Goal: Task Accomplishment & Management: Complete application form

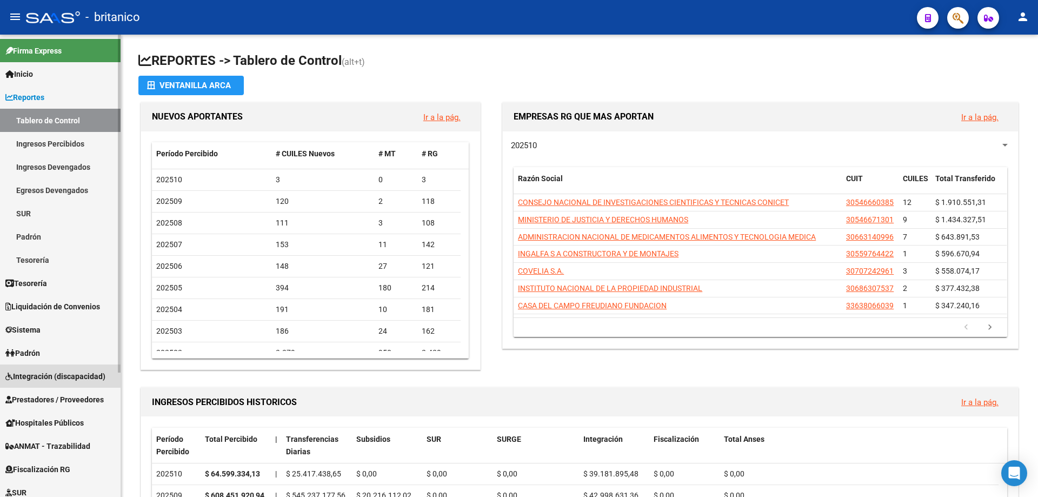
click at [58, 376] on span "Integración (discapacidad)" at bounding box center [55, 376] width 100 height 12
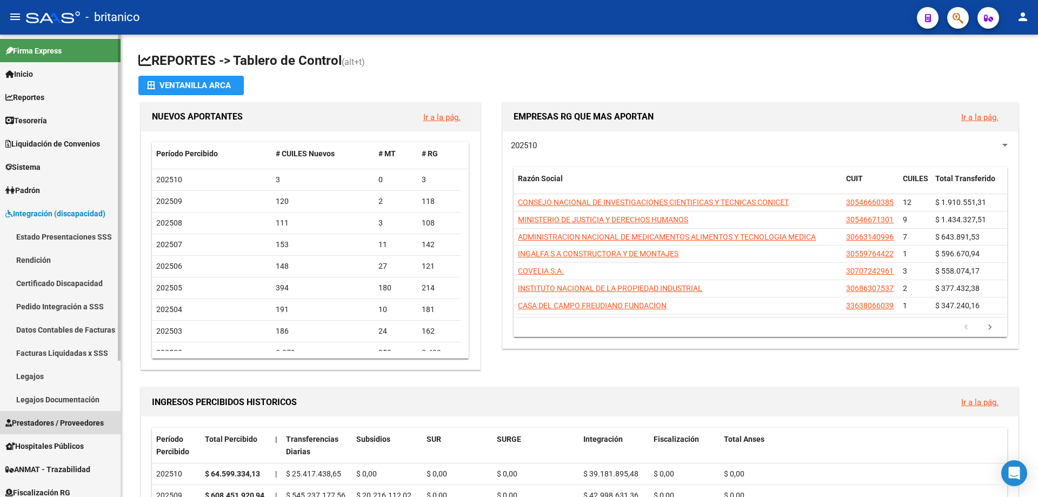
click at [87, 422] on span "Prestadores / Proveedores" at bounding box center [54, 423] width 98 height 12
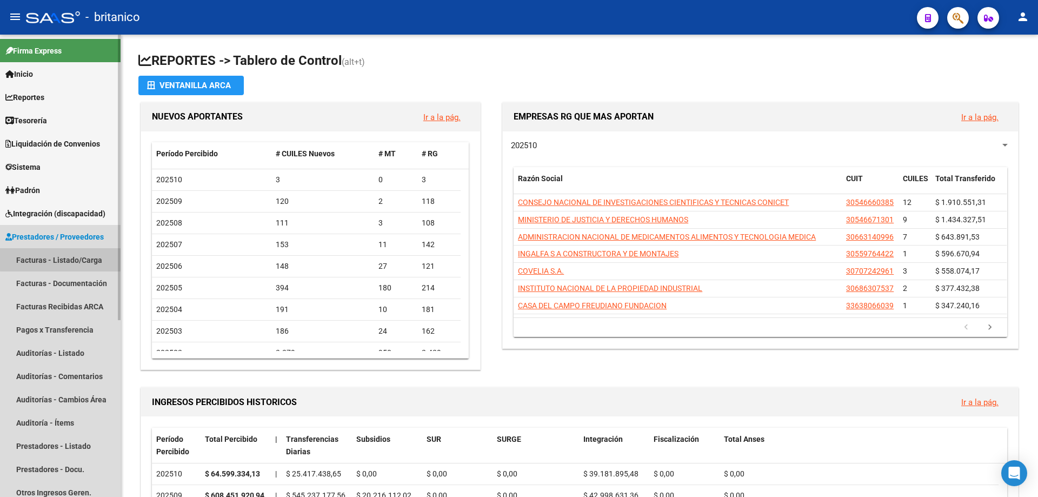
click at [83, 258] on link "Facturas - Listado/Carga" at bounding box center [60, 259] width 121 height 23
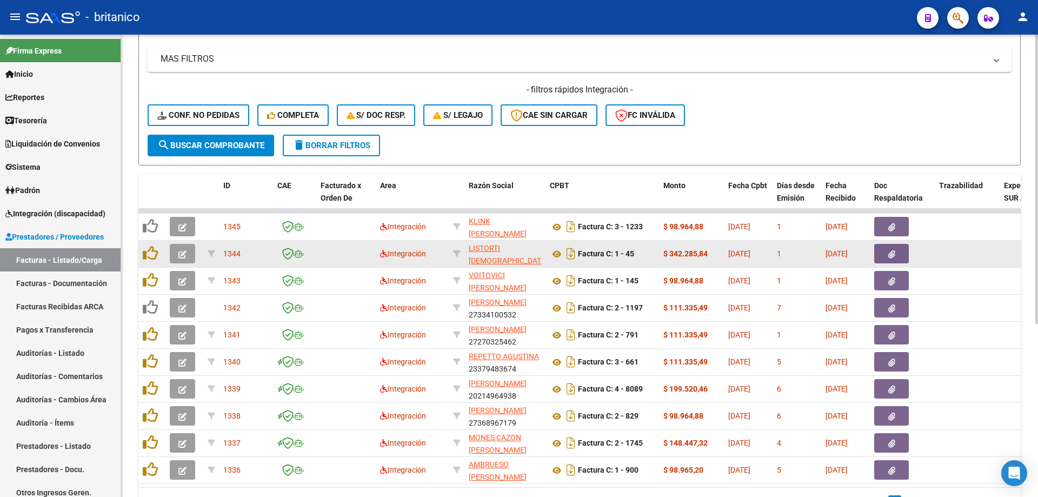
scroll to position [216, 0]
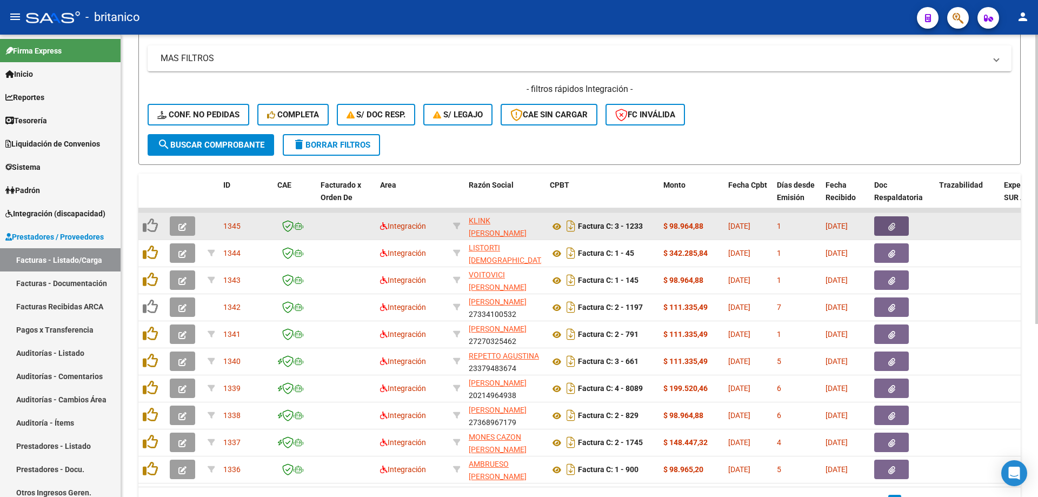
click at [899, 226] on button "button" at bounding box center [891, 225] width 35 height 19
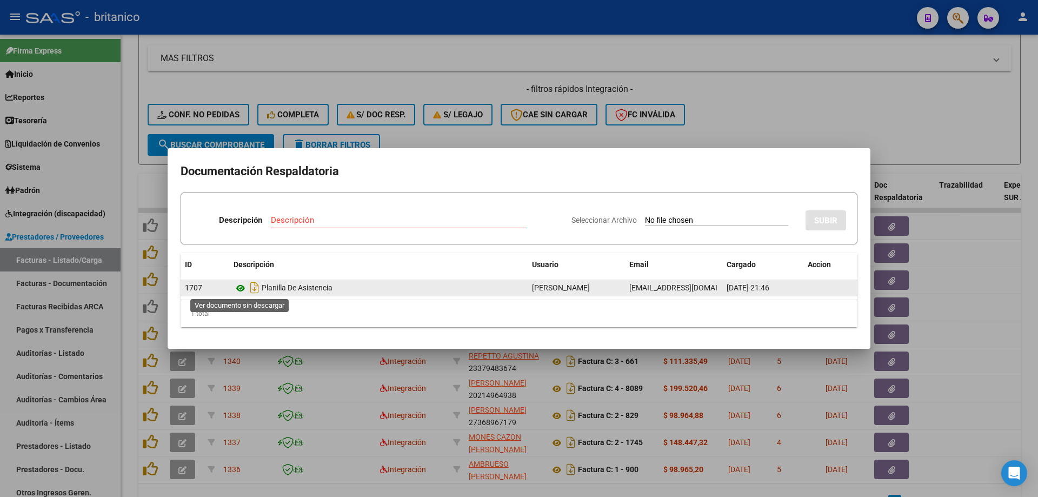
click at [241, 288] on icon at bounding box center [241, 288] width 14 height 13
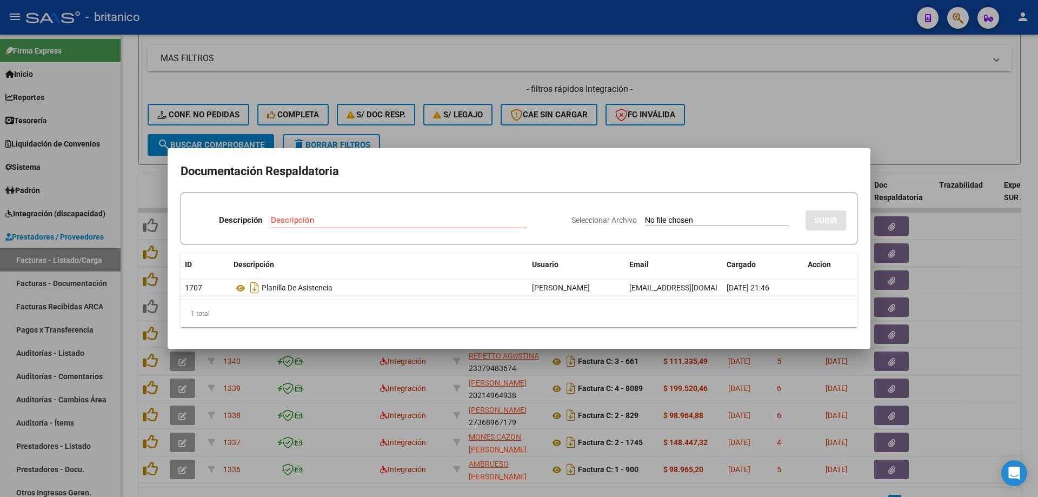
drag, startPoint x: 843, startPoint y: 84, endPoint x: 792, endPoint y: 98, distance: 53.4
click at [842, 84] on div at bounding box center [519, 248] width 1038 height 497
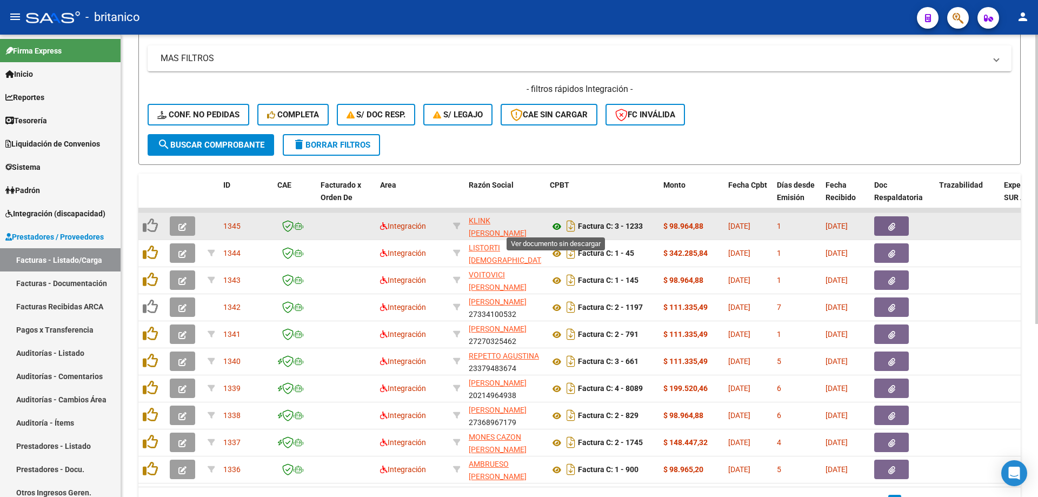
click at [557, 223] on icon at bounding box center [557, 226] width 14 height 13
click at [177, 227] on button "button" at bounding box center [182, 225] width 25 height 19
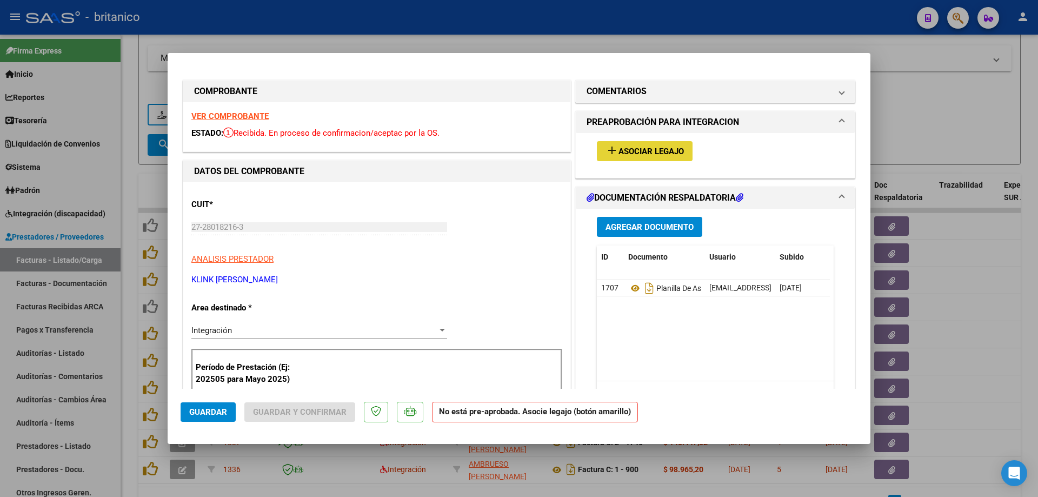
click at [622, 149] on span "Asociar Legajo" at bounding box center [651, 152] width 65 height 10
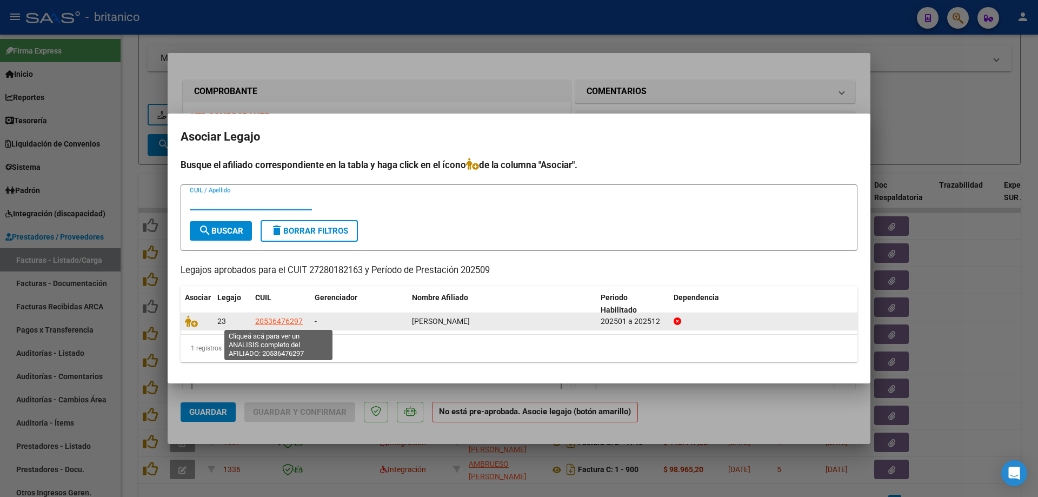
click at [266, 321] on span "20536476297" at bounding box center [279, 321] width 48 height 9
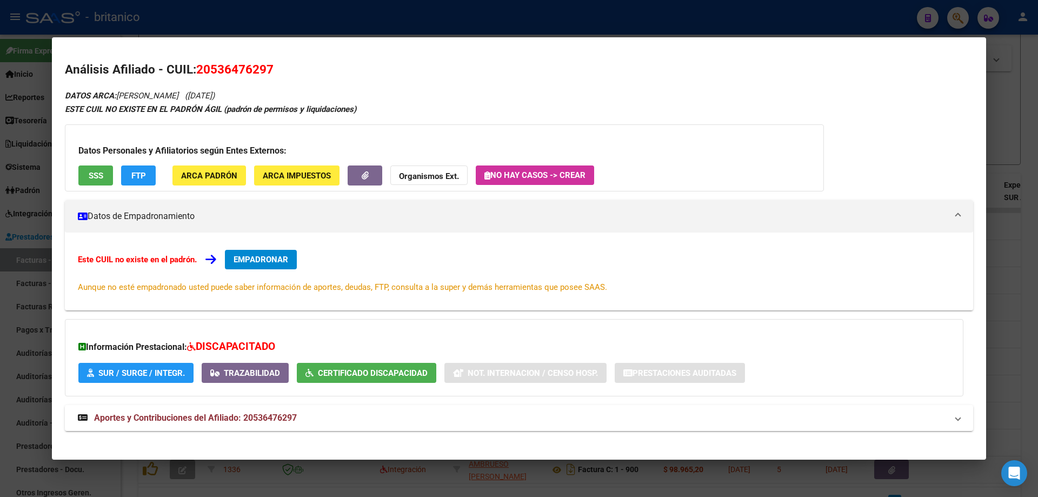
click at [544, 18] on div at bounding box center [519, 248] width 1038 height 497
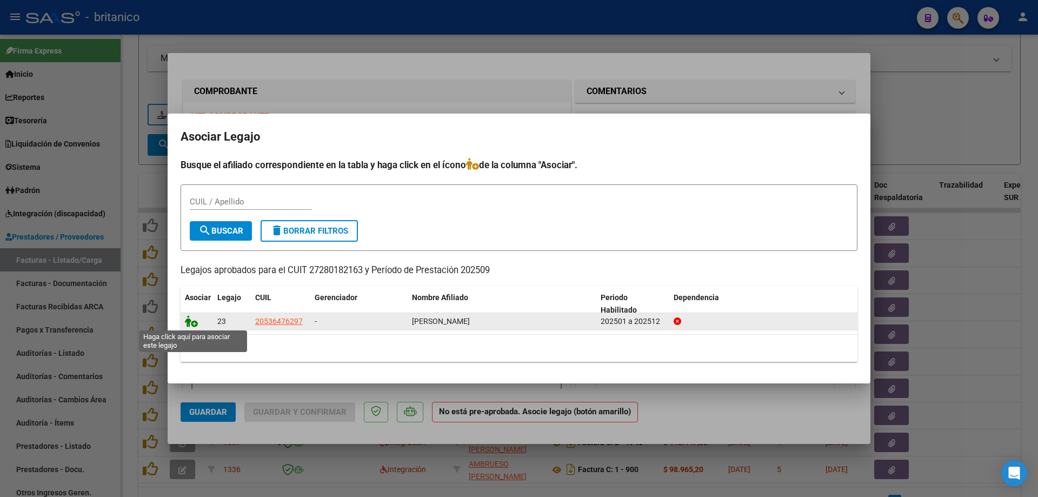
click at [190, 323] on icon at bounding box center [191, 321] width 13 height 12
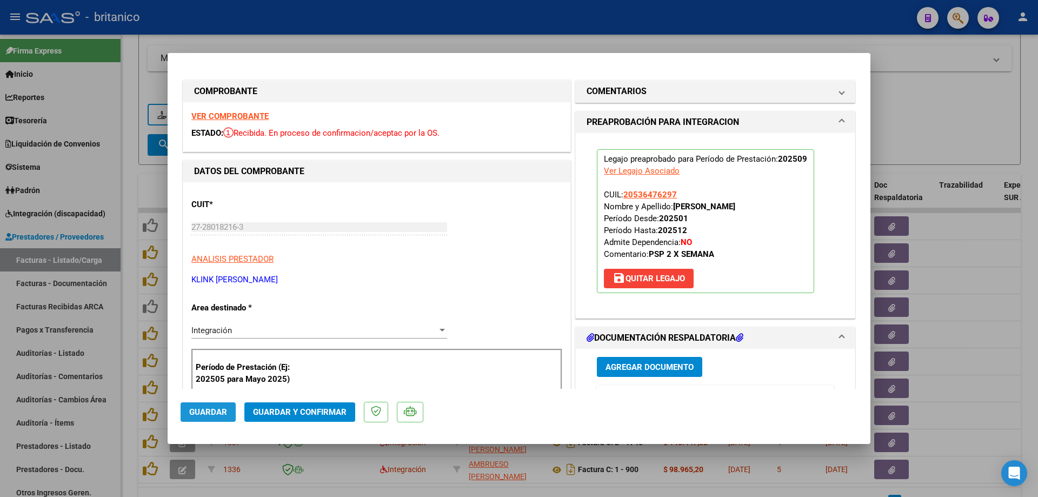
click at [211, 412] on span "Guardar" at bounding box center [208, 412] width 38 height 10
click at [304, 12] on div at bounding box center [519, 248] width 1038 height 497
type input "$ 0,00"
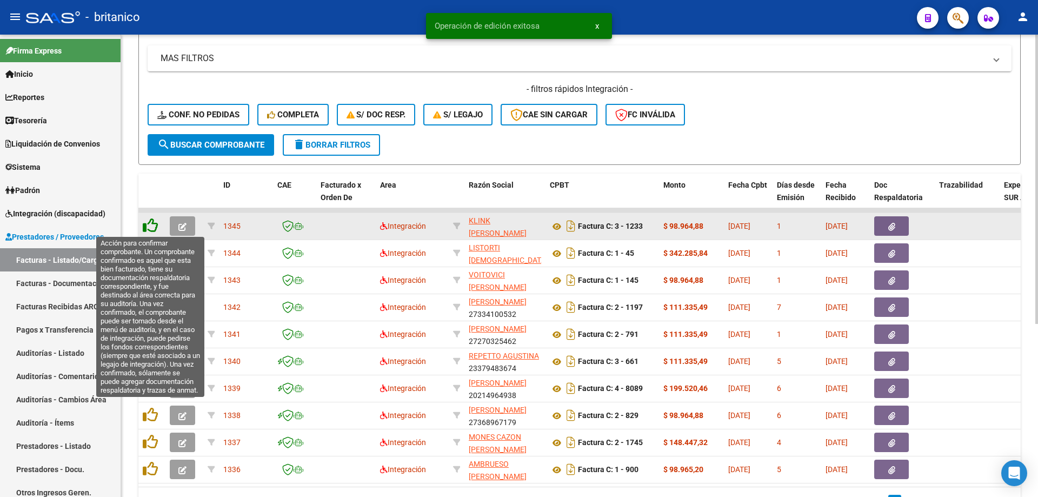
click at [147, 224] on icon at bounding box center [150, 225] width 15 height 15
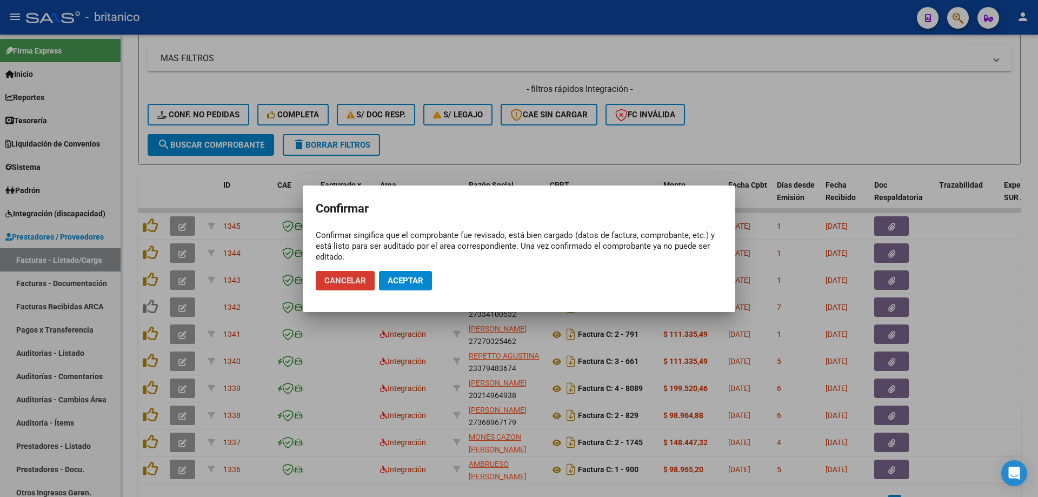
click at [419, 277] on span "Aceptar" at bounding box center [406, 281] width 36 height 10
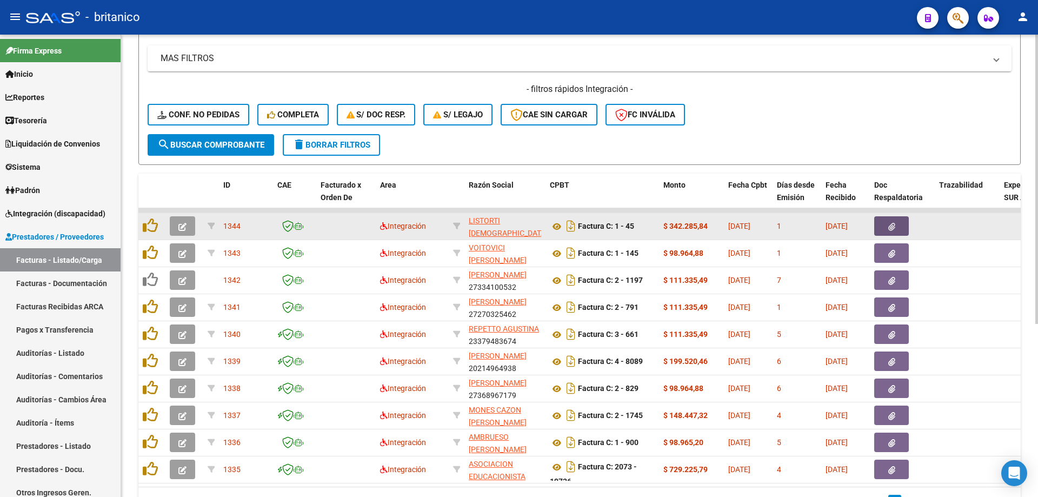
click at [893, 223] on icon "button" at bounding box center [892, 227] width 7 height 8
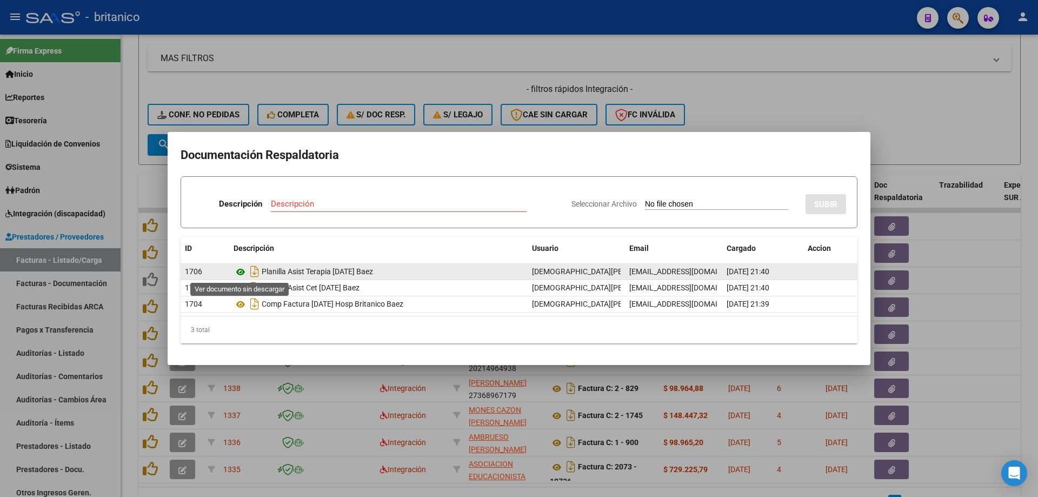
click at [243, 270] on icon at bounding box center [241, 272] width 14 height 13
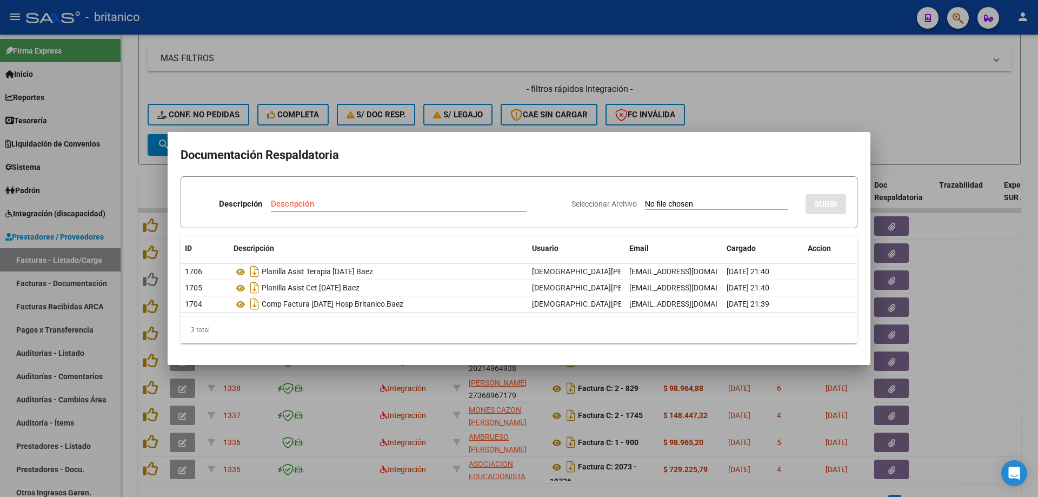
click at [501, 60] on div at bounding box center [519, 248] width 1038 height 497
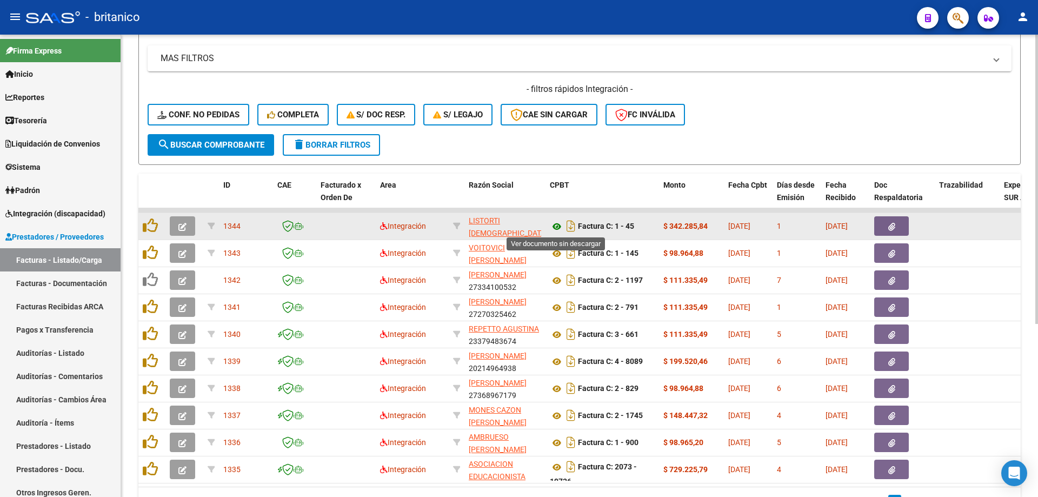
click at [558, 225] on icon at bounding box center [557, 226] width 14 height 13
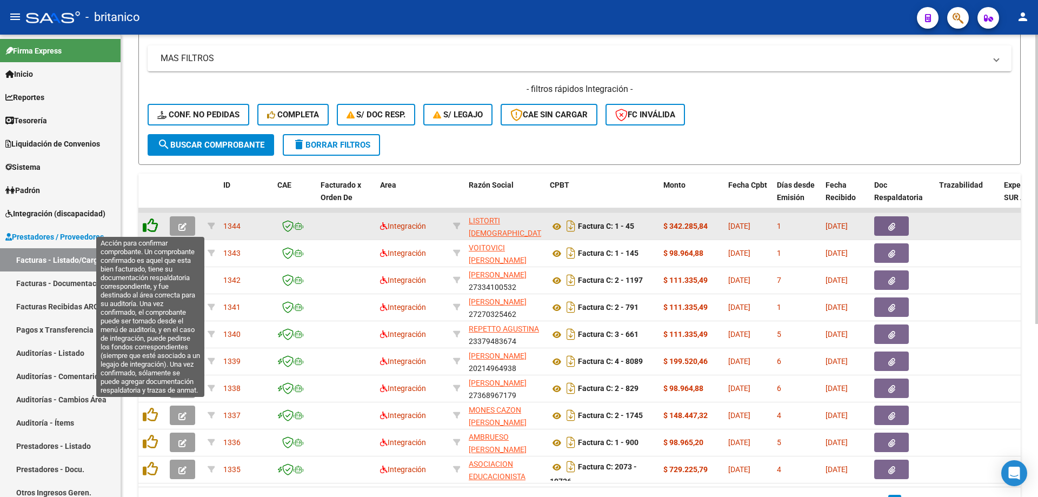
click at [149, 224] on icon at bounding box center [150, 225] width 15 height 15
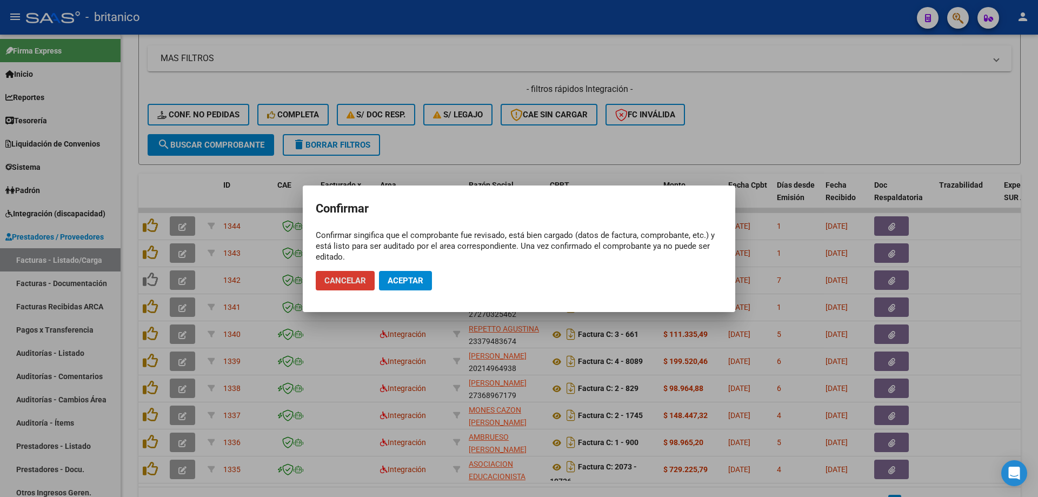
click at [405, 280] on span "Aceptar" at bounding box center [406, 281] width 36 height 10
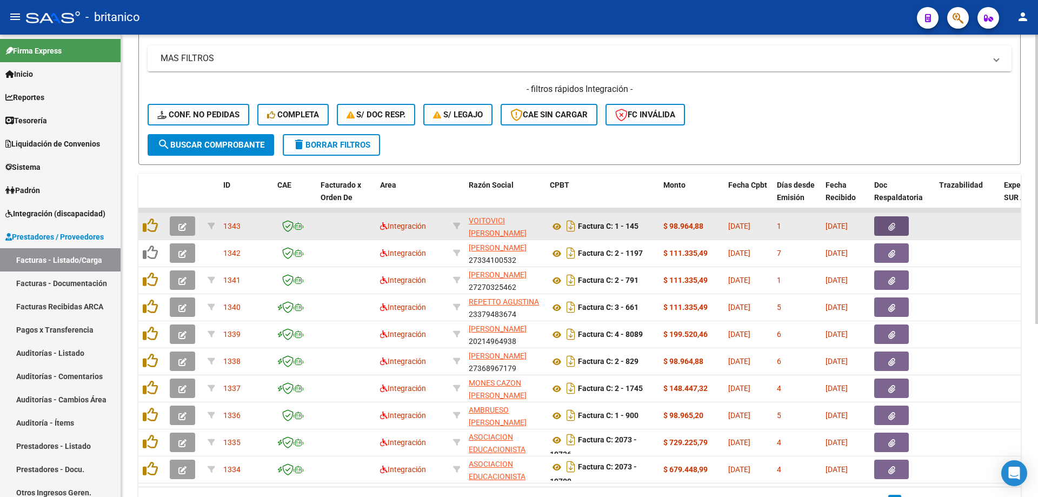
click at [900, 219] on button "button" at bounding box center [891, 225] width 35 height 19
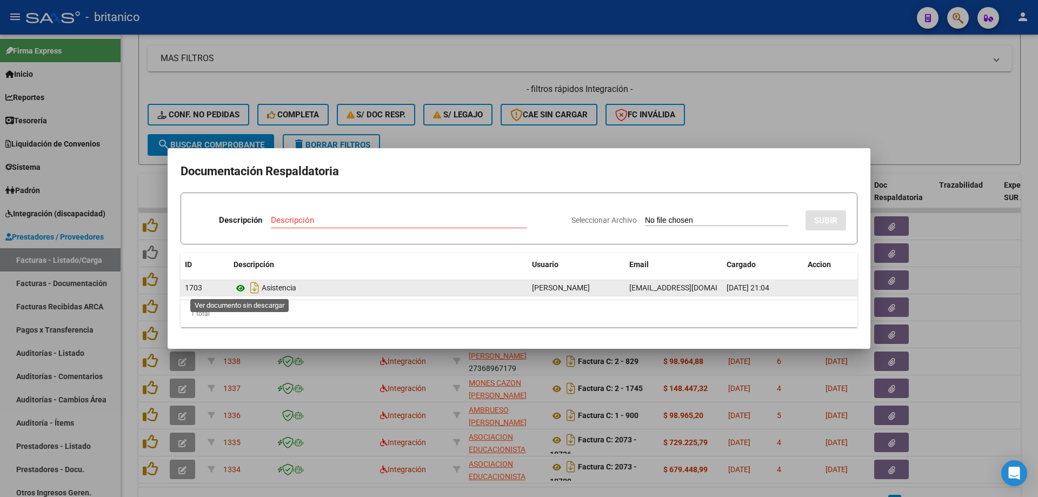
click at [237, 287] on icon at bounding box center [241, 288] width 14 height 13
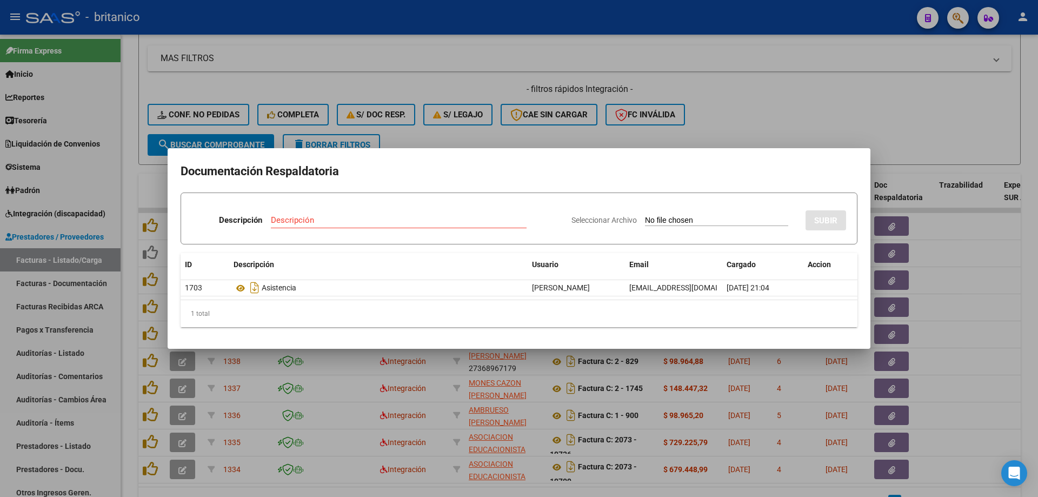
click at [813, 98] on div at bounding box center [519, 248] width 1038 height 497
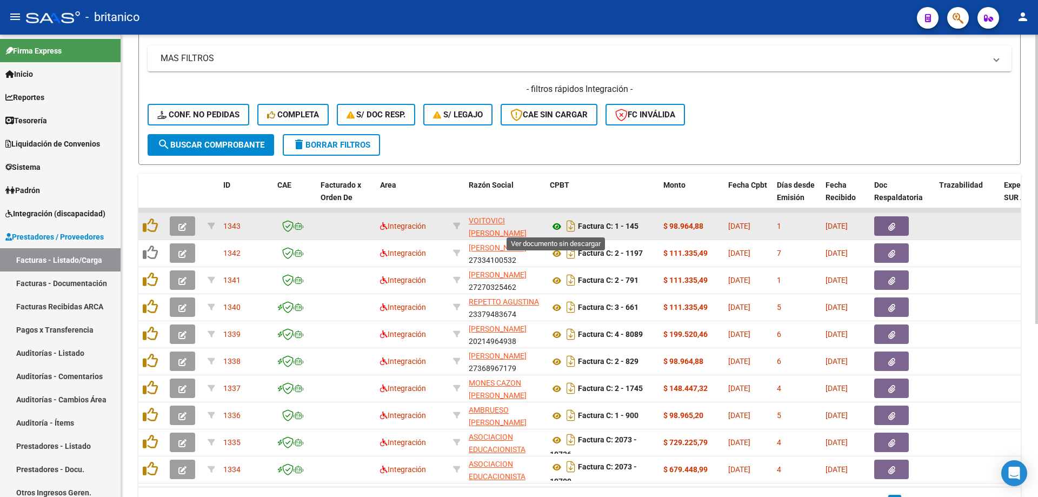
click at [557, 222] on icon at bounding box center [557, 226] width 14 height 13
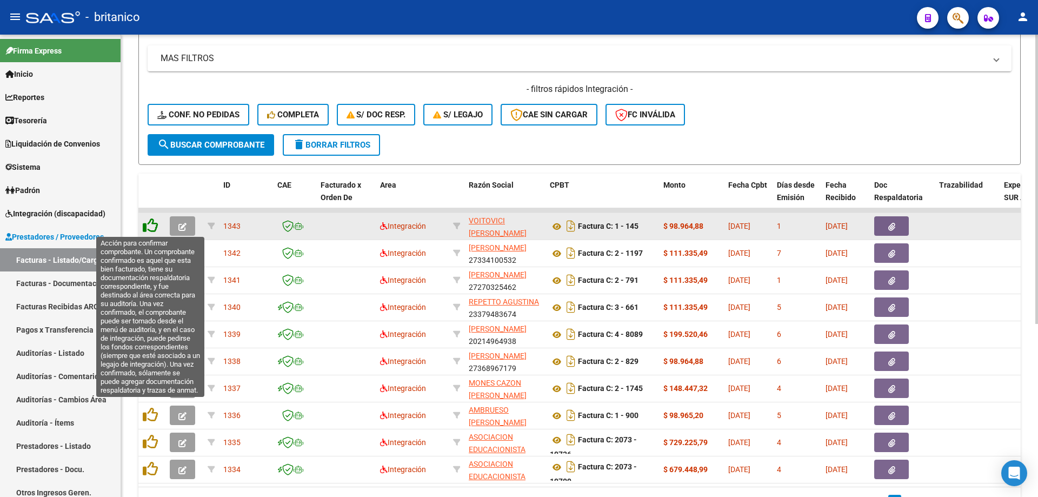
click at [153, 224] on icon at bounding box center [150, 225] width 15 height 15
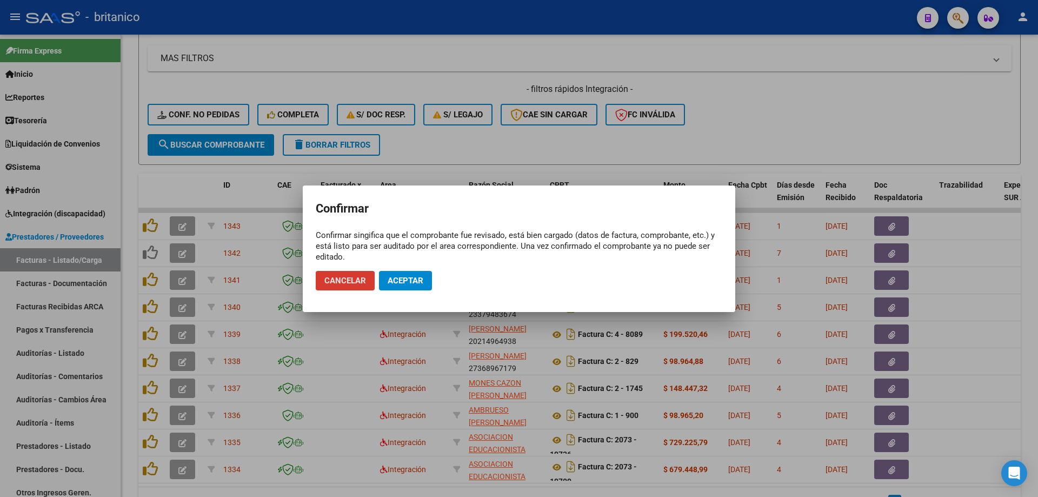
click at [428, 280] on button "Aceptar" at bounding box center [405, 280] width 53 height 19
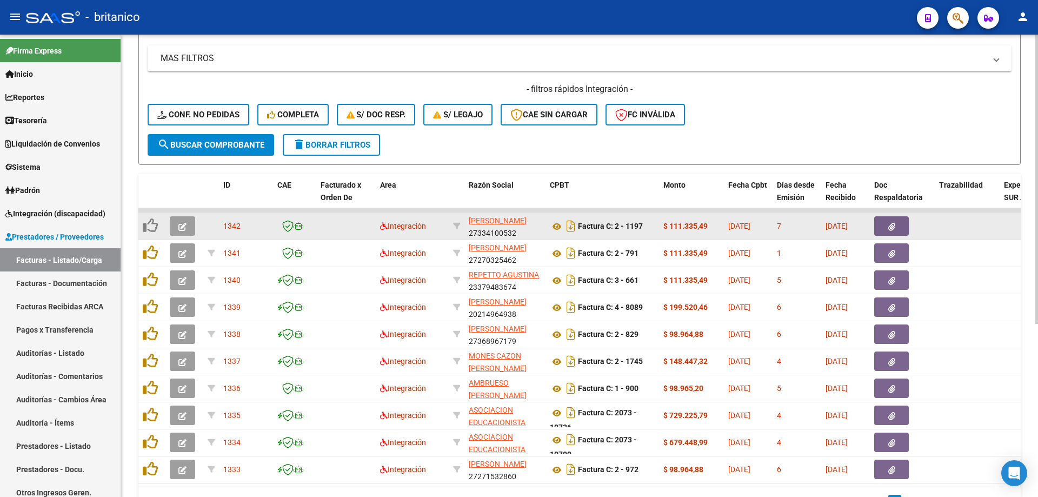
click at [896, 225] on button "button" at bounding box center [891, 225] width 35 height 19
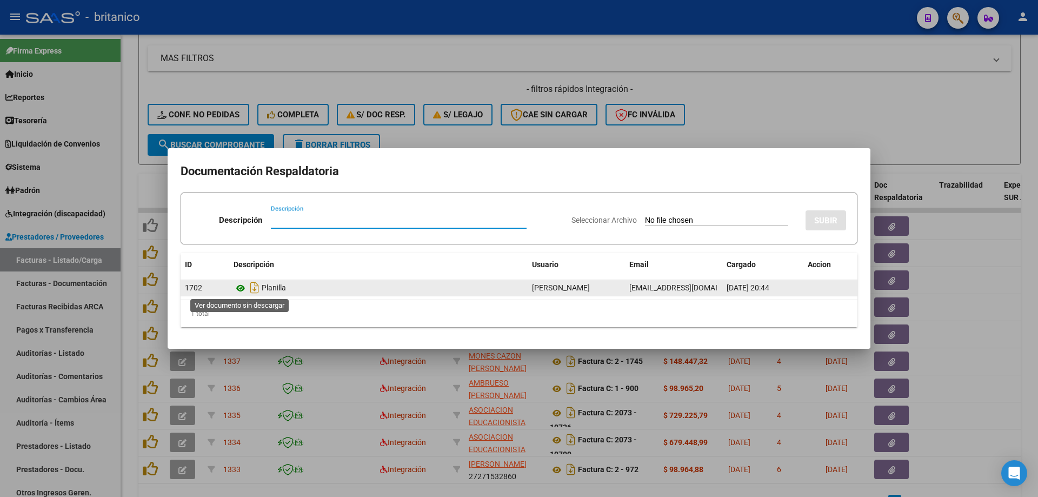
click at [244, 287] on icon at bounding box center [241, 288] width 14 height 13
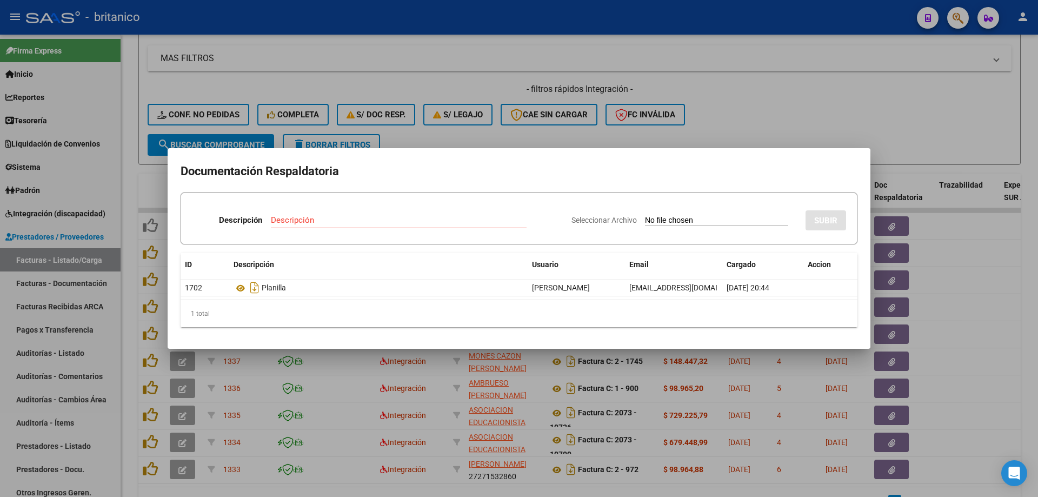
click at [447, 63] on div at bounding box center [519, 248] width 1038 height 497
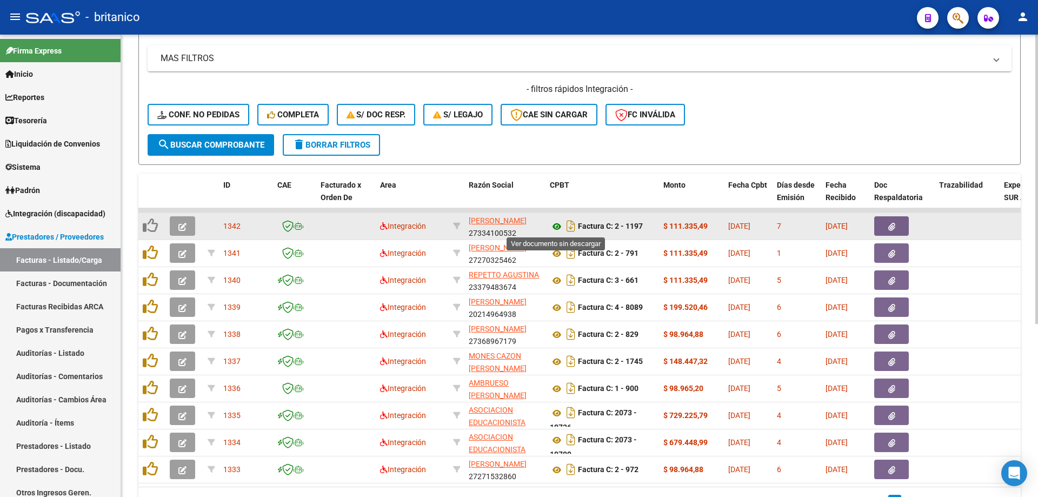
click at [555, 226] on icon at bounding box center [557, 226] width 14 height 13
click at [187, 224] on button "button" at bounding box center [182, 225] width 25 height 19
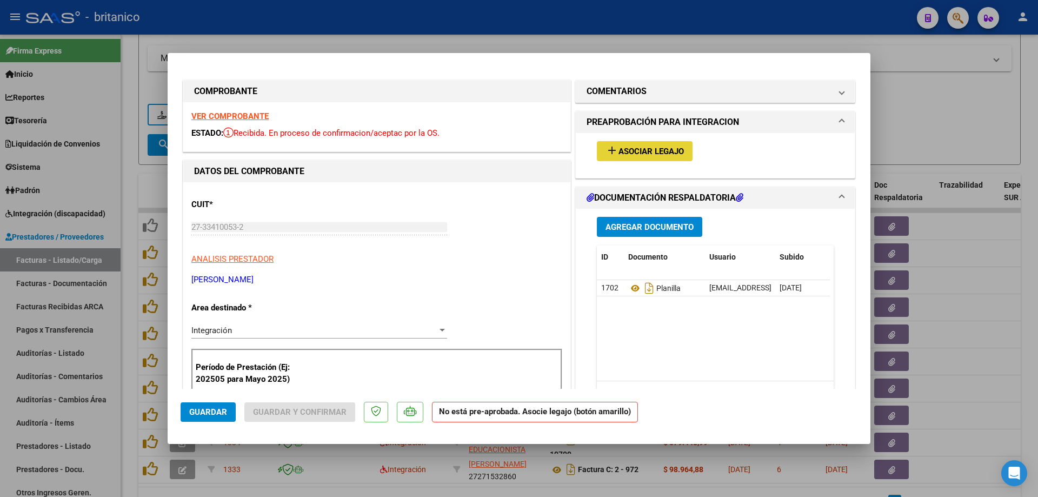
click at [620, 154] on span "Asociar Legajo" at bounding box center [651, 152] width 65 height 10
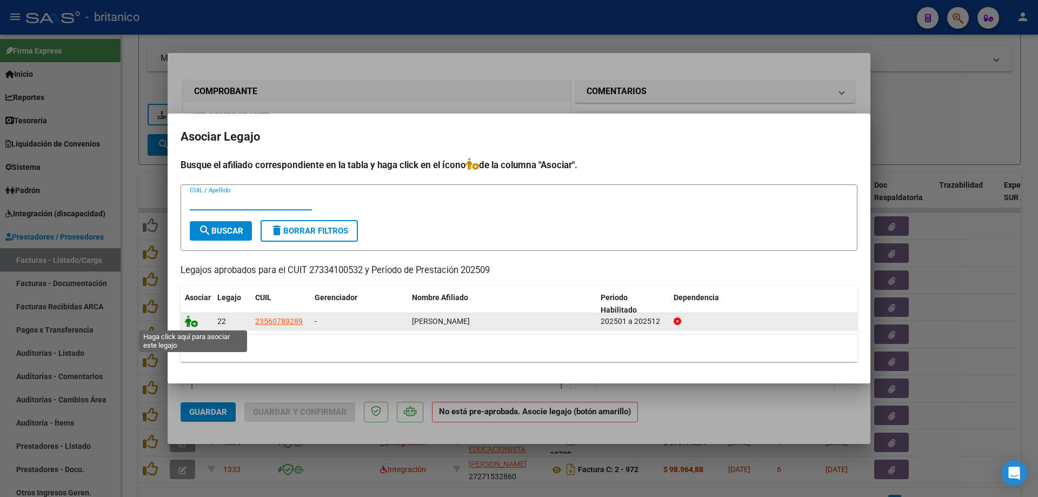
click at [191, 323] on icon at bounding box center [191, 321] width 13 height 12
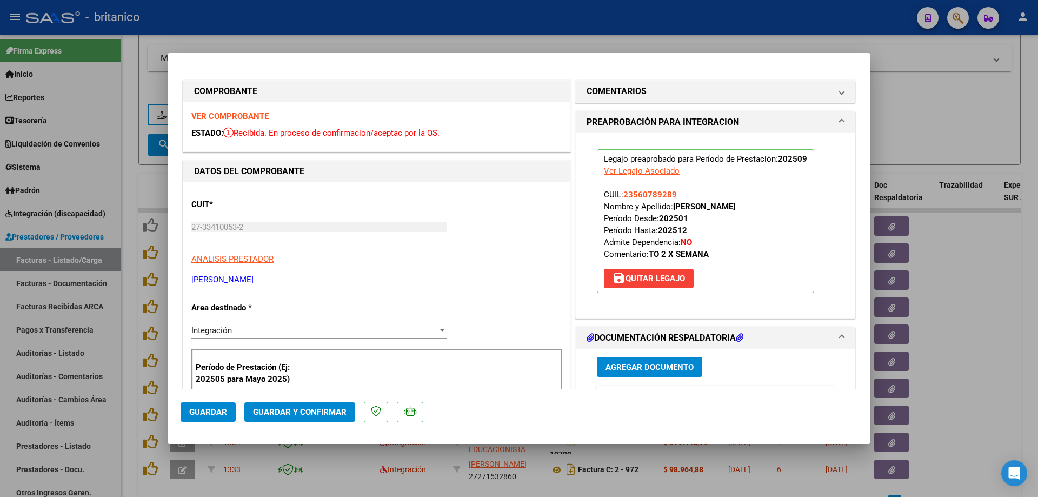
click at [204, 413] on span "Guardar" at bounding box center [208, 412] width 38 height 10
click at [691, 33] on div at bounding box center [519, 248] width 1038 height 497
type input "$ 0,00"
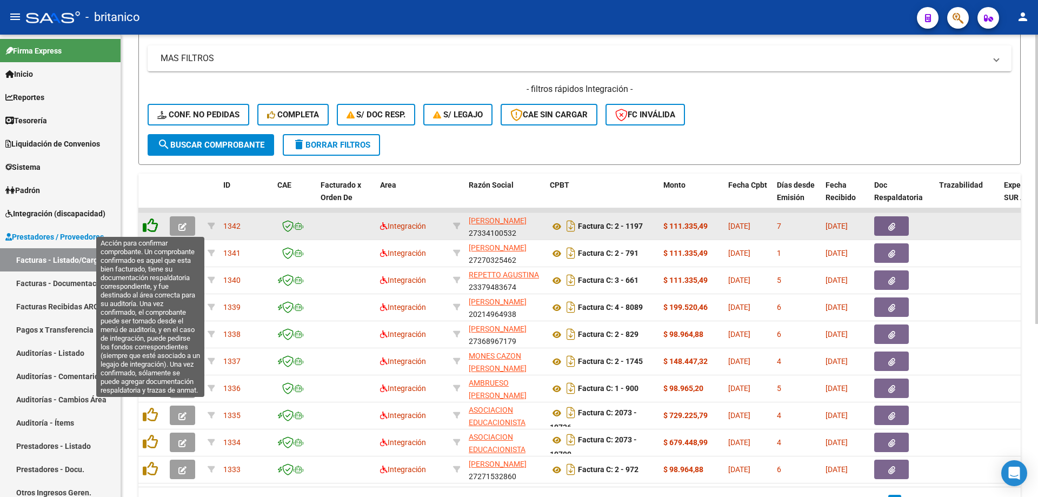
click at [152, 226] on icon at bounding box center [150, 225] width 15 height 15
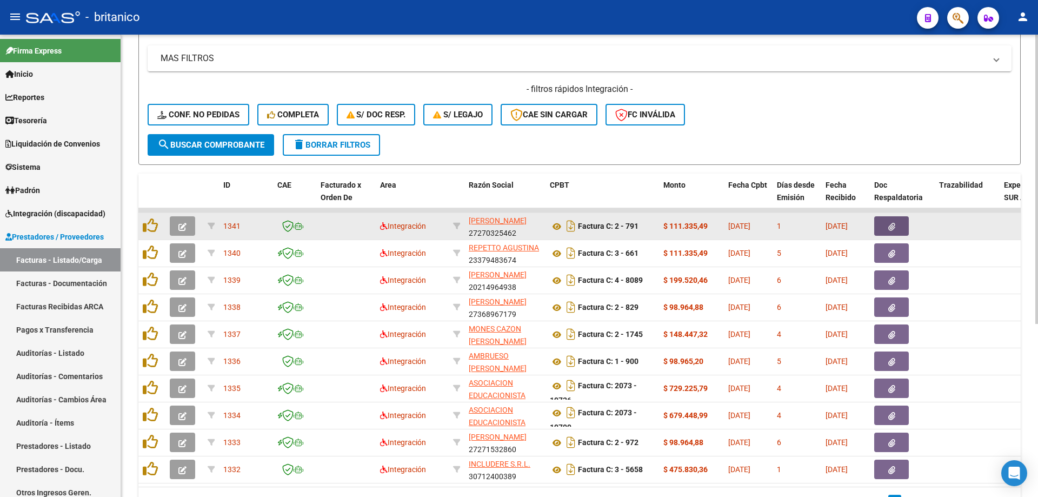
click at [896, 229] on button "button" at bounding box center [891, 225] width 35 height 19
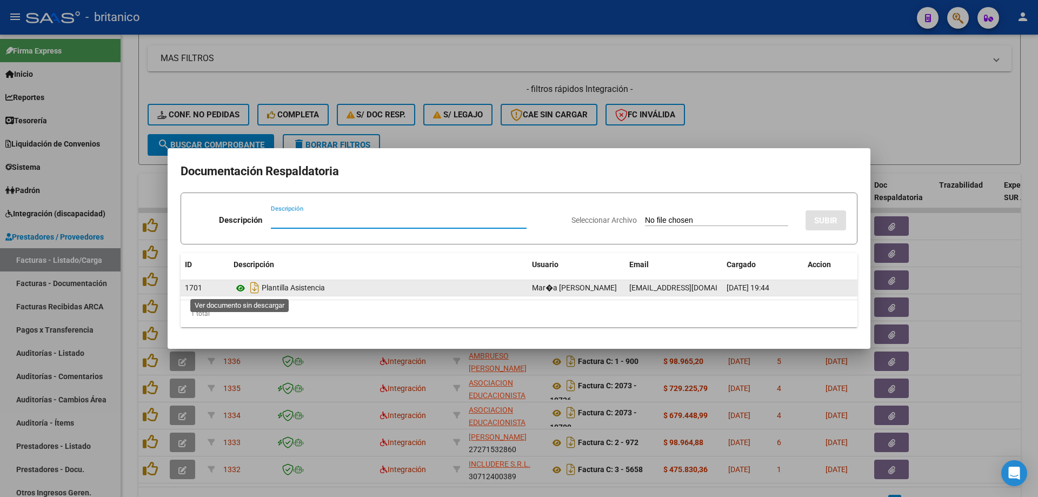
click at [236, 290] on icon at bounding box center [241, 288] width 14 height 13
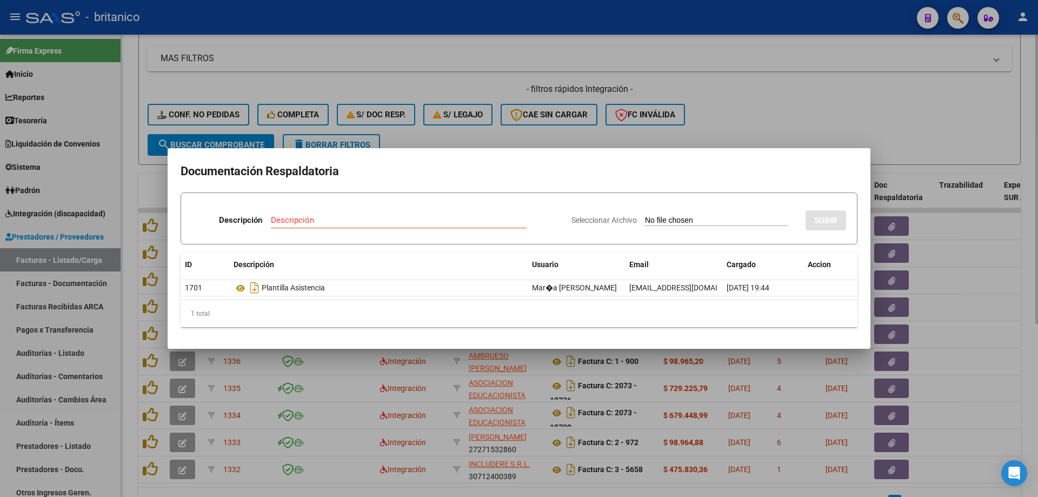
drag, startPoint x: 858, startPoint y: 107, endPoint x: 755, endPoint y: 159, distance: 115.4
click at [857, 107] on div at bounding box center [519, 248] width 1038 height 497
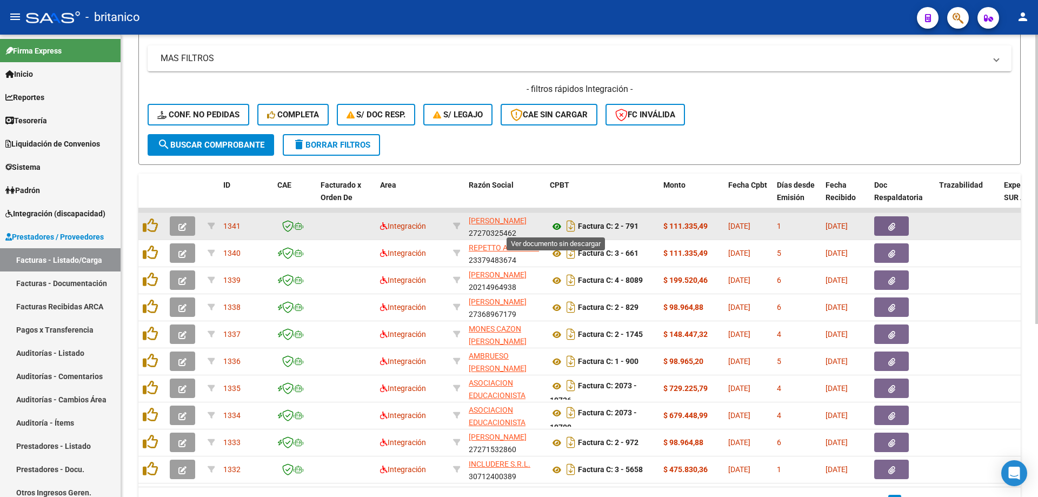
click at [560, 222] on icon at bounding box center [557, 226] width 14 height 13
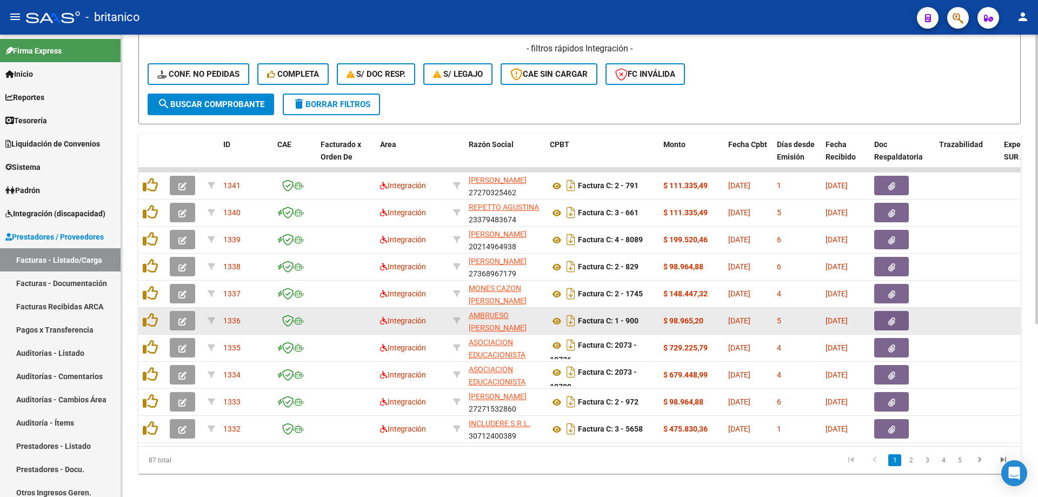
scroll to position [276, 0]
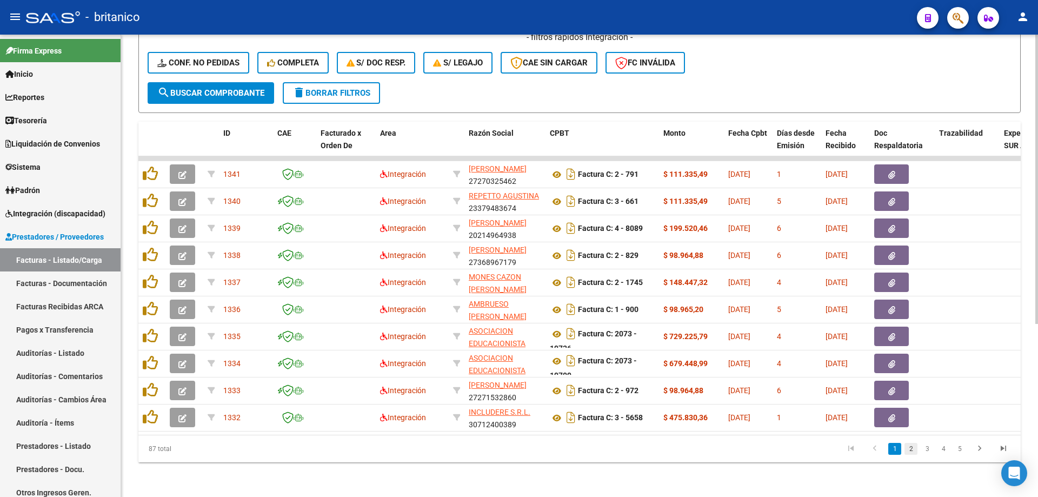
click at [912, 448] on link "2" at bounding box center [911, 449] width 13 height 12
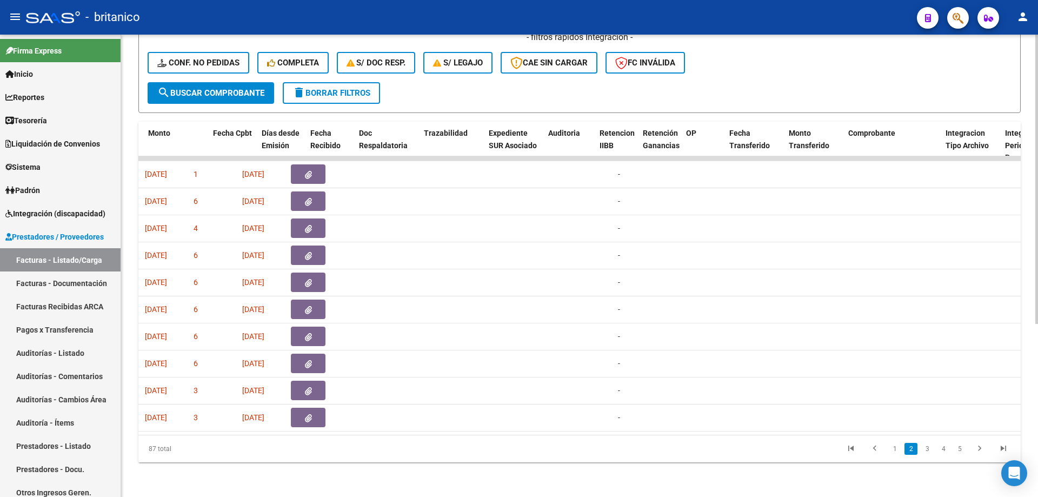
scroll to position [0, 515]
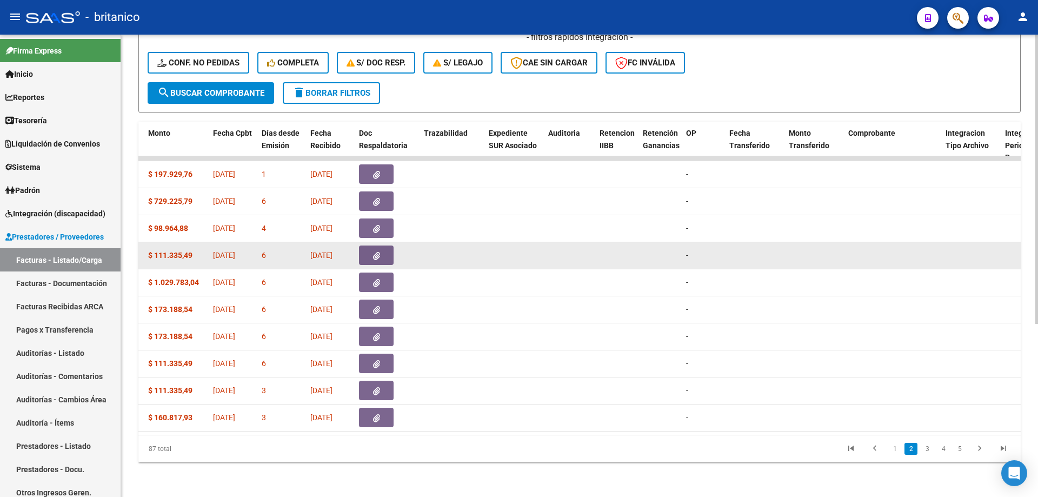
click at [385, 247] on button "button" at bounding box center [376, 255] width 35 height 19
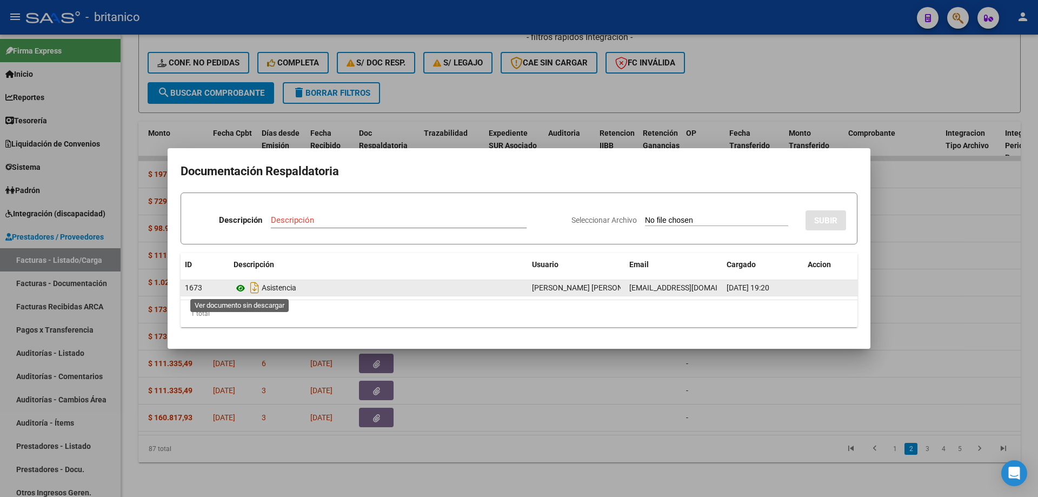
click at [237, 286] on icon at bounding box center [241, 288] width 14 height 13
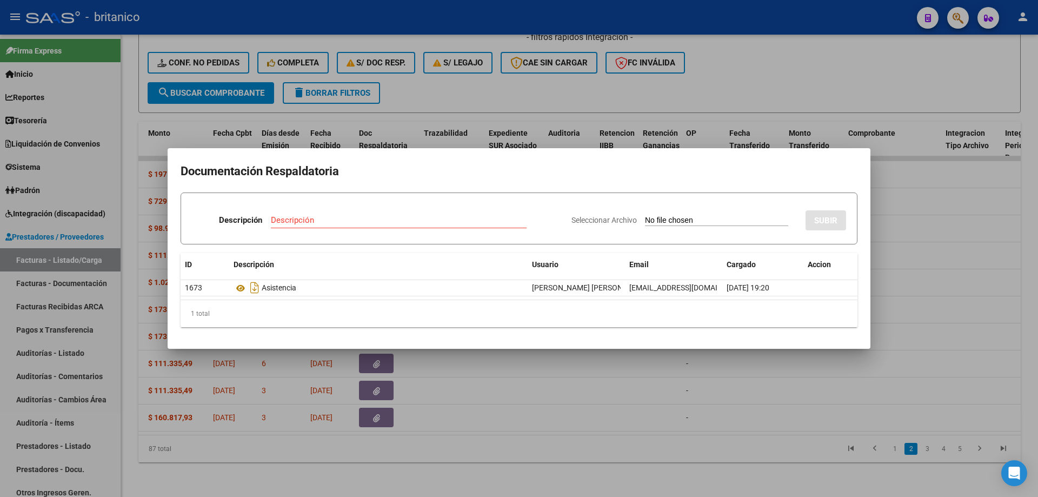
drag, startPoint x: 649, startPoint y: 450, endPoint x: 553, endPoint y: 447, distance: 95.8
click at [647, 450] on div at bounding box center [519, 248] width 1038 height 497
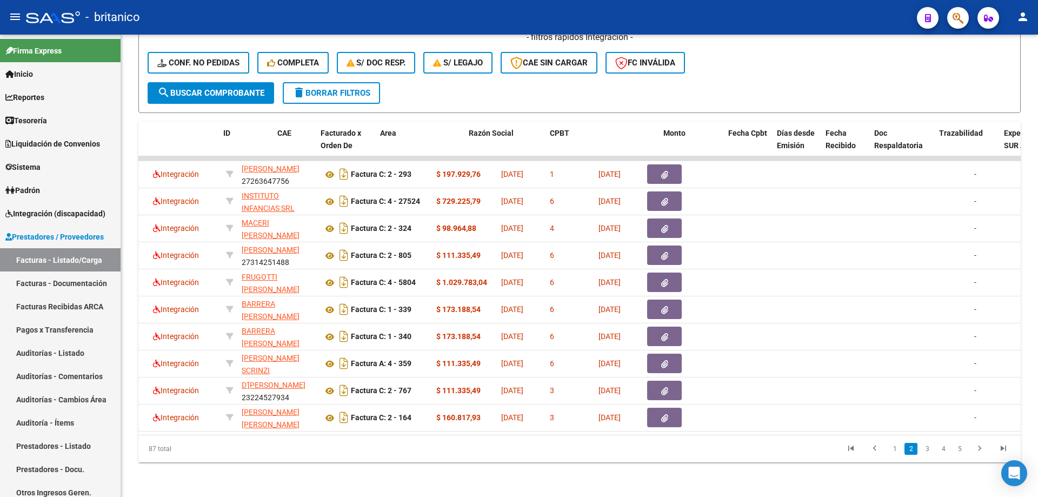
scroll to position [0, 0]
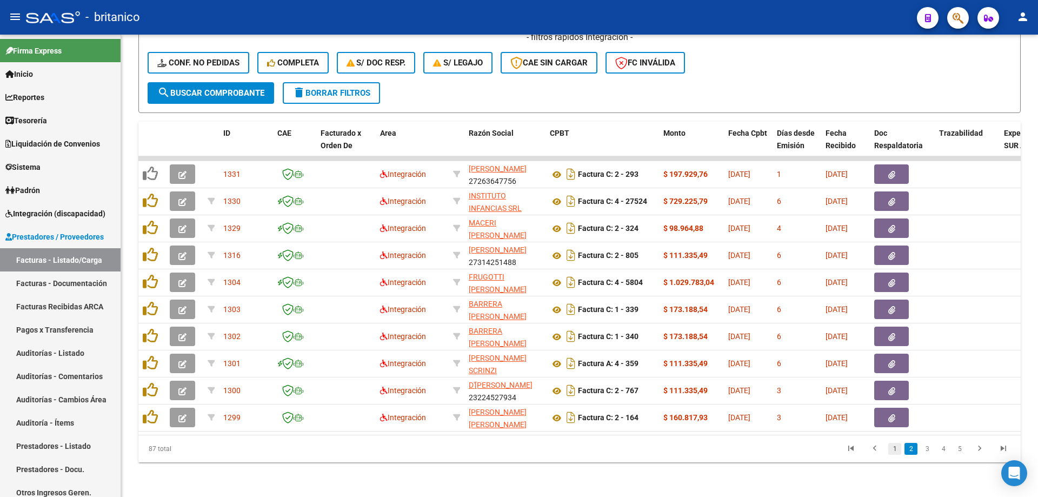
click at [890, 445] on link "1" at bounding box center [895, 449] width 13 height 12
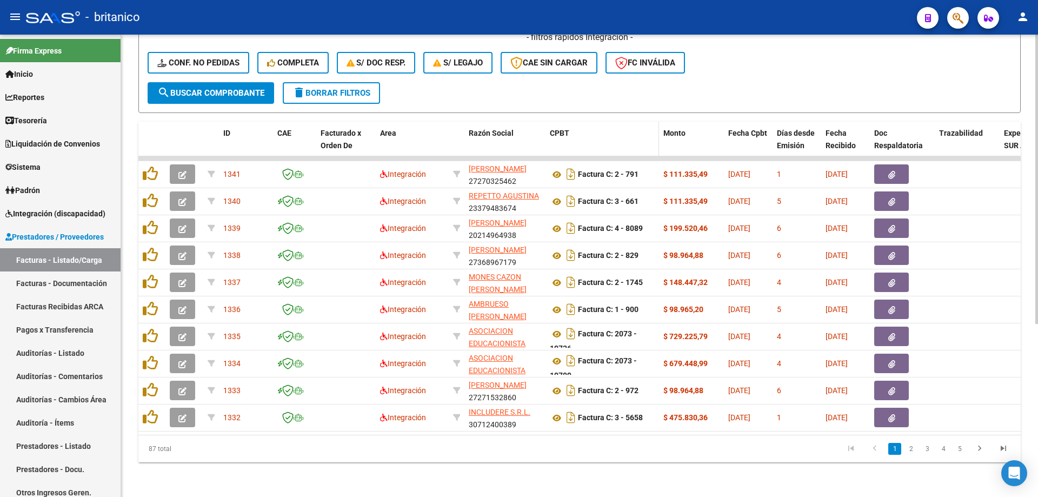
scroll to position [276, 0]
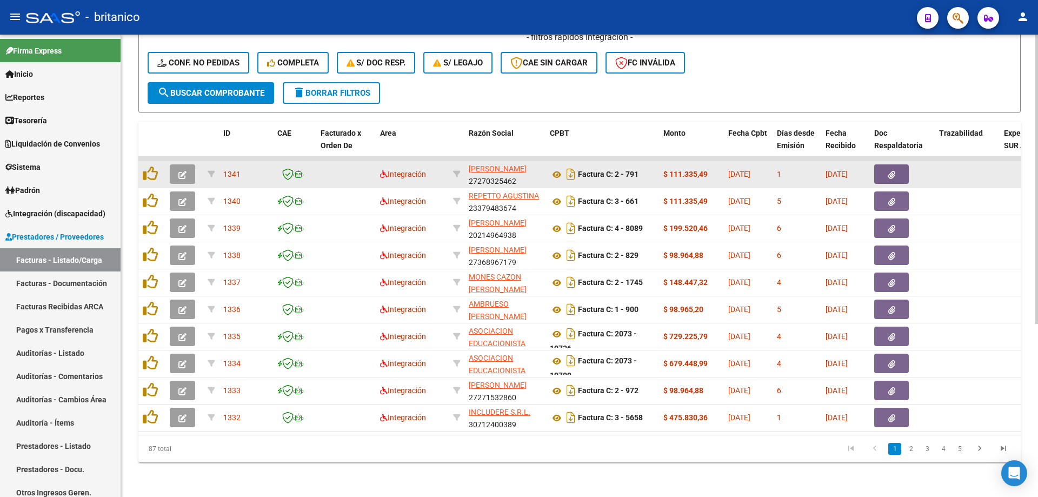
click at [899, 165] on button "button" at bounding box center [891, 173] width 35 height 19
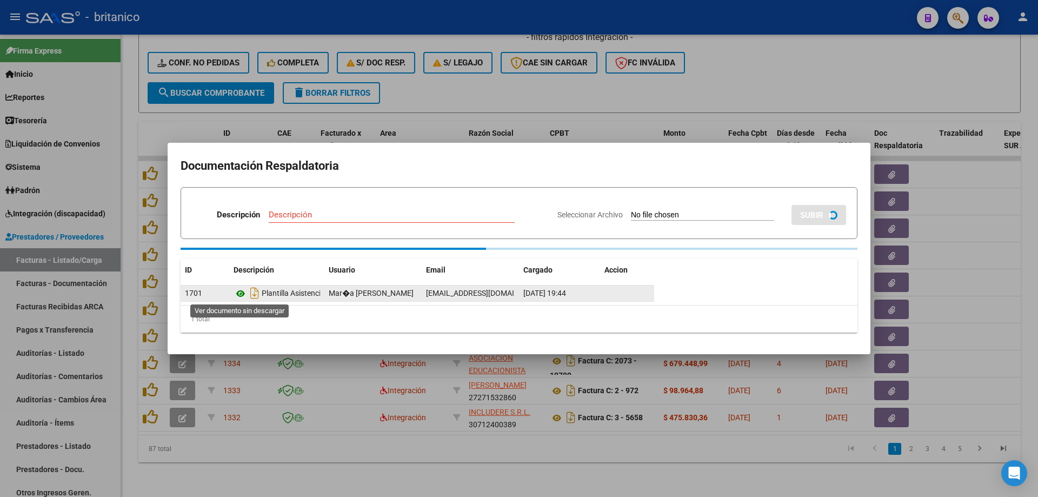
click at [237, 290] on icon at bounding box center [241, 293] width 14 height 13
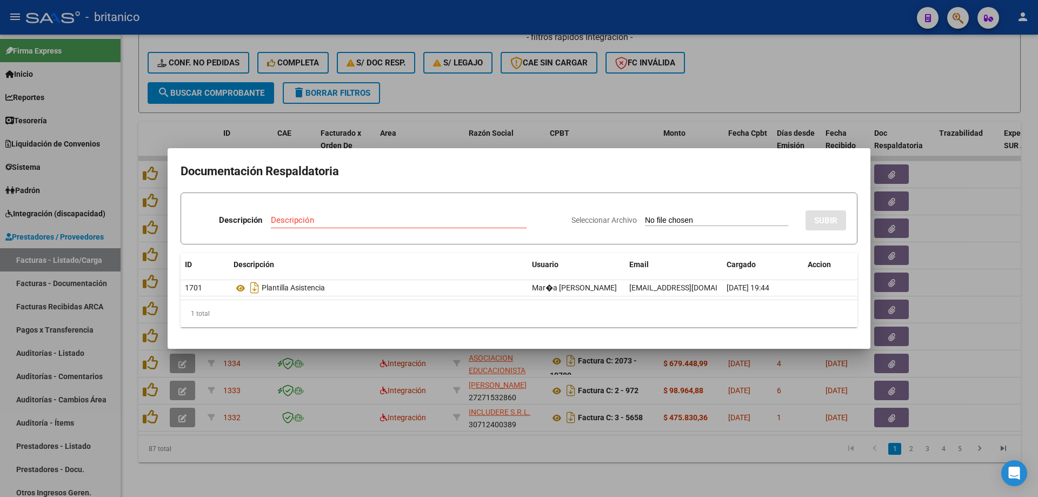
click at [776, 78] on div at bounding box center [519, 248] width 1038 height 497
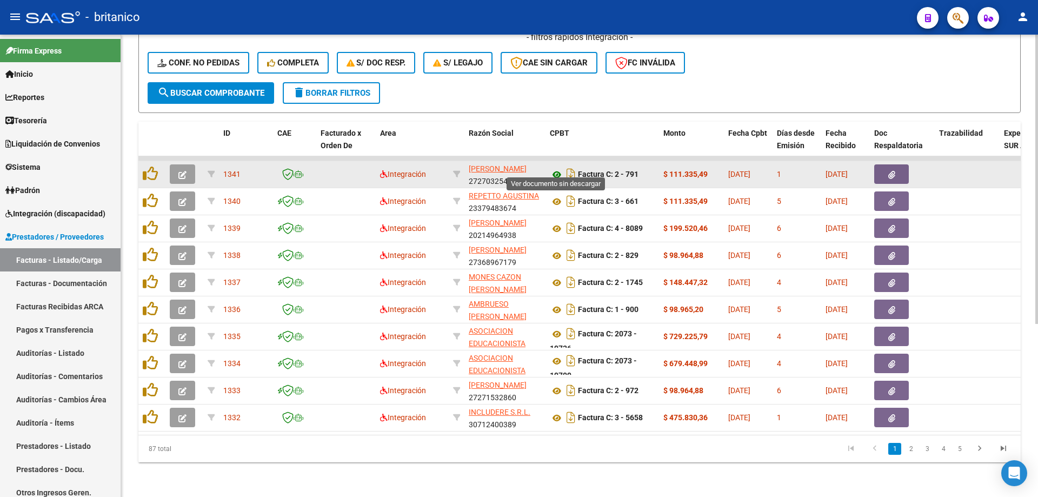
click at [560, 168] on icon at bounding box center [557, 174] width 14 height 13
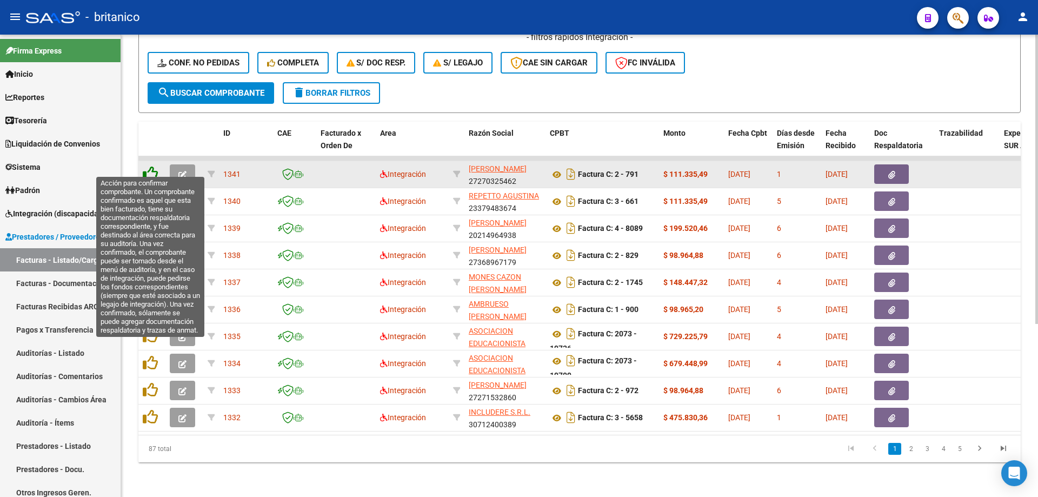
click at [153, 166] on icon at bounding box center [150, 173] width 15 height 15
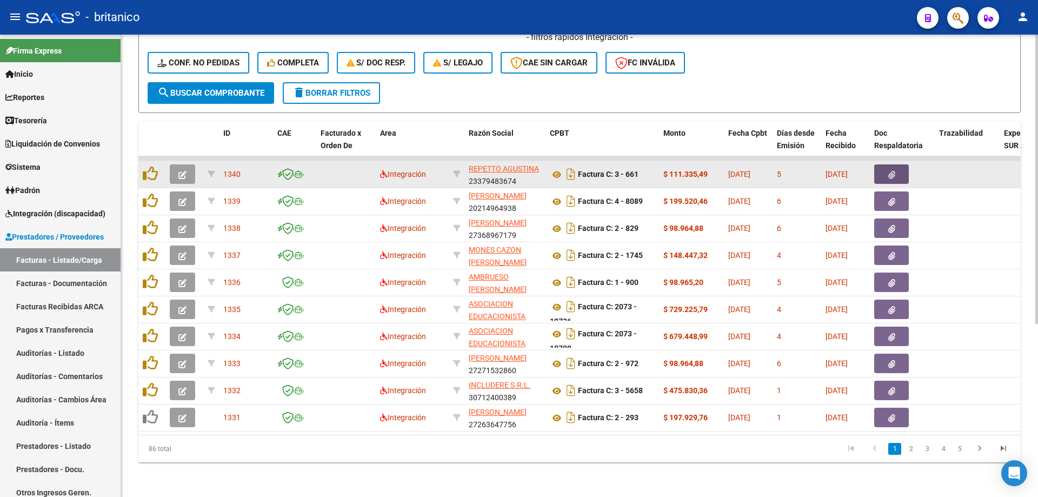
click at [906, 164] on button "button" at bounding box center [891, 173] width 35 height 19
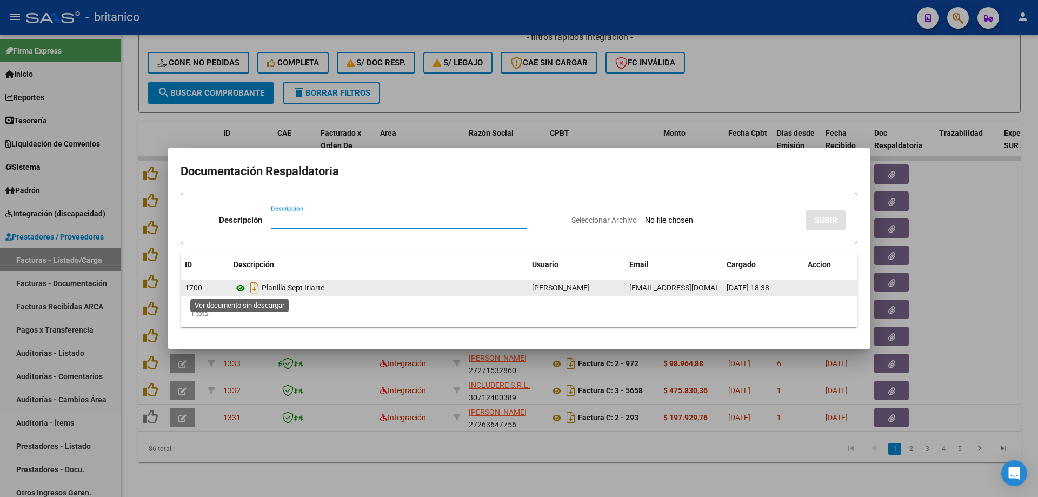
click at [242, 289] on icon at bounding box center [241, 288] width 14 height 13
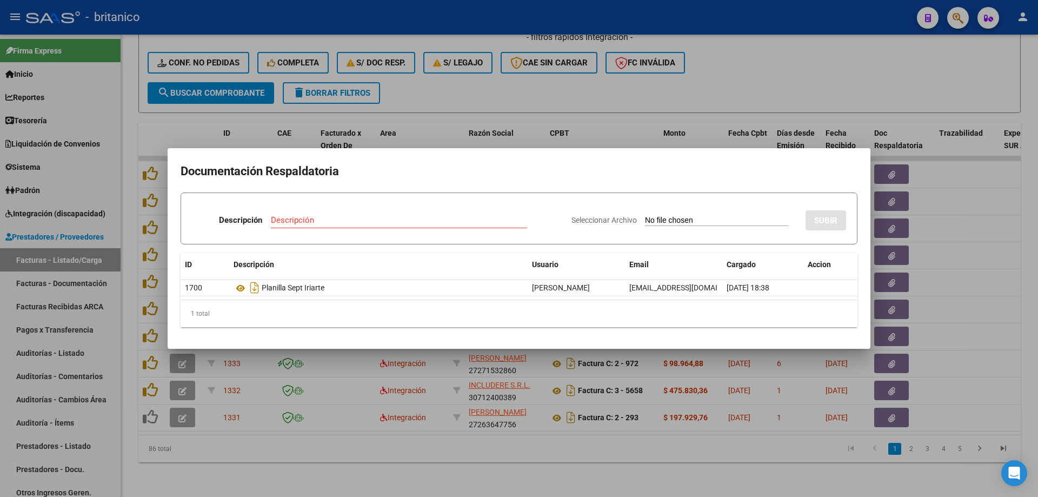
click at [610, 85] on div at bounding box center [519, 248] width 1038 height 497
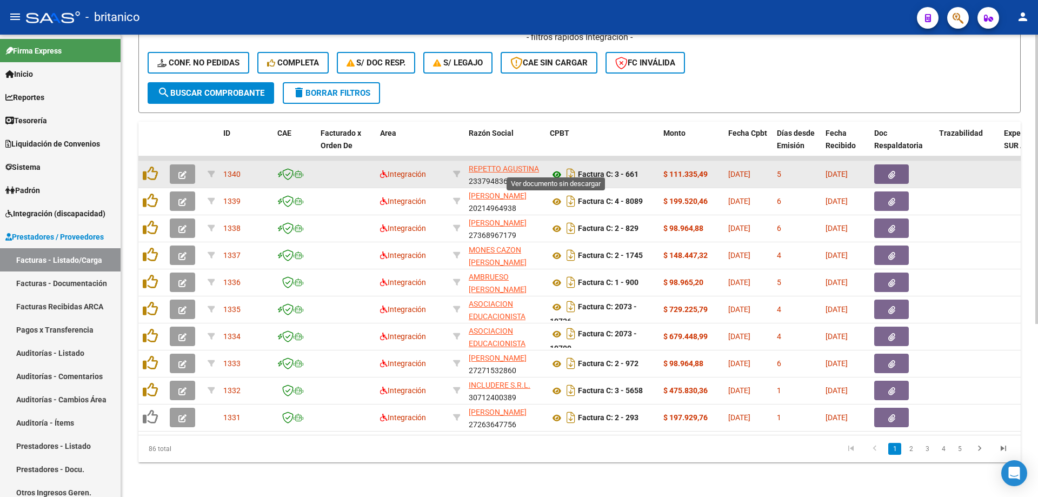
click at [556, 168] on icon at bounding box center [557, 174] width 14 height 13
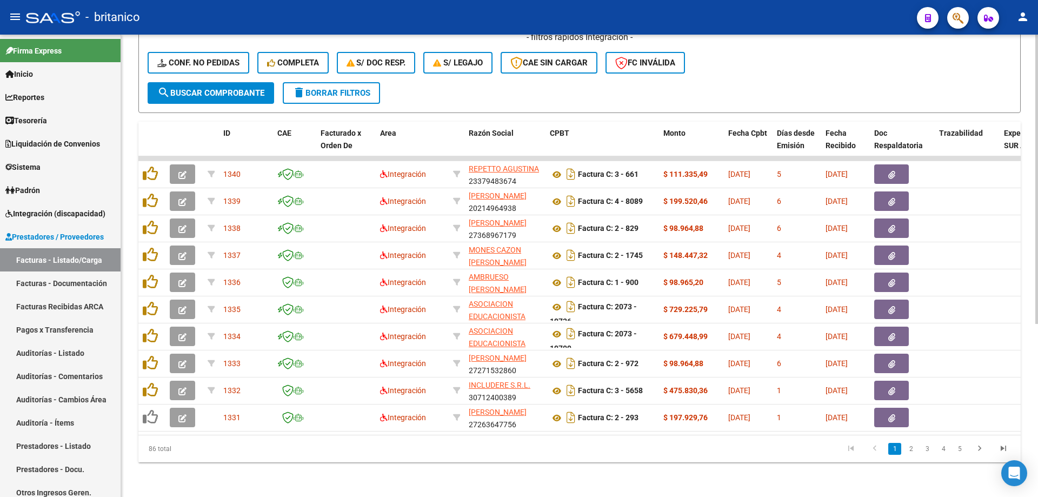
click at [136, 167] on div "Video tutorial PRESTADORES -> Listado de CPBTs Emitidos por Prestadores / Prove…" at bounding box center [579, 131] width 917 height 731
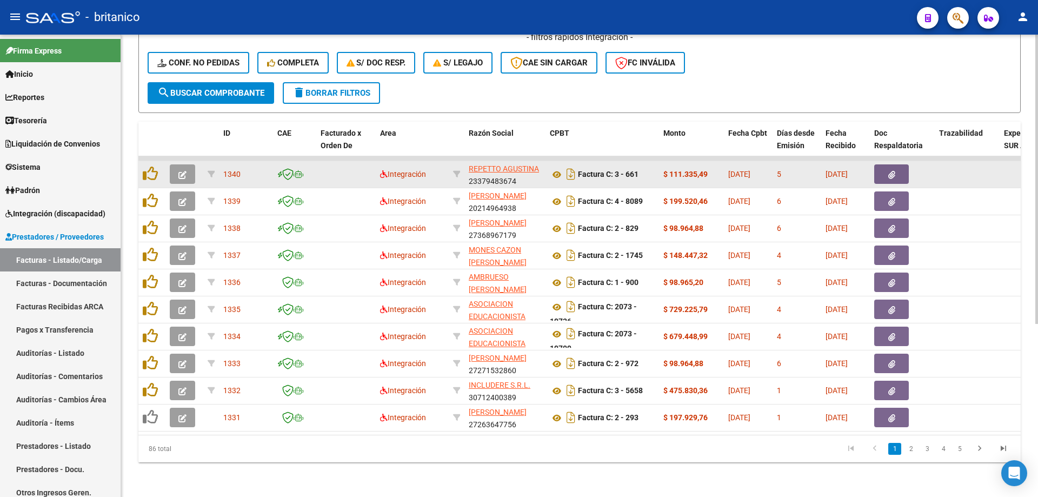
click at [158, 166] on div at bounding box center [152, 174] width 18 height 17
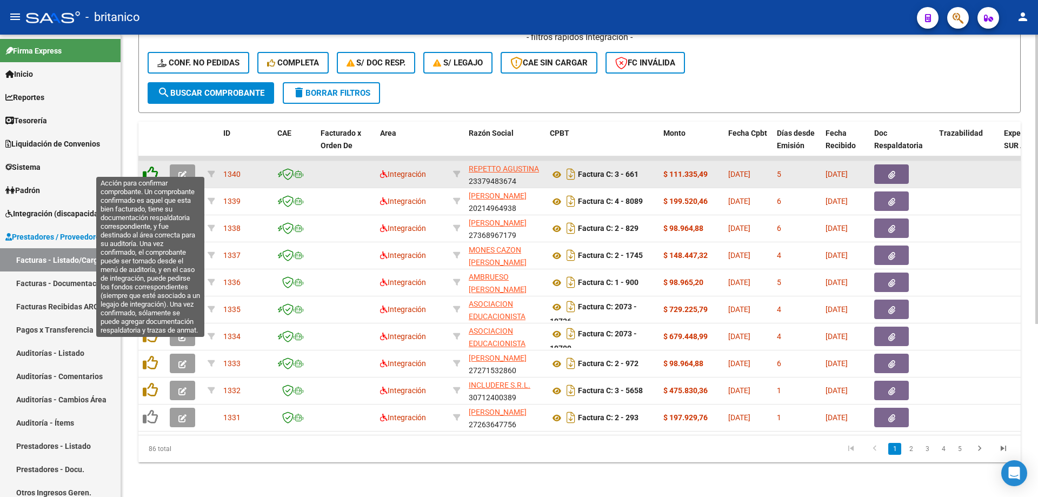
click at [148, 166] on icon at bounding box center [150, 173] width 15 height 15
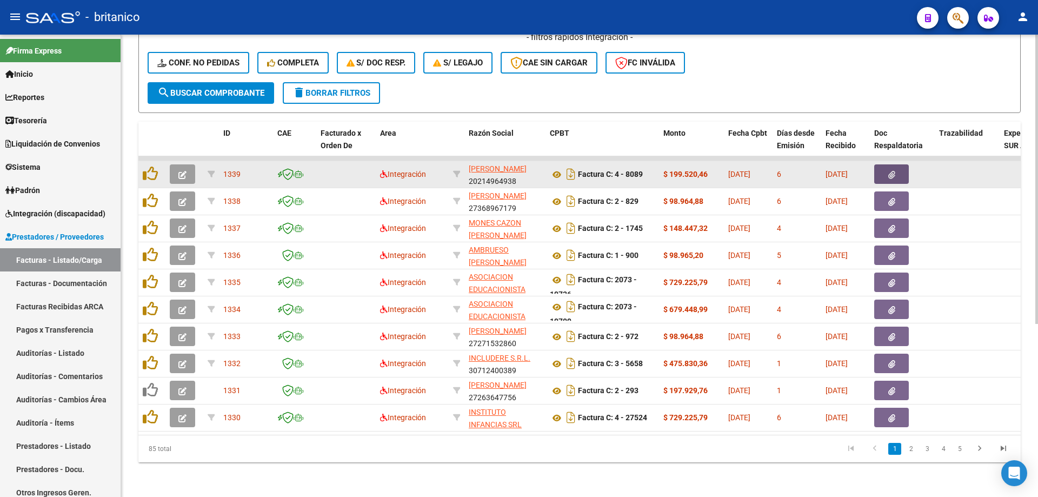
click at [899, 165] on button "button" at bounding box center [891, 173] width 35 height 19
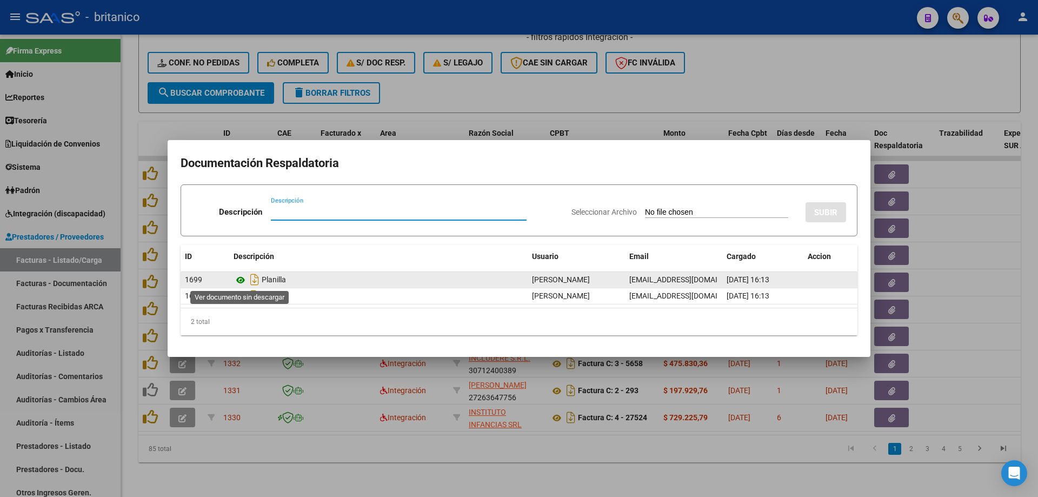
click at [244, 276] on icon at bounding box center [241, 280] width 14 height 13
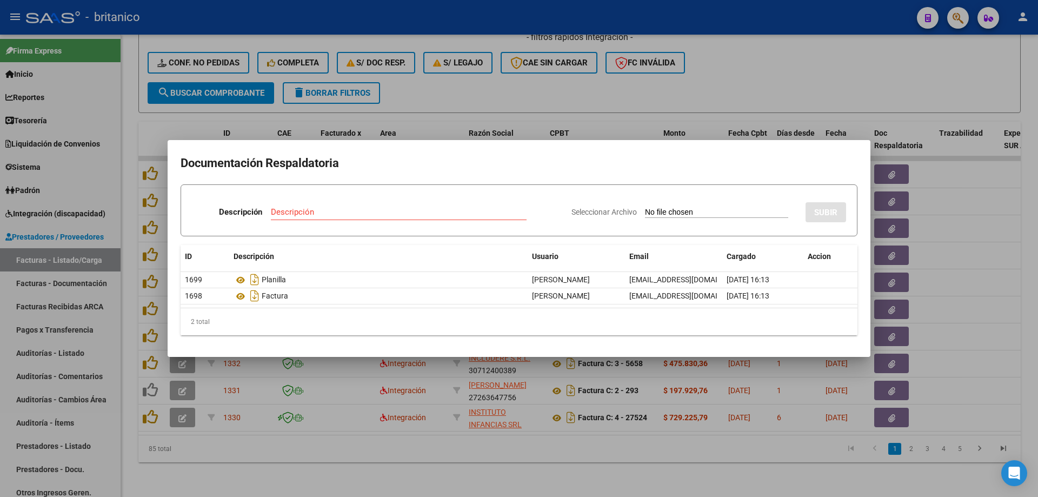
click at [443, 85] on div at bounding box center [519, 248] width 1038 height 497
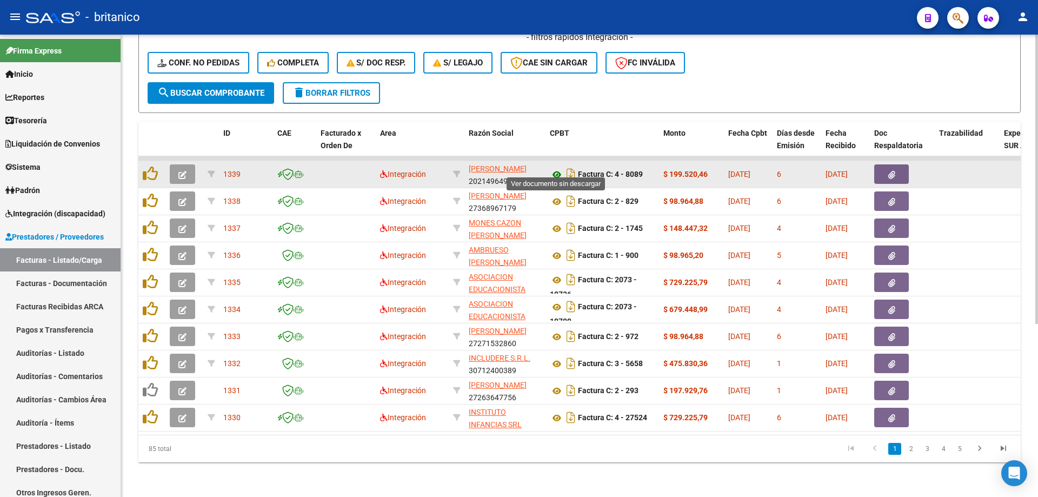
click at [561, 168] on icon at bounding box center [557, 174] width 14 height 13
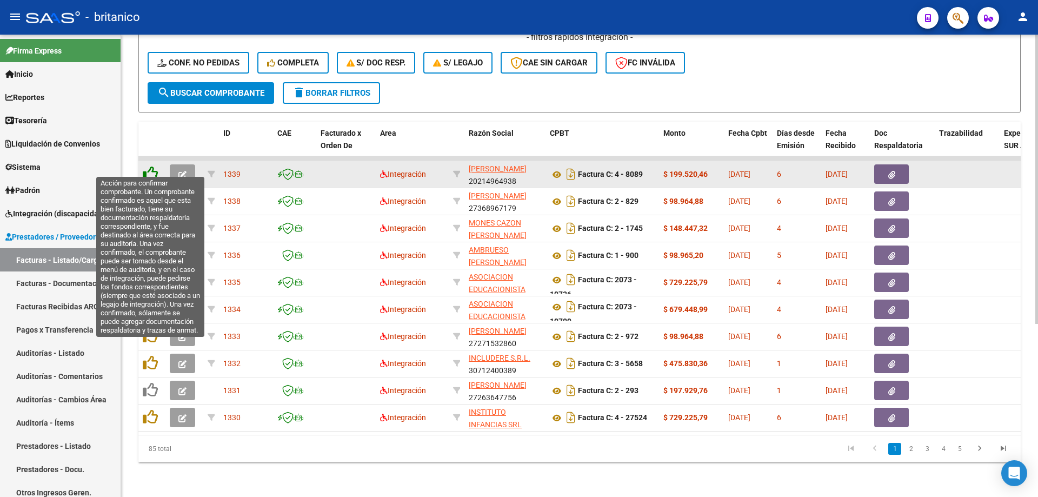
click at [149, 166] on icon at bounding box center [150, 173] width 15 height 15
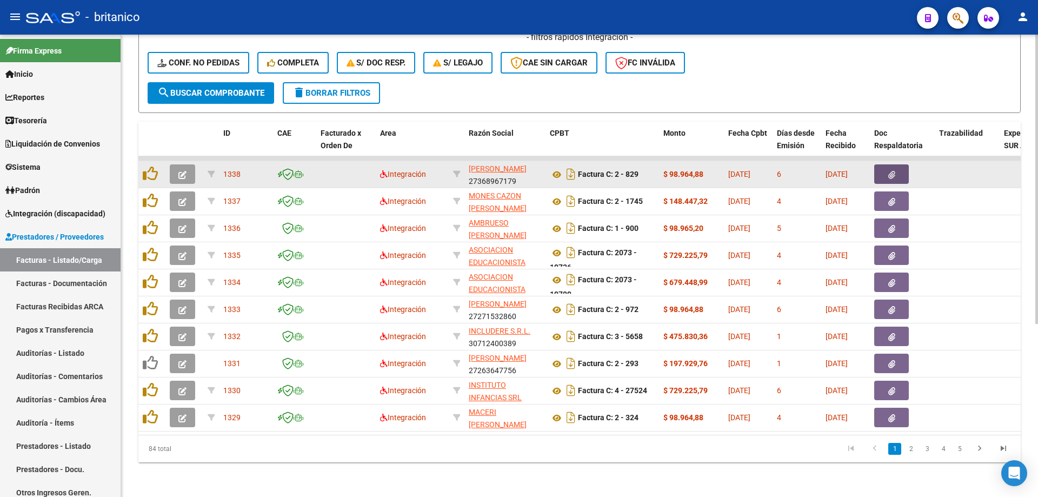
click at [893, 171] on icon "button" at bounding box center [892, 175] width 7 height 8
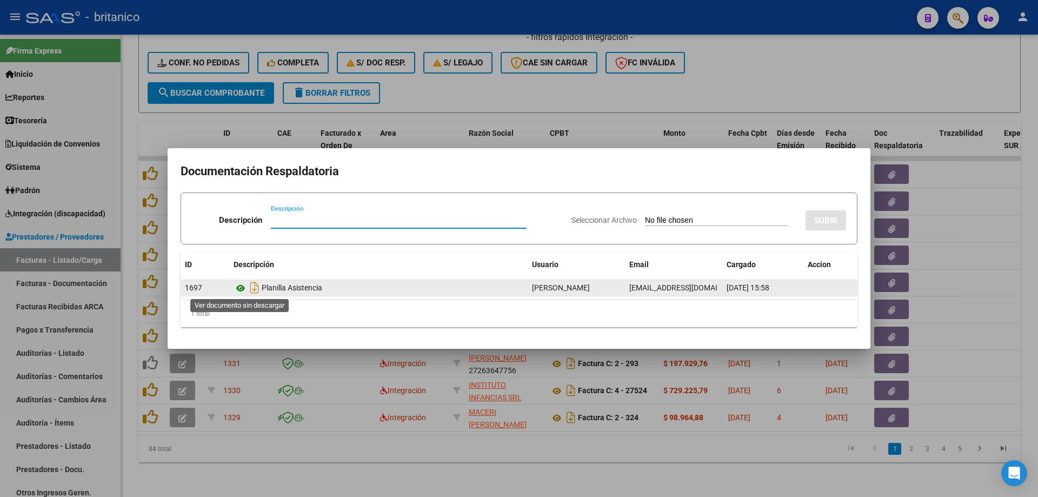
click at [240, 285] on icon at bounding box center [241, 288] width 14 height 13
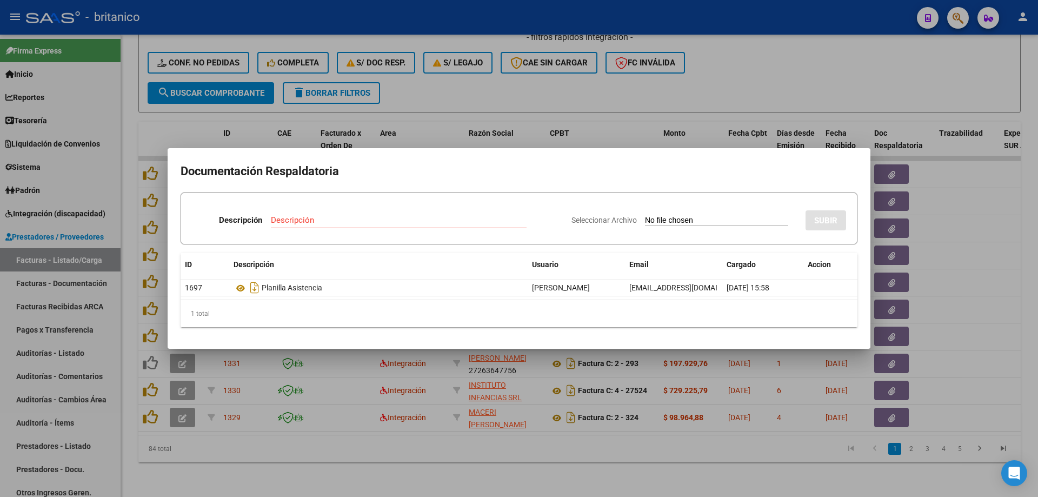
click at [493, 77] on div at bounding box center [519, 248] width 1038 height 497
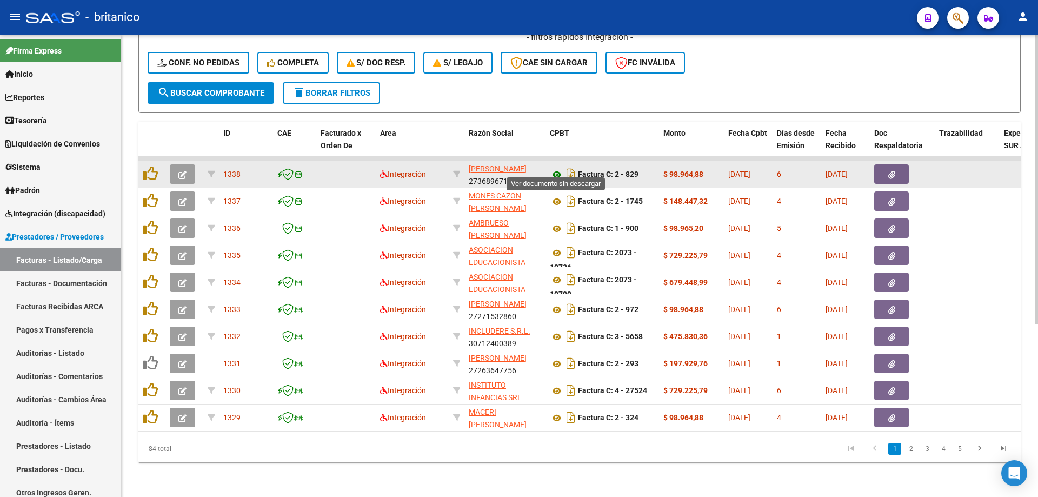
click at [556, 168] on icon at bounding box center [557, 174] width 14 height 13
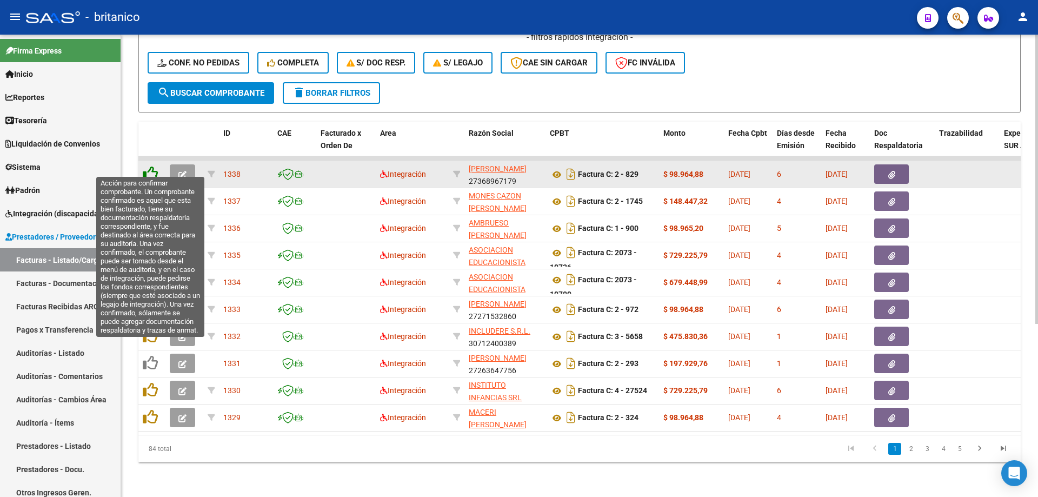
click at [148, 166] on icon at bounding box center [150, 173] width 15 height 15
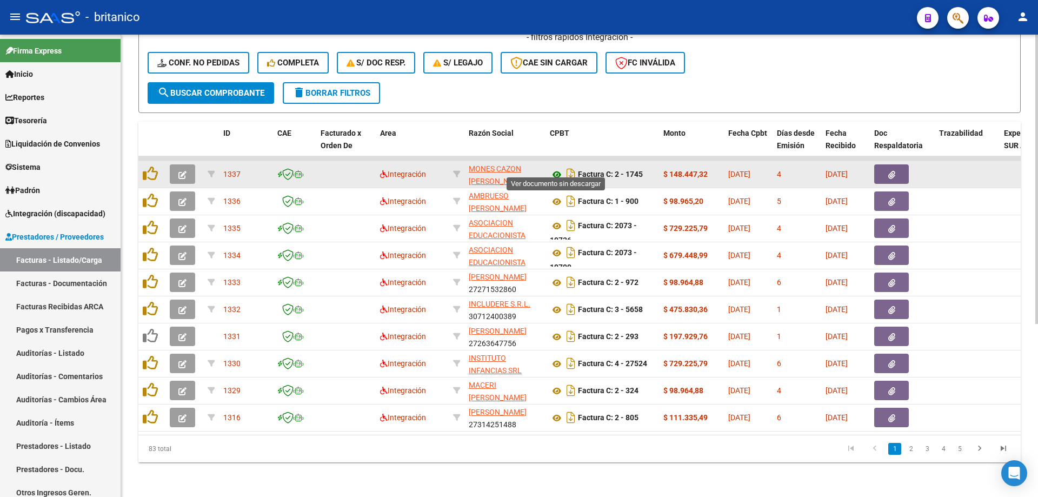
click at [555, 168] on icon at bounding box center [557, 174] width 14 height 13
click at [895, 169] on span "button" at bounding box center [892, 174] width 7 height 10
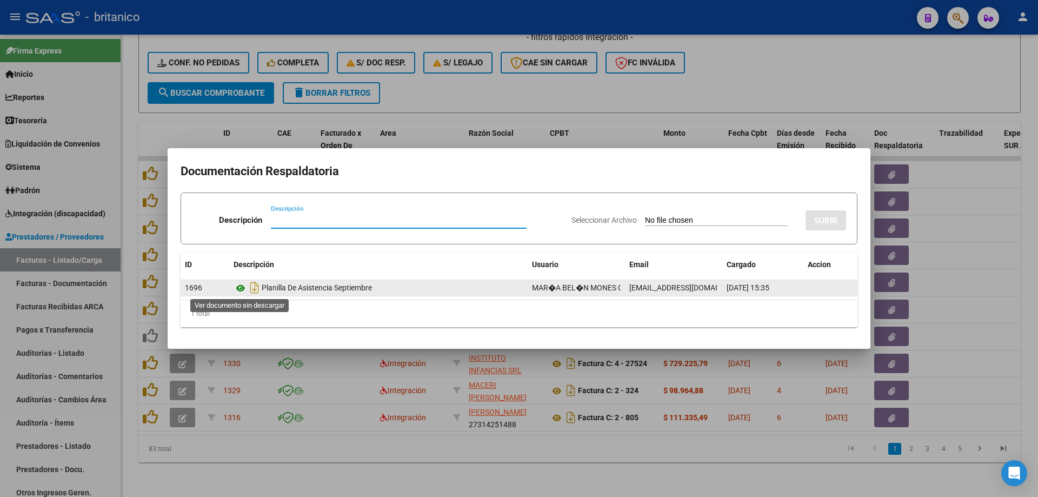
click at [239, 288] on icon at bounding box center [241, 288] width 14 height 13
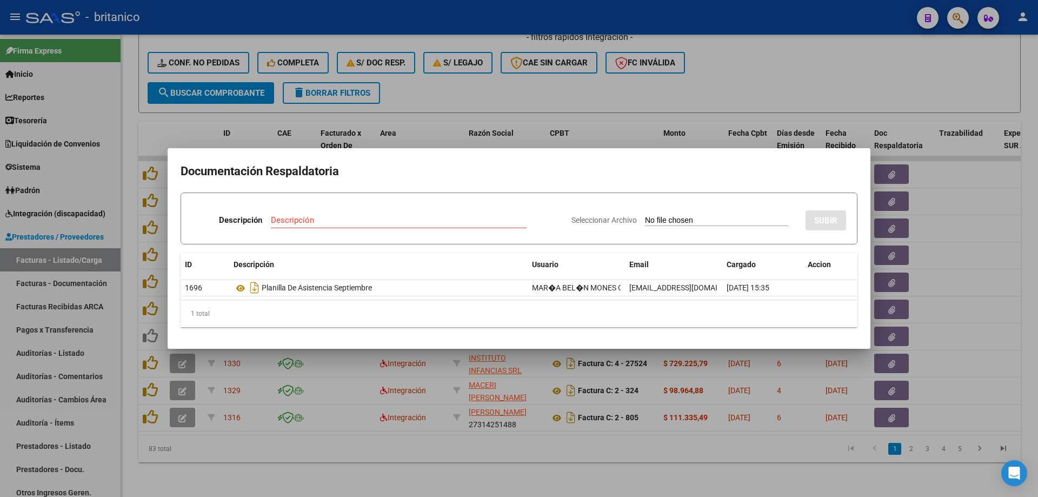
click at [491, 84] on div at bounding box center [519, 248] width 1038 height 497
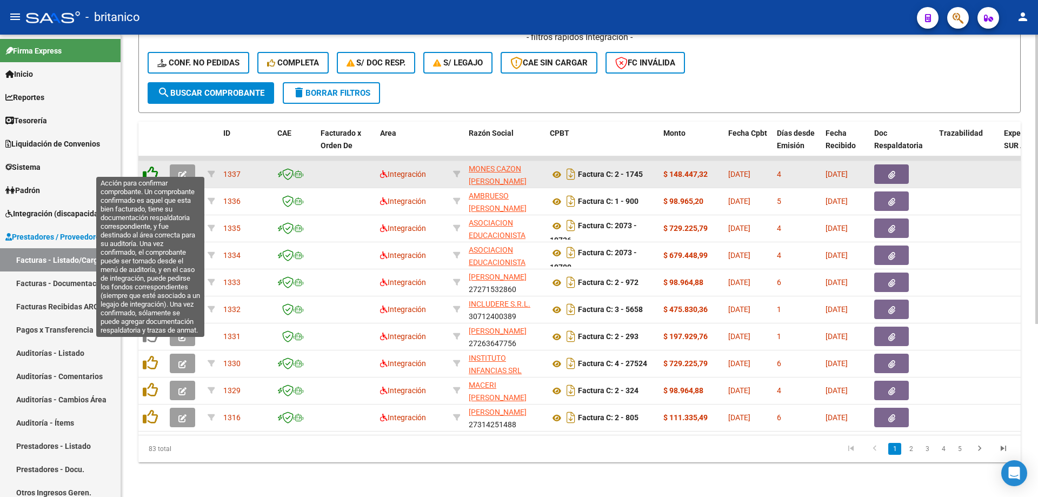
click at [147, 166] on icon at bounding box center [150, 173] width 15 height 15
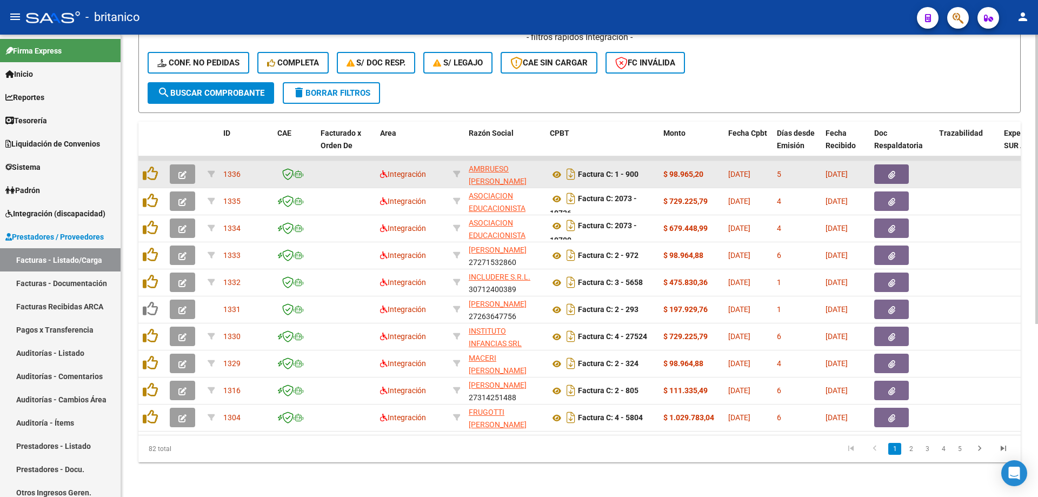
click at [890, 171] on icon "button" at bounding box center [892, 175] width 7 height 8
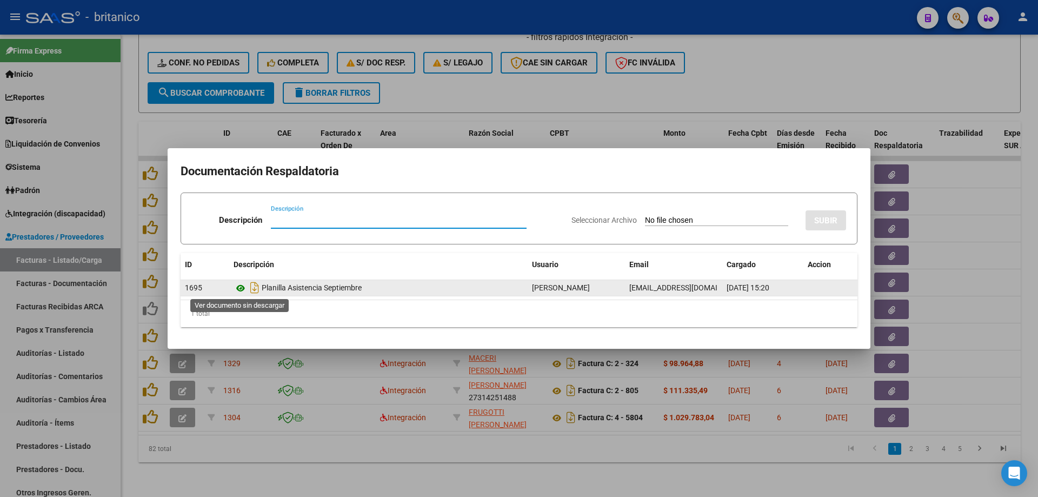
click at [237, 291] on icon at bounding box center [241, 288] width 14 height 13
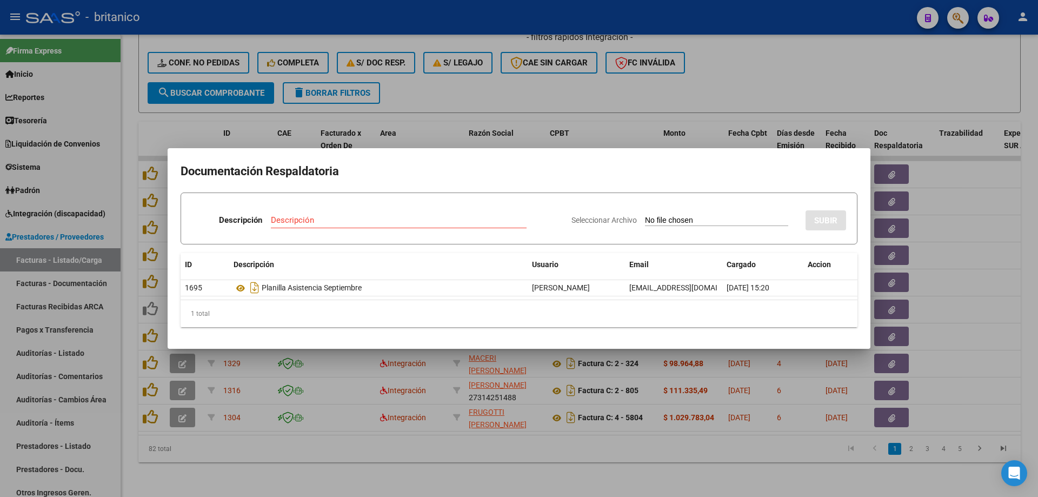
click at [605, 83] on div at bounding box center [519, 248] width 1038 height 497
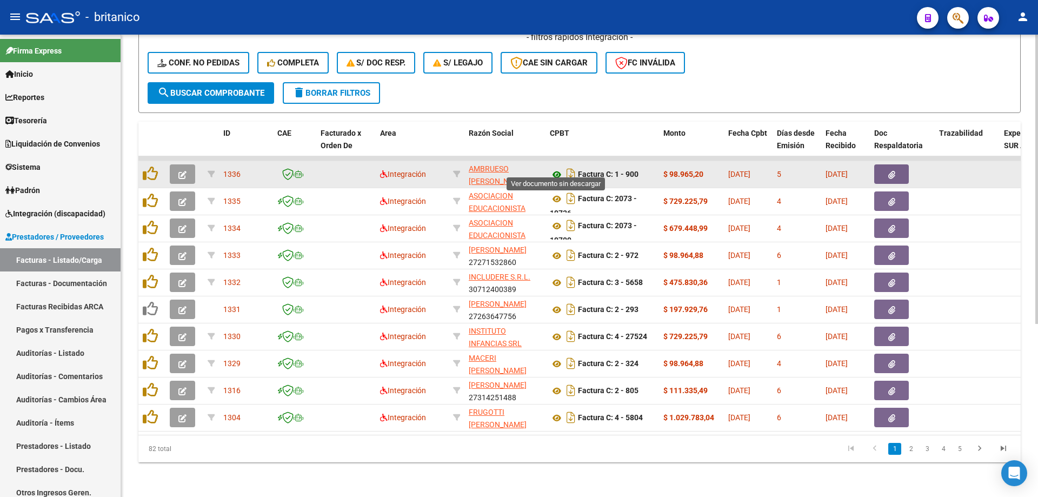
click at [555, 168] on icon at bounding box center [557, 174] width 14 height 13
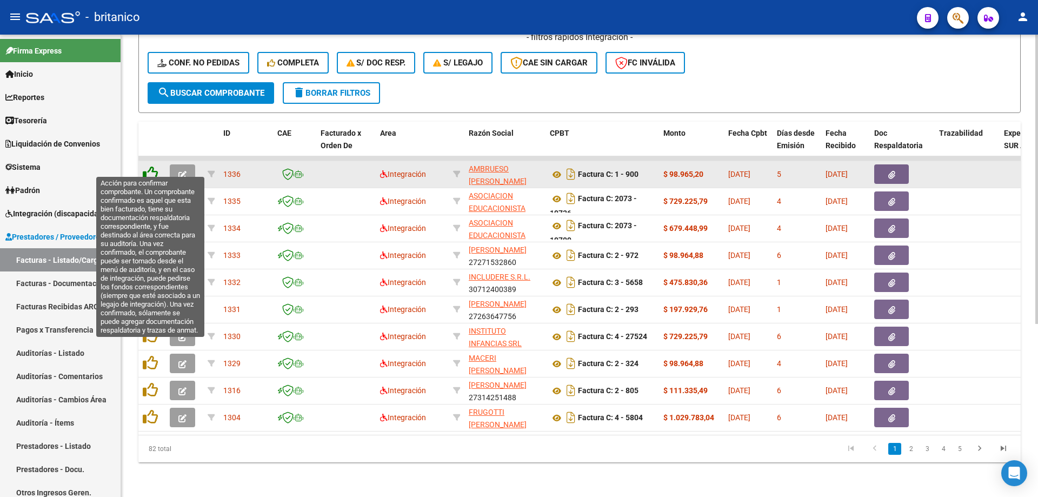
click at [154, 167] on icon at bounding box center [150, 173] width 15 height 15
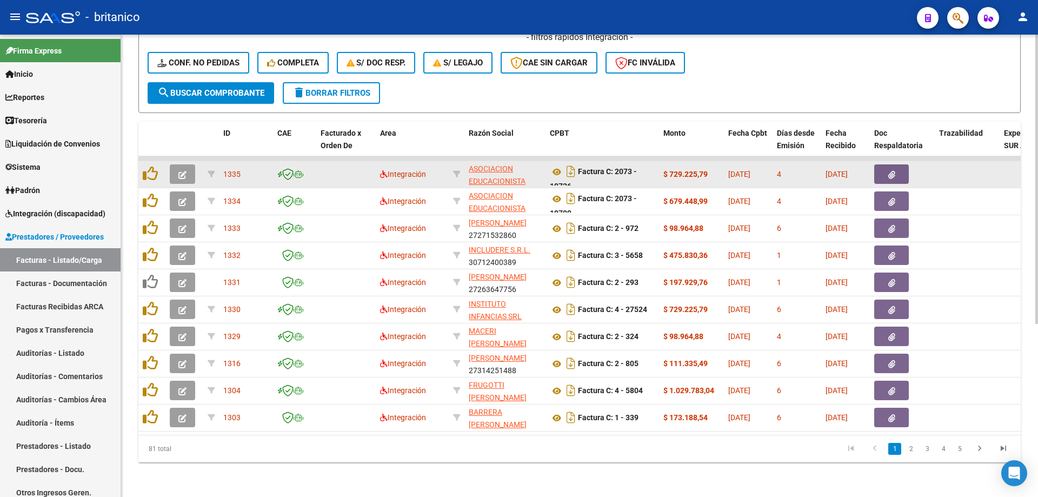
click at [899, 169] on button "button" at bounding box center [891, 173] width 35 height 19
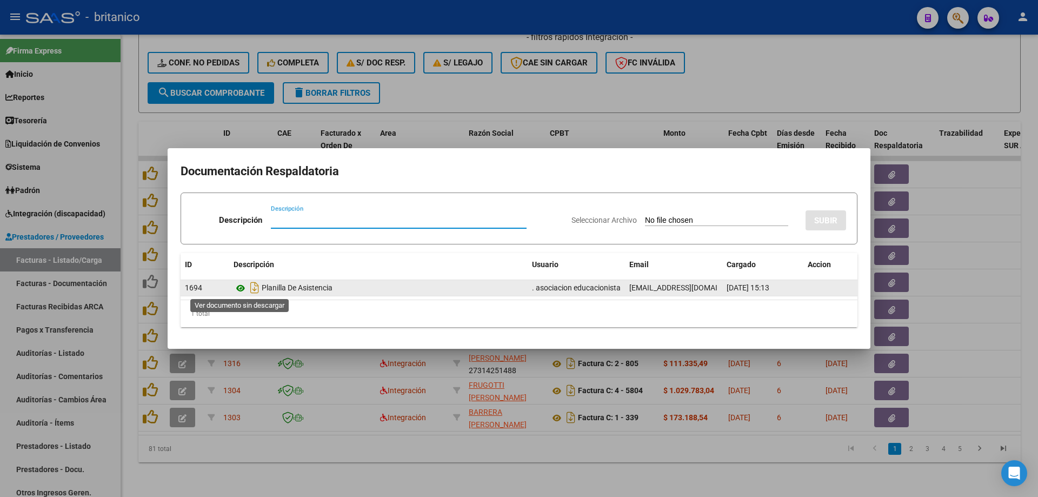
click at [237, 287] on icon at bounding box center [241, 288] width 14 height 13
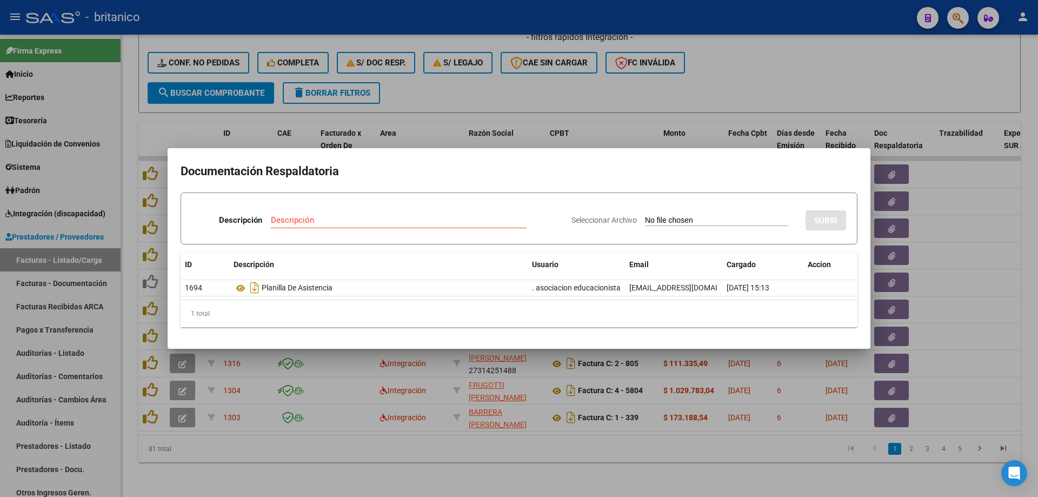
click at [592, 85] on div at bounding box center [519, 248] width 1038 height 497
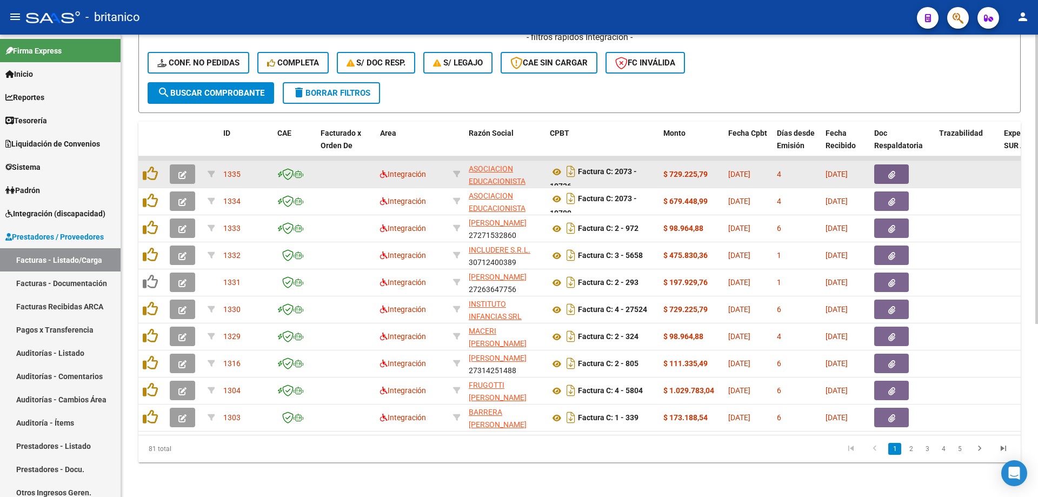
click at [555, 161] on datatable-body-cell "Factura C: 2073 - 19736" at bounding box center [603, 174] width 114 height 26
click at [556, 165] on icon at bounding box center [557, 171] width 14 height 13
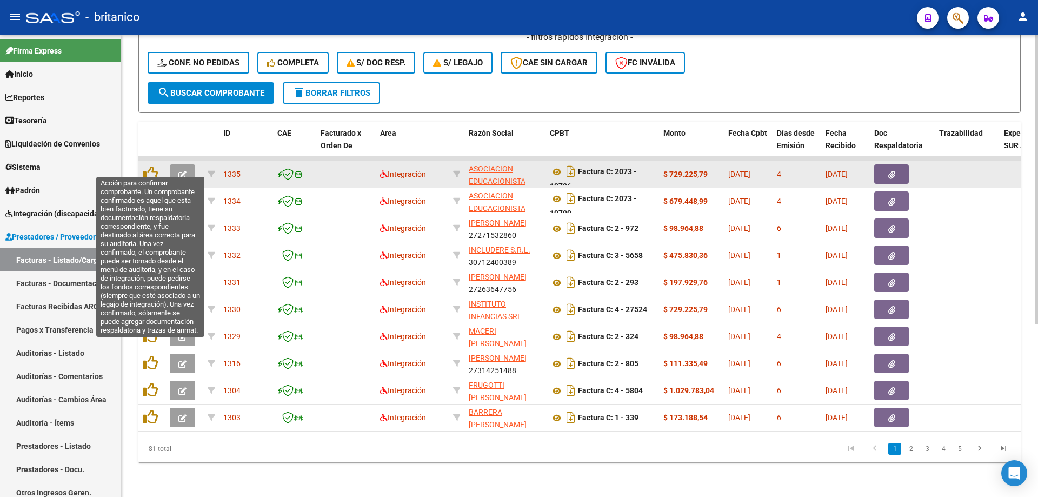
drag, startPoint x: 151, startPoint y: 166, endPoint x: 188, endPoint y: 170, distance: 36.4
click at [151, 166] on icon at bounding box center [150, 173] width 15 height 15
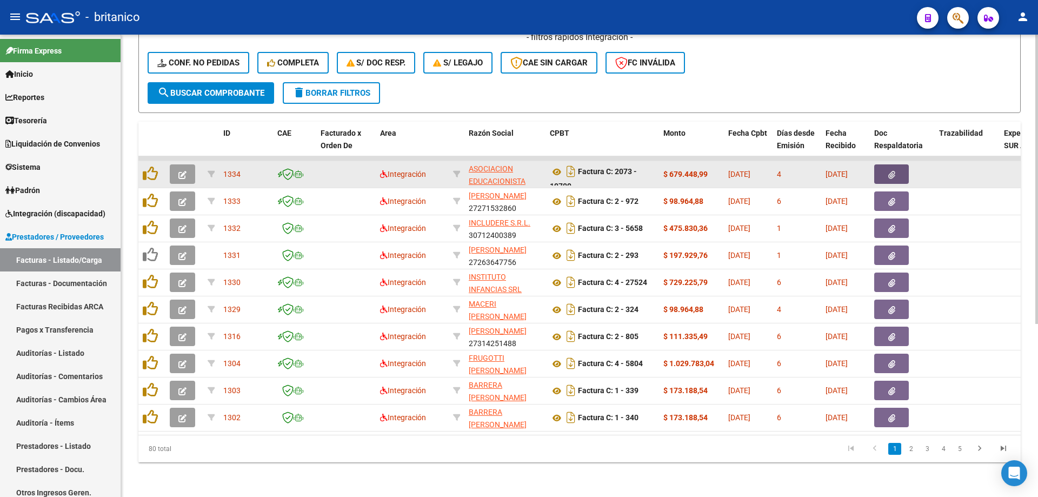
click at [904, 164] on button "button" at bounding box center [891, 173] width 35 height 19
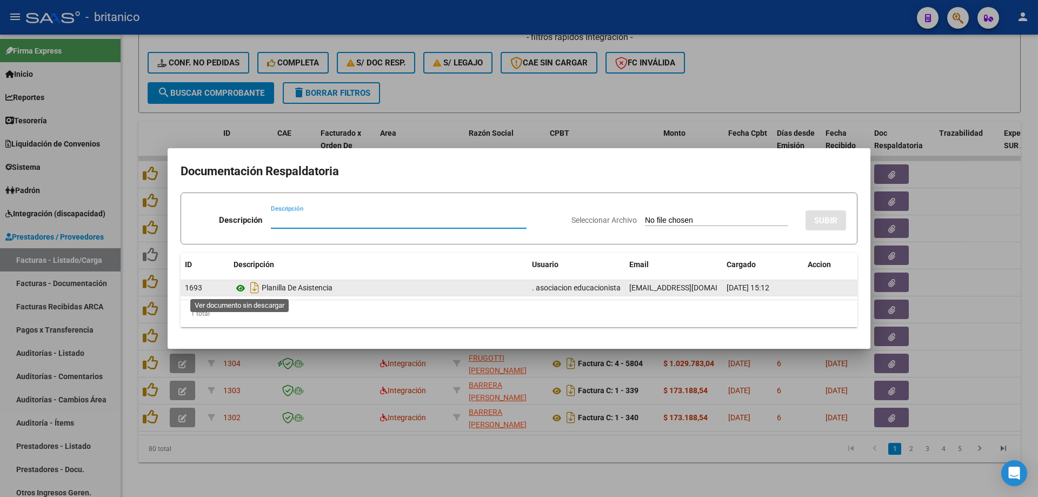
click at [235, 285] on icon at bounding box center [241, 288] width 14 height 13
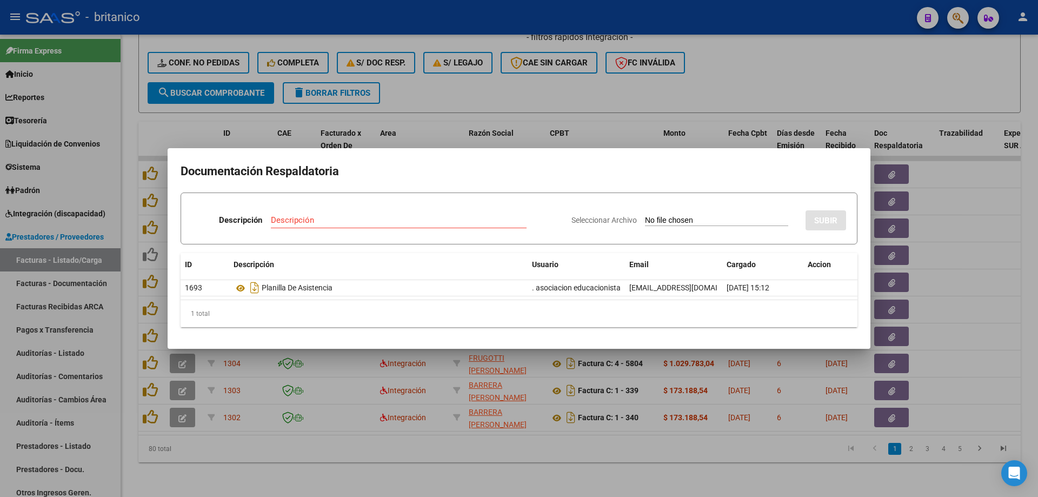
click at [502, 89] on div at bounding box center [519, 248] width 1038 height 497
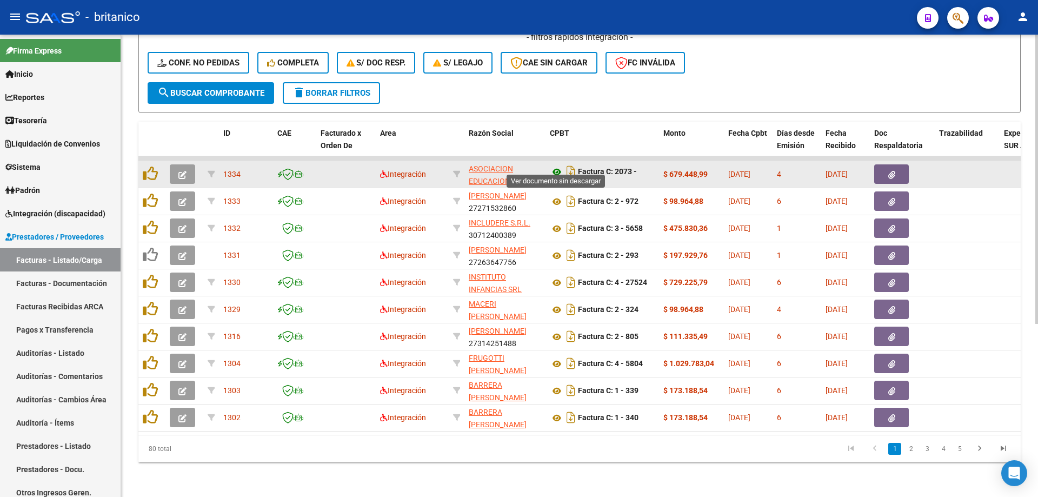
click at [558, 165] on icon at bounding box center [557, 171] width 14 height 13
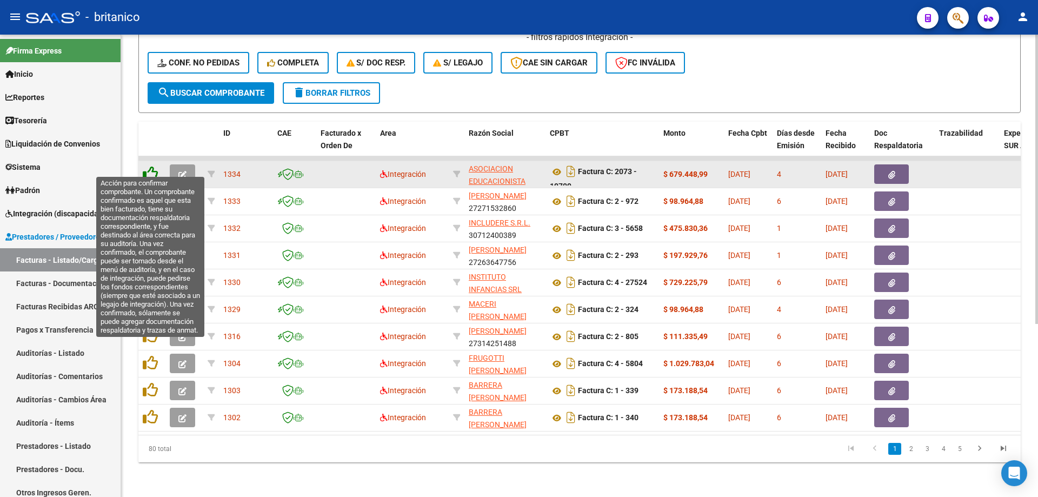
click at [153, 166] on icon at bounding box center [150, 173] width 15 height 15
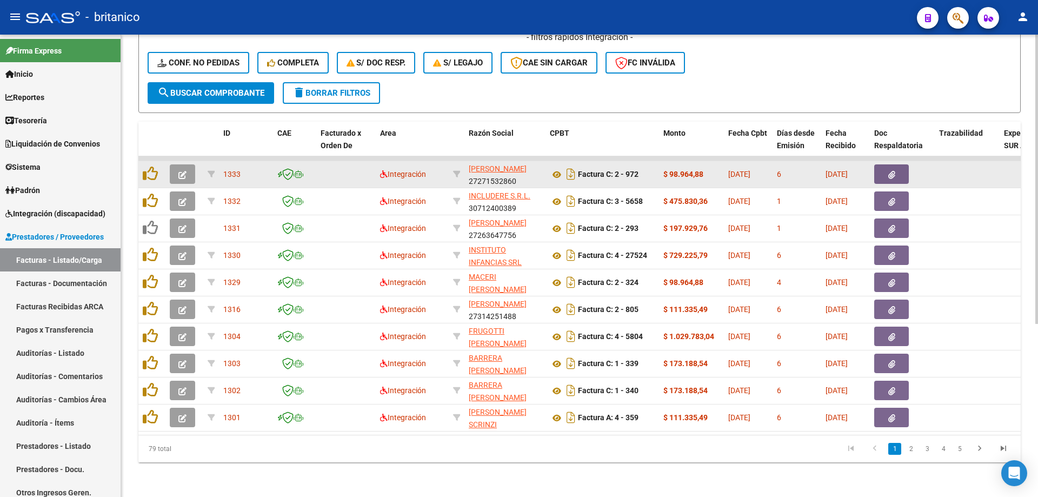
click at [892, 171] on icon "button" at bounding box center [892, 175] width 7 height 8
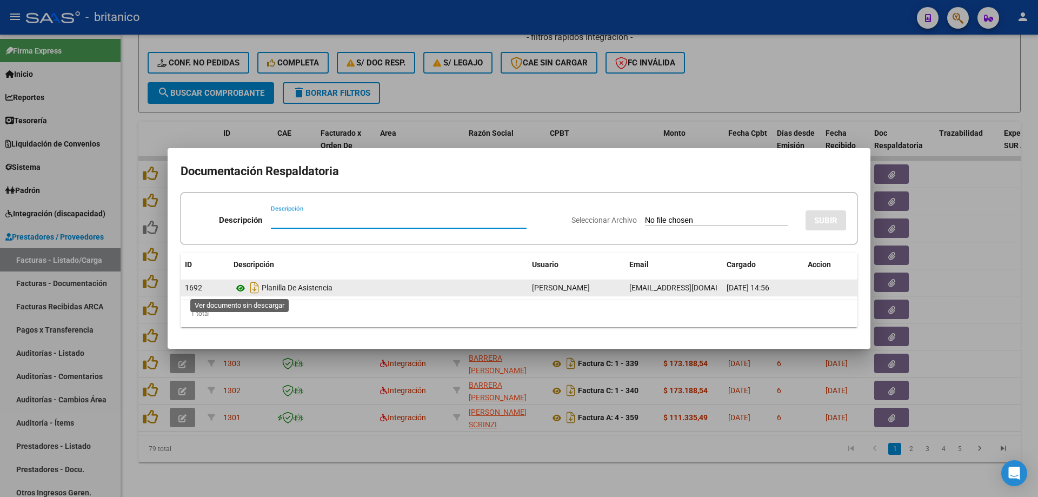
click at [243, 287] on icon at bounding box center [241, 288] width 14 height 13
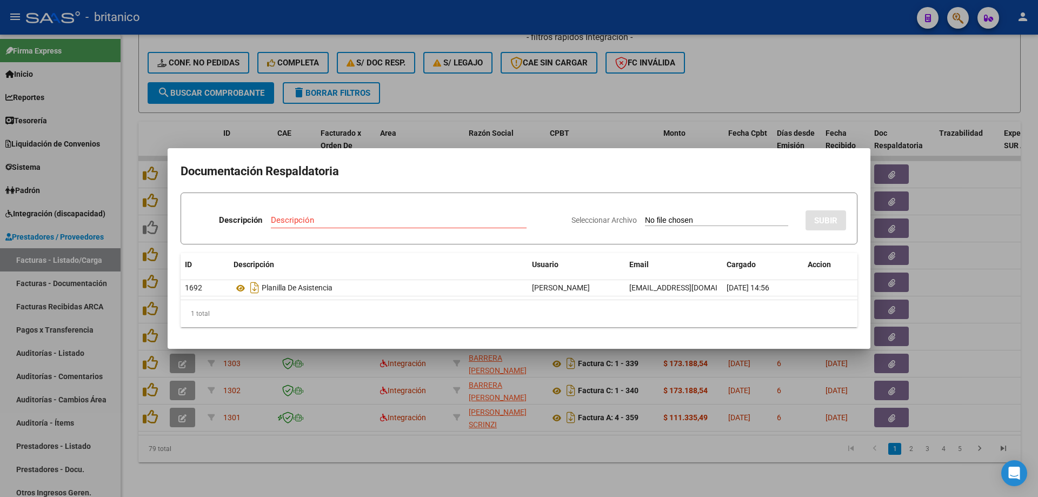
click at [522, 90] on div at bounding box center [519, 248] width 1038 height 497
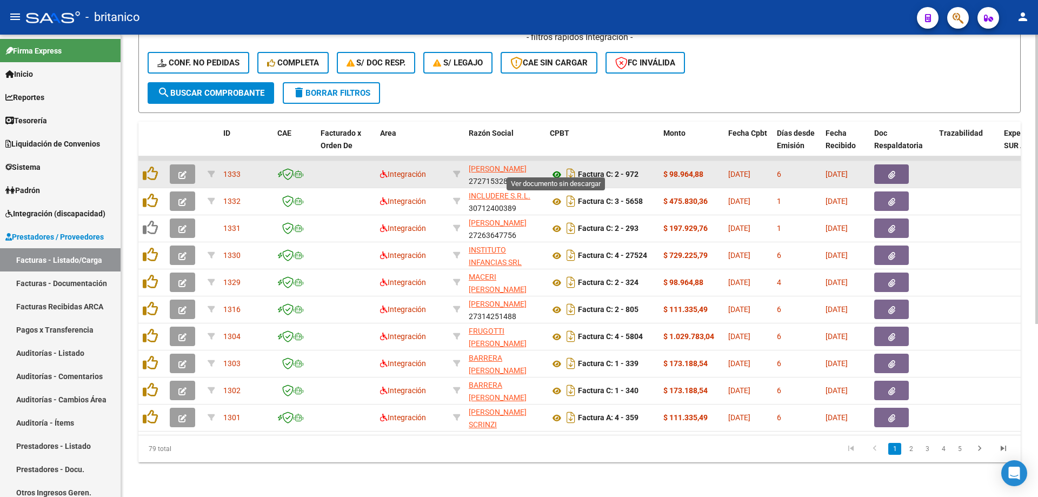
click at [551, 168] on icon at bounding box center [557, 174] width 14 height 13
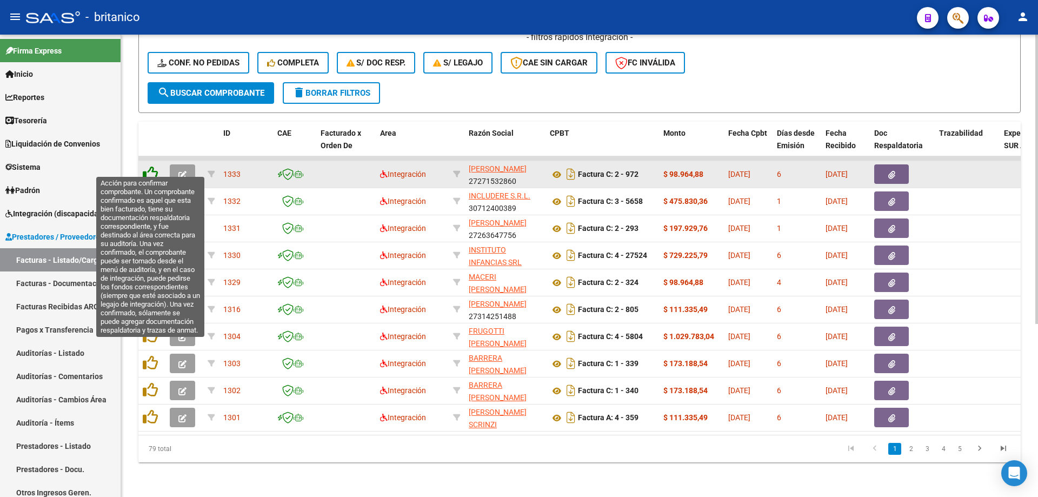
click at [151, 166] on icon at bounding box center [150, 173] width 15 height 15
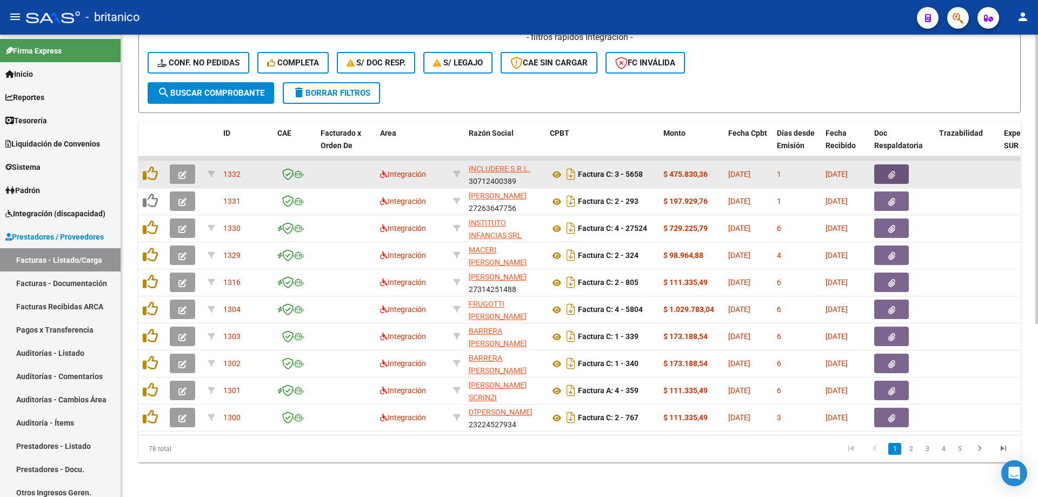
click at [892, 171] on icon "button" at bounding box center [892, 175] width 7 height 8
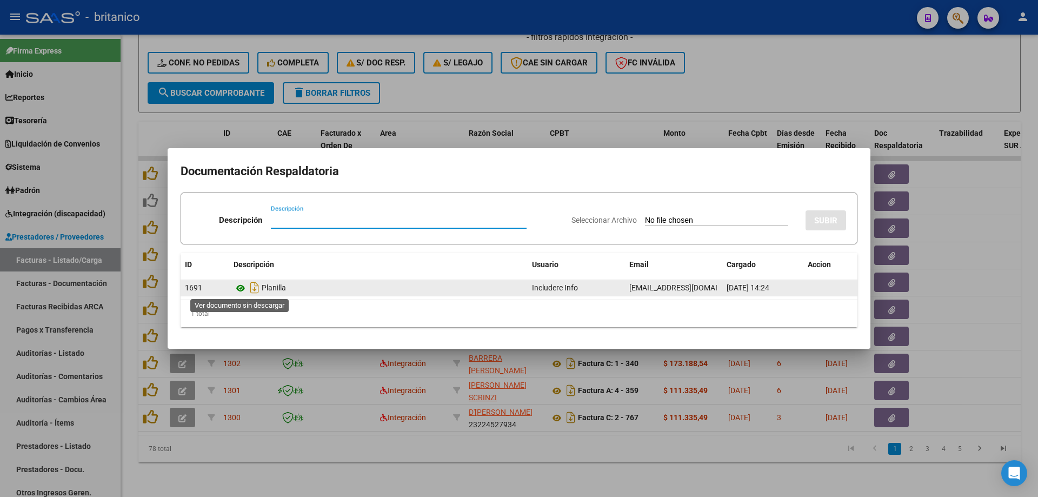
click at [237, 288] on icon at bounding box center [241, 288] width 14 height 13
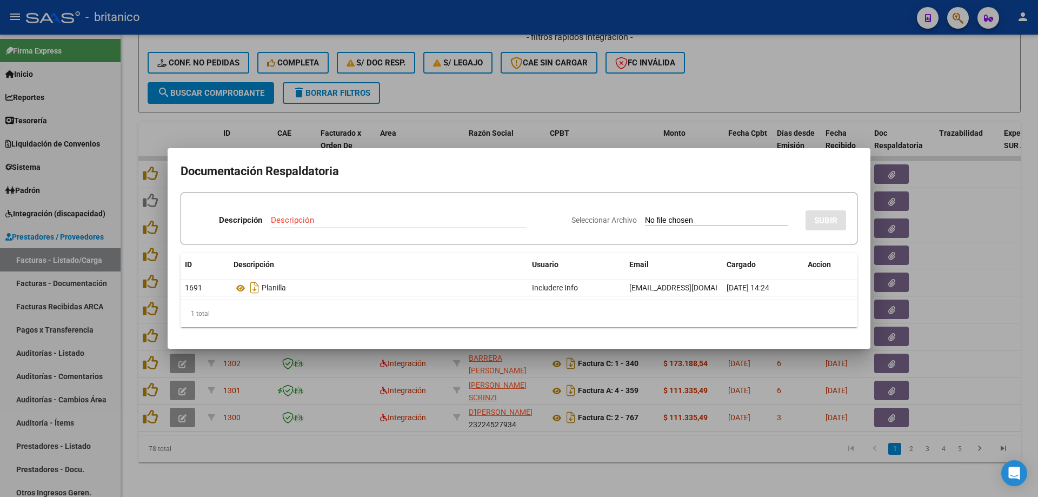
click at [466, 101] on div at bounding box center [519, 248] width 1038 height 497
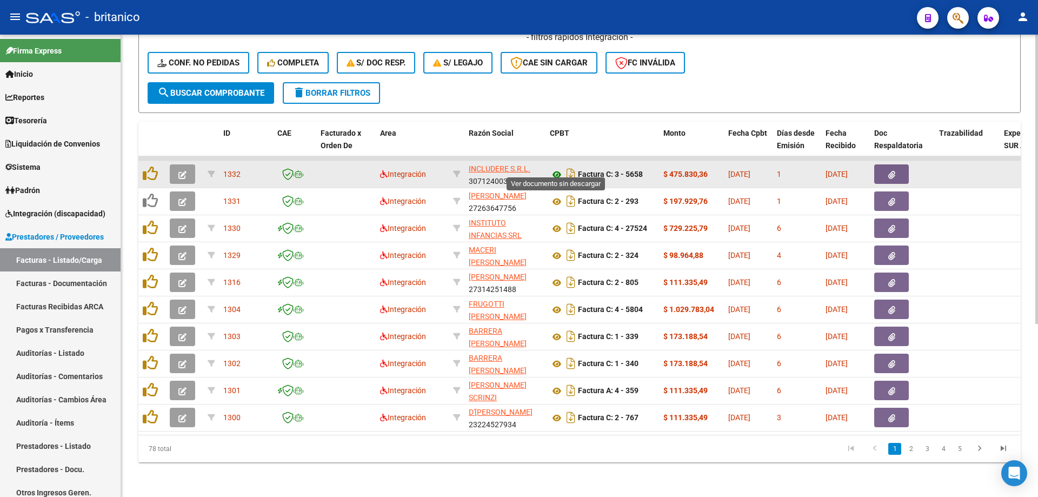
click at [557, 168] on icon at bounding box center [557, 174] width 14 height 13
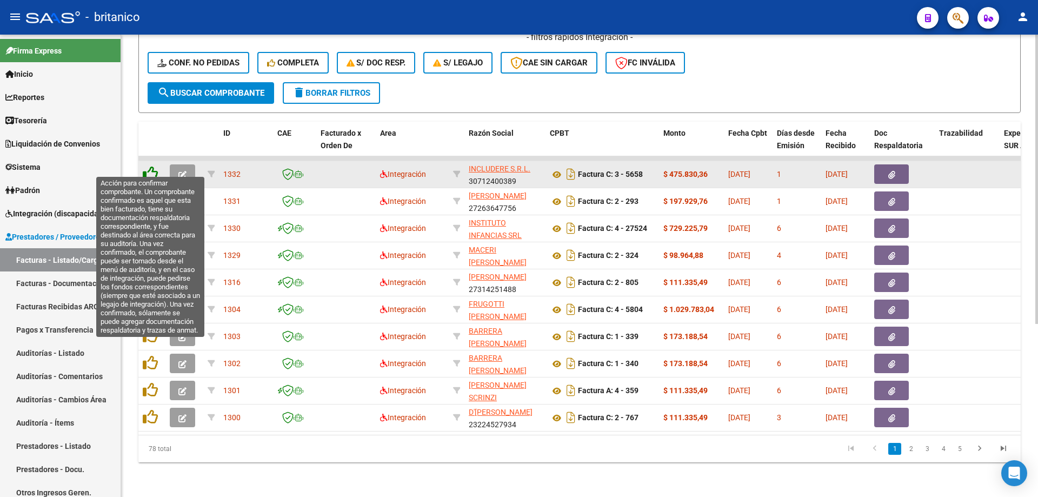
click at [145, 166] on icon at bounding box center [150, 173] width 15 height 15
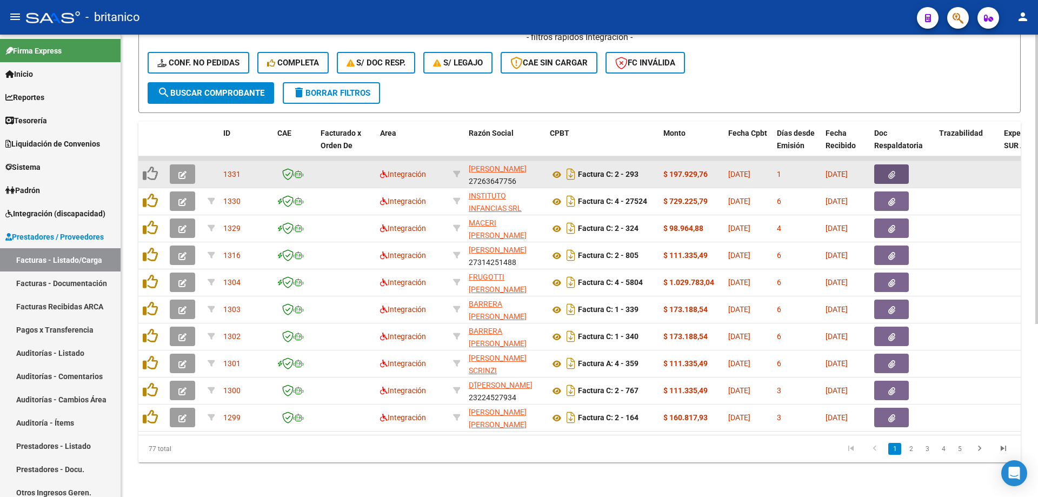
click at [884, 164] on button "button" at bounding box center [891, 173] width 35 height 19
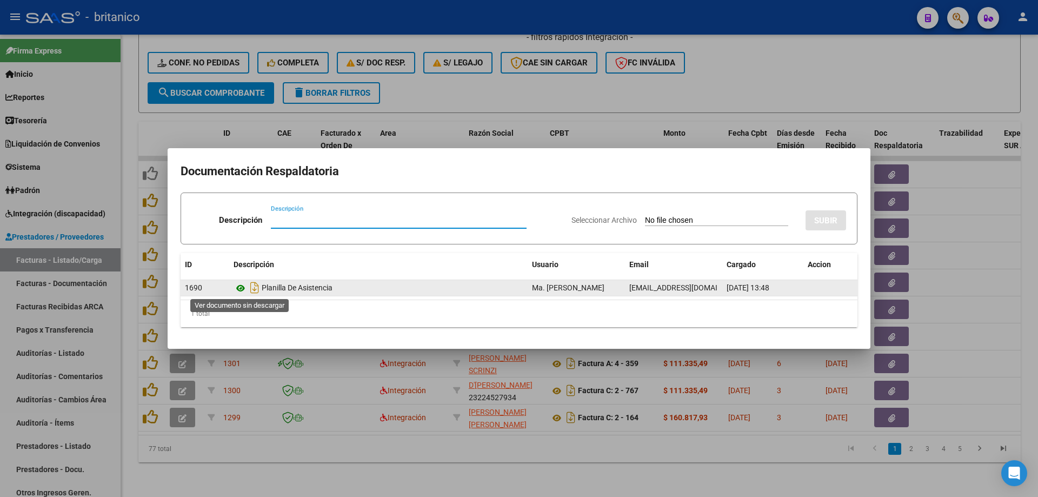
click at [241, 284] on icon at bounding box center [241, 288] width 14 height 13
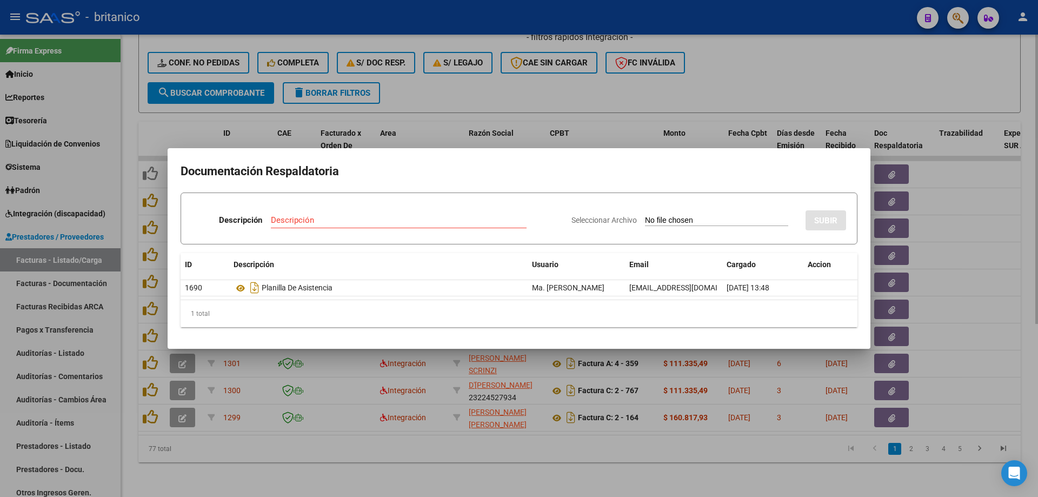
click at [460, 88] on div at bounding box center [519, 248] width 1038 height 497
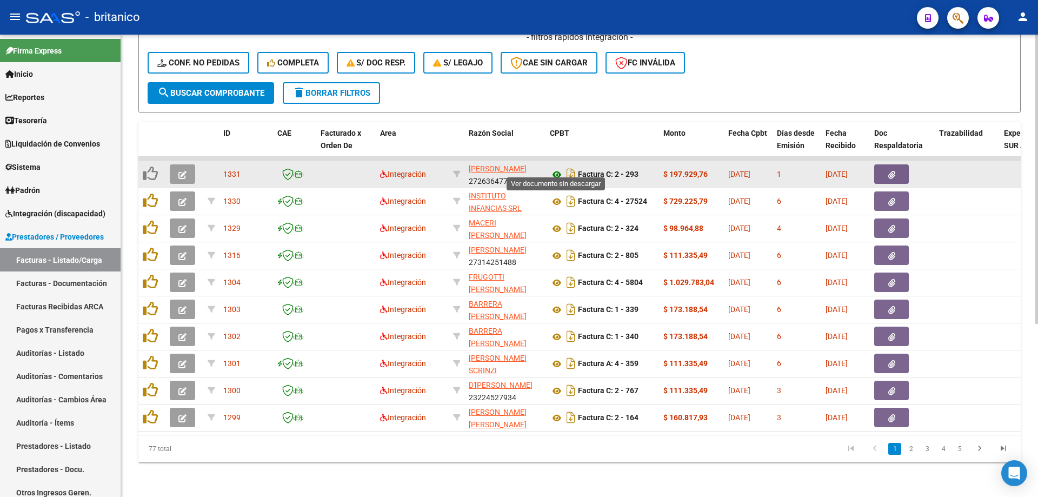
click at [554, 168] on icon at bounding box center [557, 174] width 14 height 13
click at [183, 164] on button "button" at bounding box center [182, 173] width 25 height 19
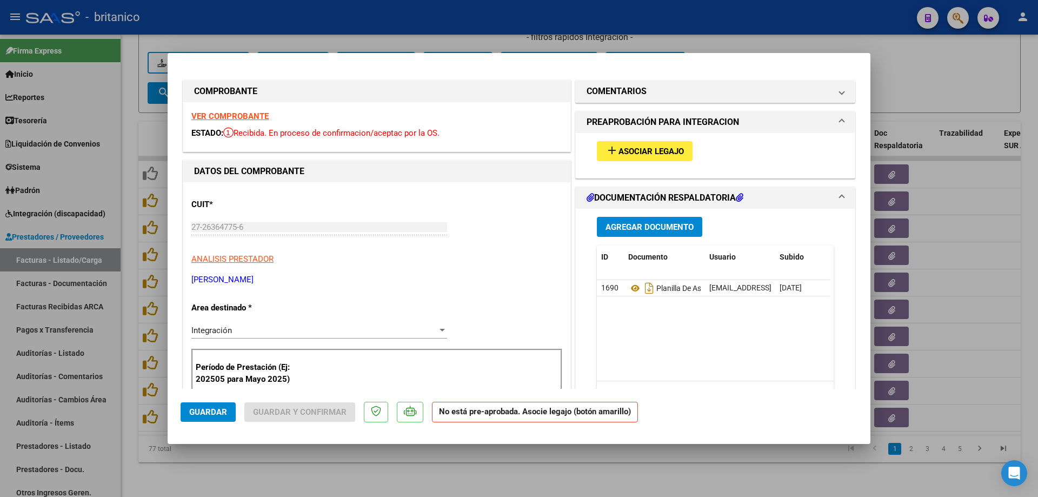
click at [670, 151] on span "Asociar Legajo" at bounding box center [651, 152] width 65 height 10
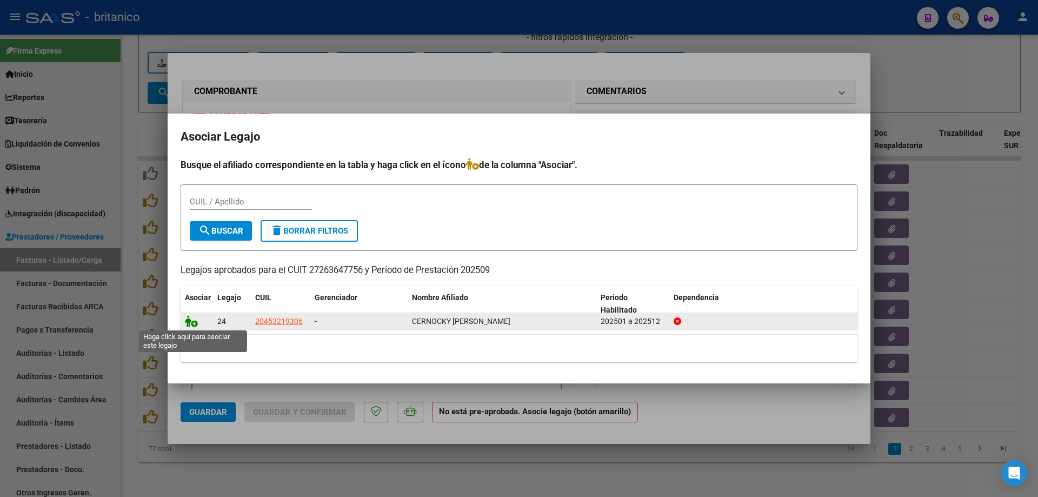
click at [189, 316] on icon at bounding box center [191, 321] width 13 height 12
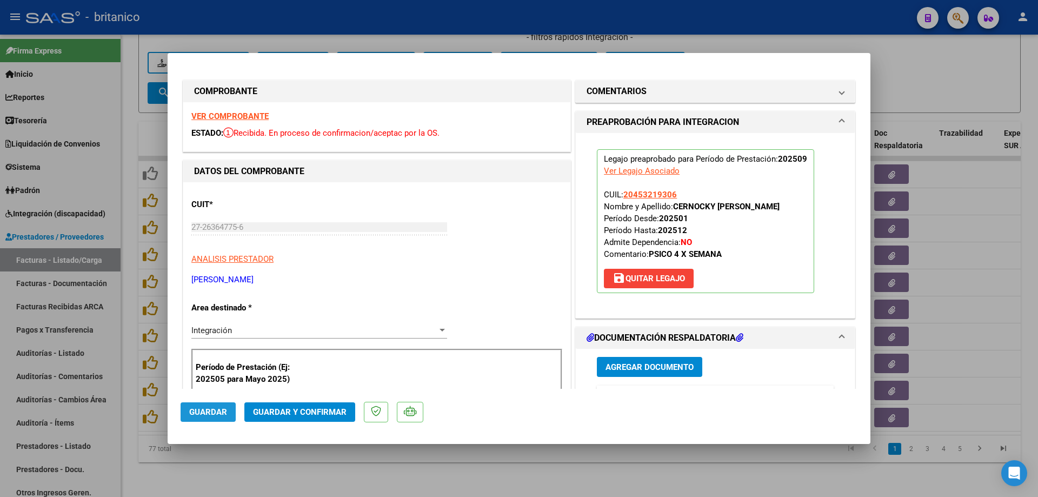
click at [225, 413] on span "Guardar" at bounding box center [208, 412] width 38 height 10
click at [307, 12] on div at bounding box center [519, 248] width 1038 height 497
type input "$ 0,00"
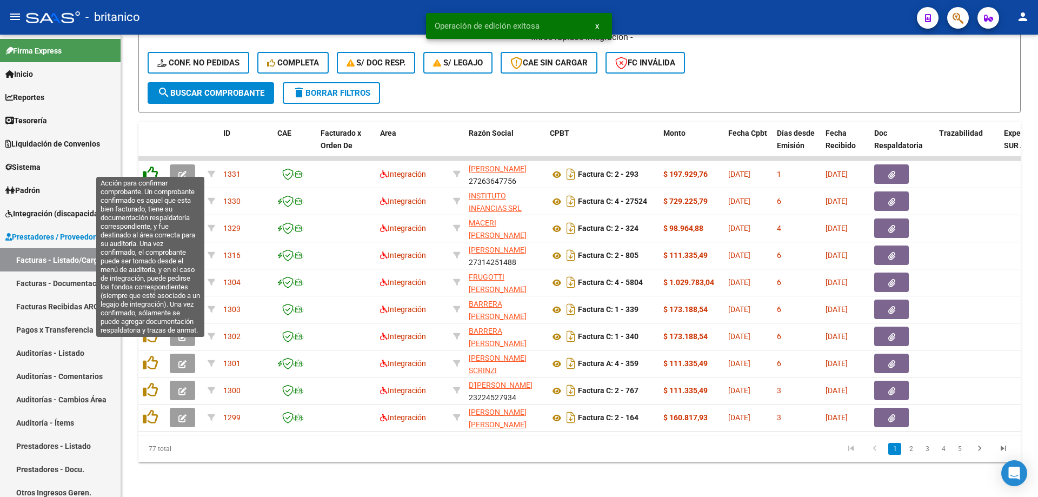
click at [153, 166] on icon at bounding box center [150, 173] width 15 height 15
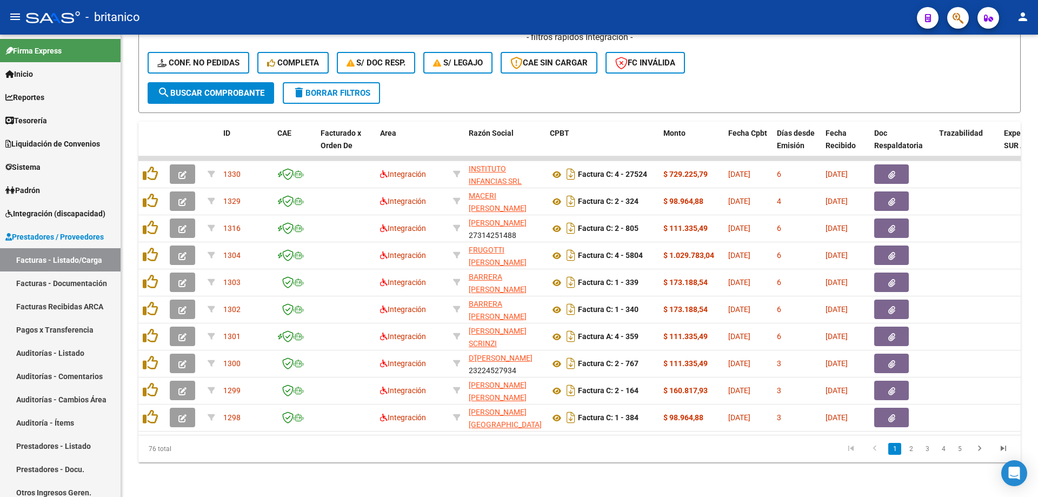
click at [902, 164] on button "button" at bounding box center [891, 173] width 35 height 19
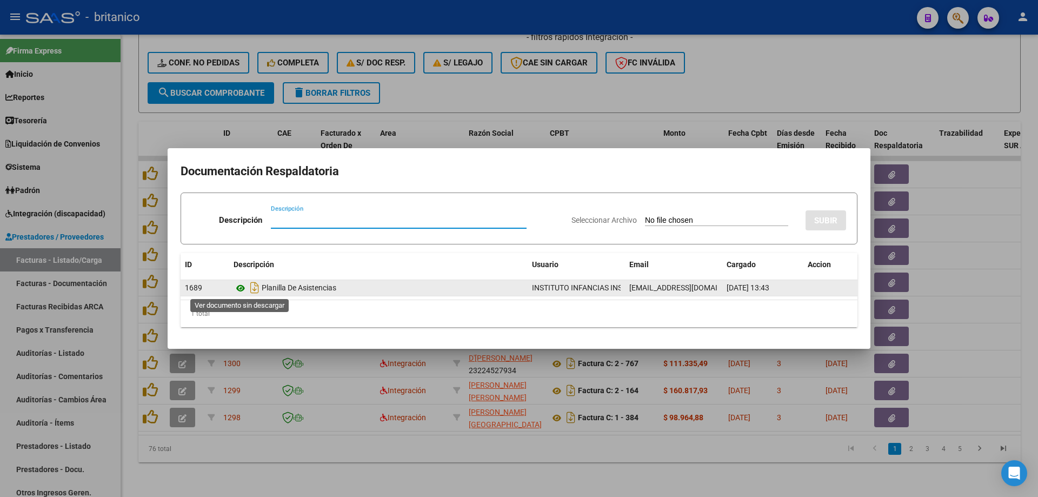
click at [238, 289] on icon at bounding box center [241, 288] width 14 height 13
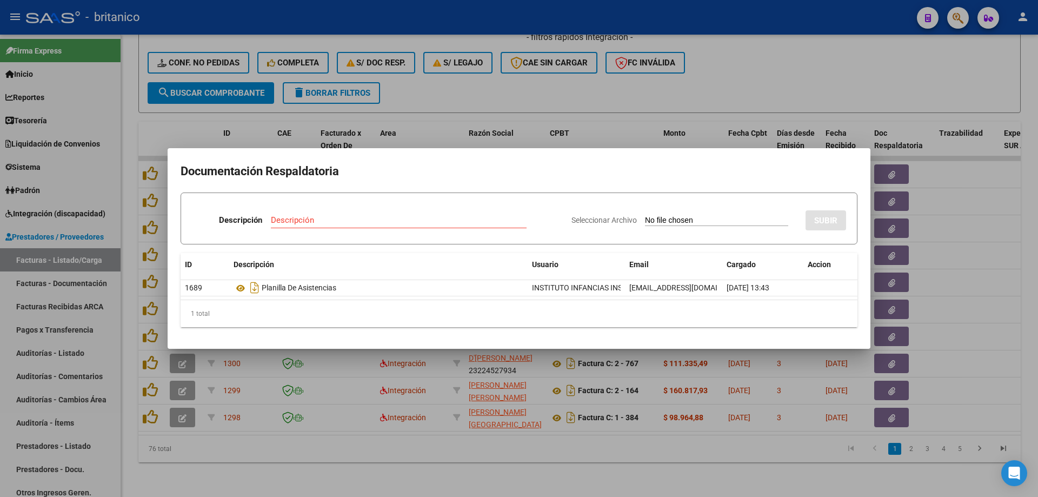
click at [480, 90] on div at bounding box center [519, 248] width 1038 height 497
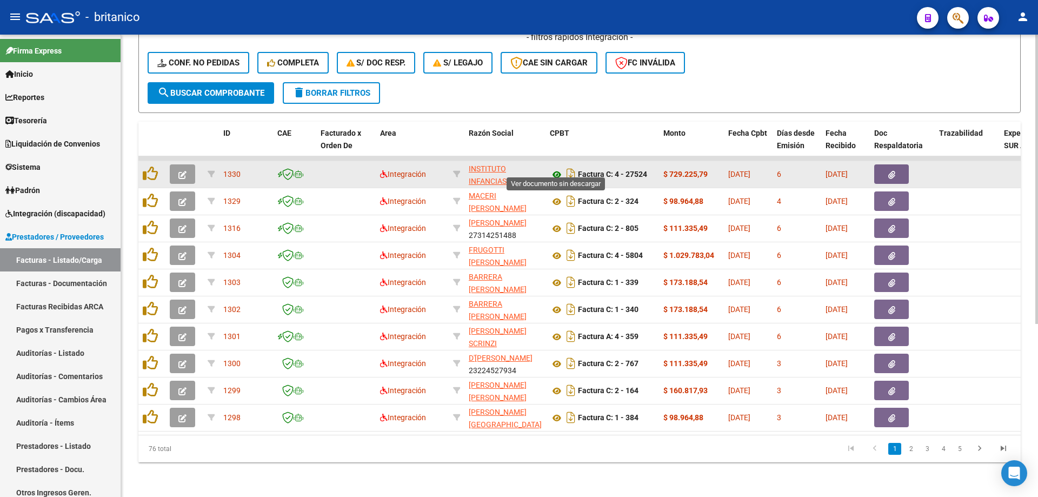
click at [556, 168] on icon at bounding box center [557, 174] width 14 height 13
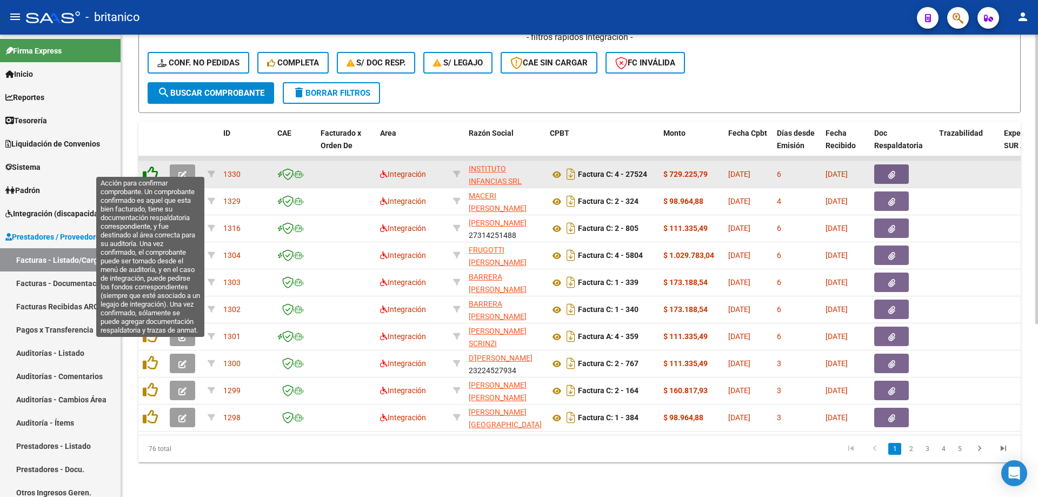
click at [153, 166] on icon at bounding box center [150, 173] width 15 height 15
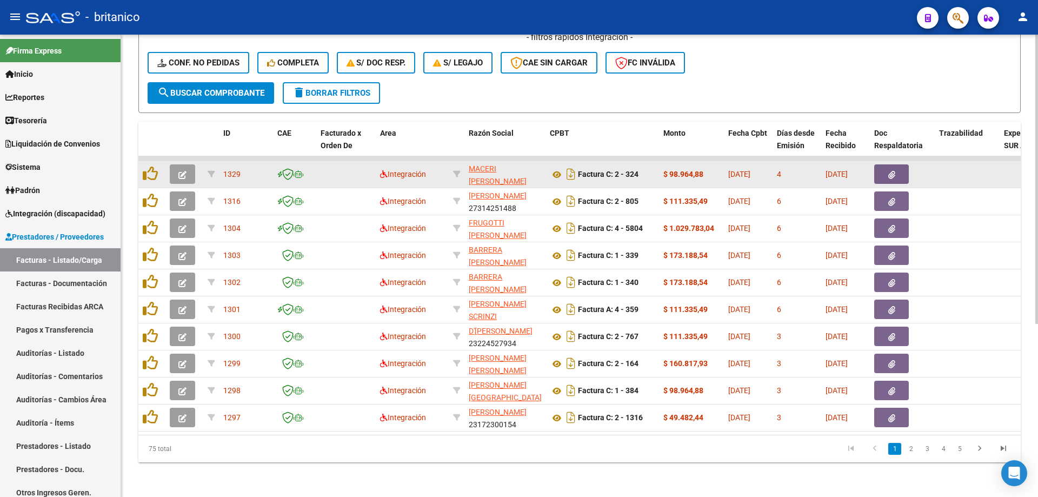
click at [890, 171] on icon "button" at bounding box center [892, 175] width 7 height 8
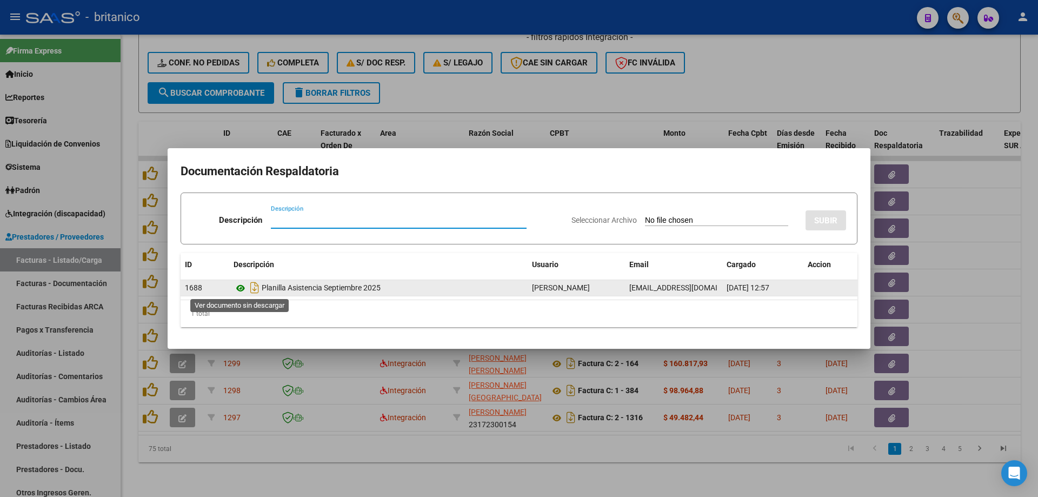
click at [241, 289] on icon at bounding box center [241, 288] width 14 height 13
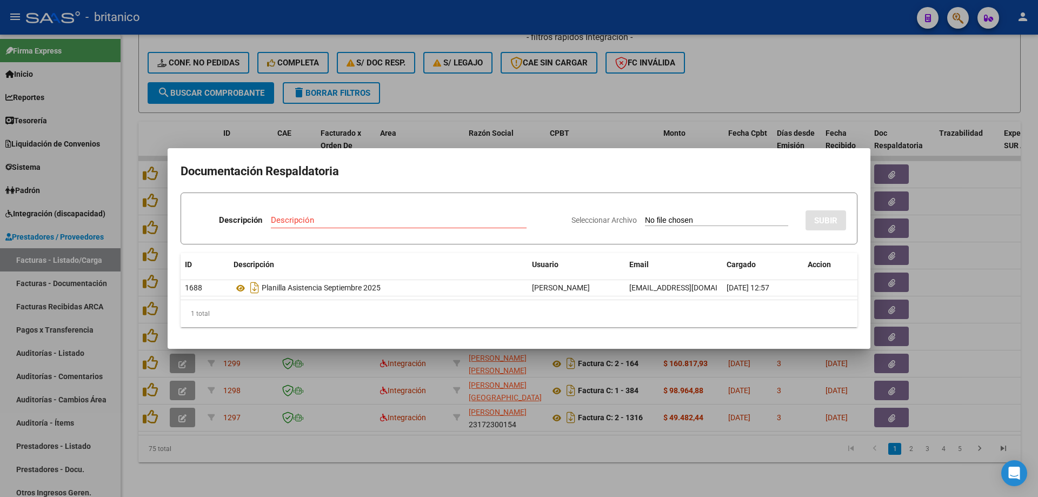
click at [799, 63] on div at bounding box center [519, 248] width 1038 height 497
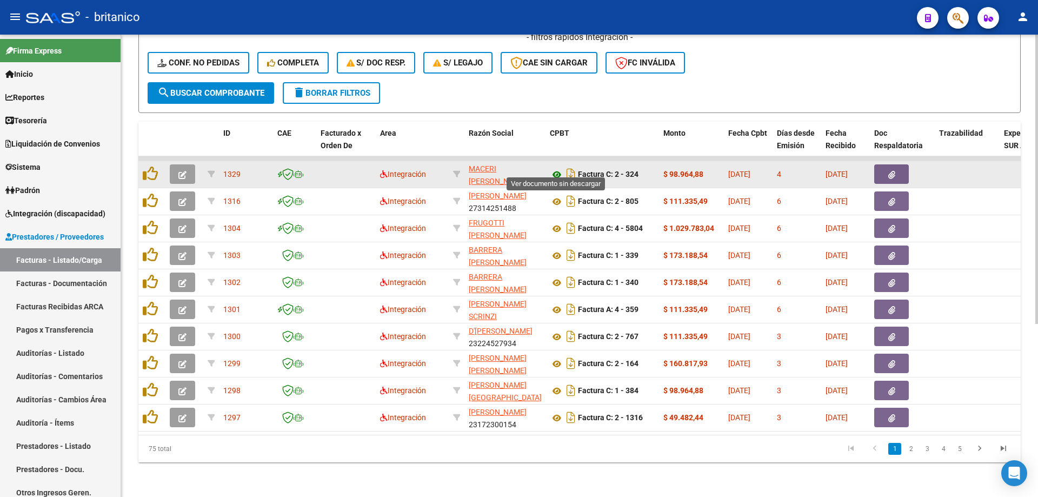
click at [556, 168] on icon at bounding box center [557, 174] width 14 height 13
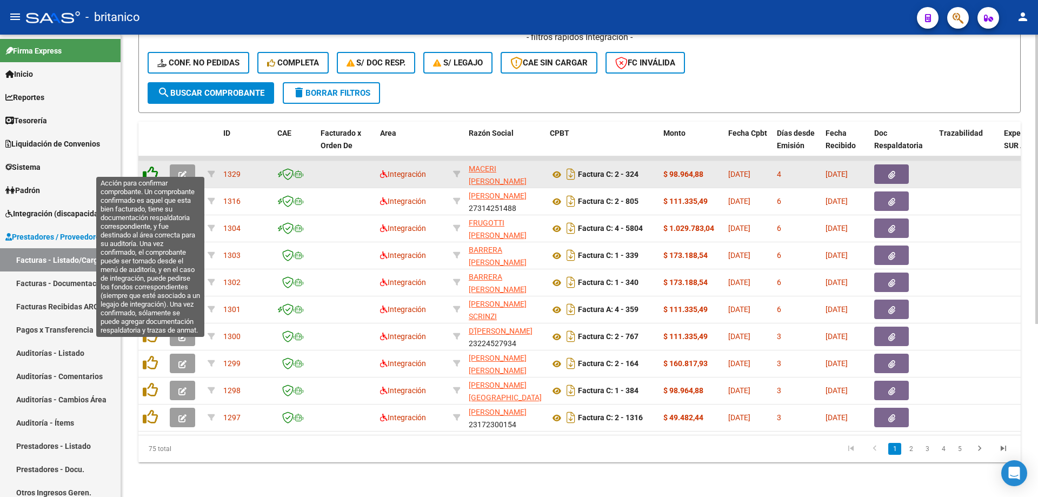
click at [149, 166] on icon at bounding box center [150, 173] width 15 height 15
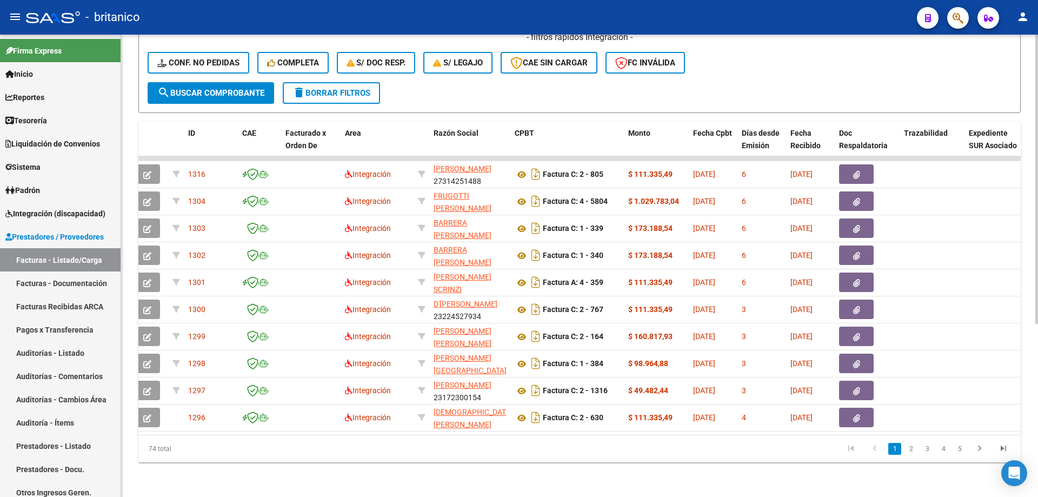
scroll to position [0, 0]
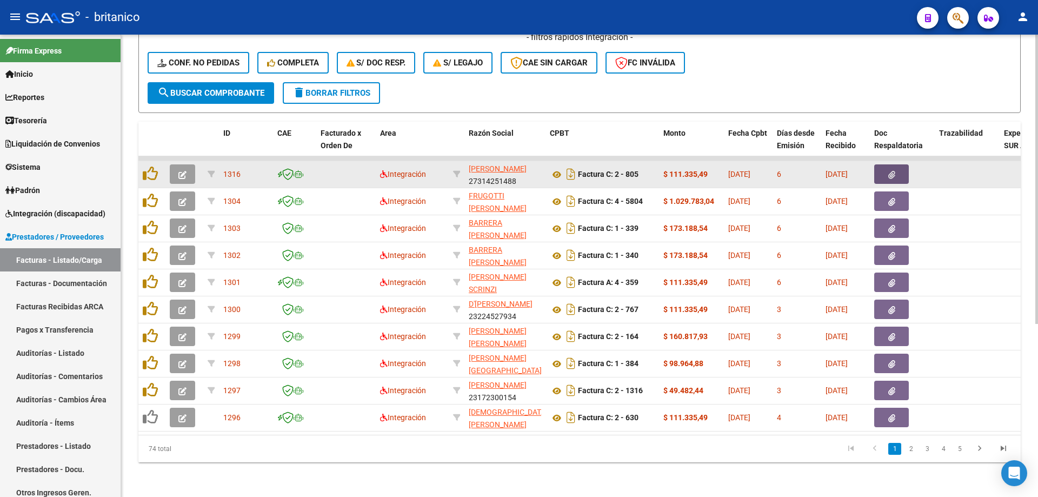
click at [893, 171] on icon "button" at bounding box center [892, 175] width 7 height 8
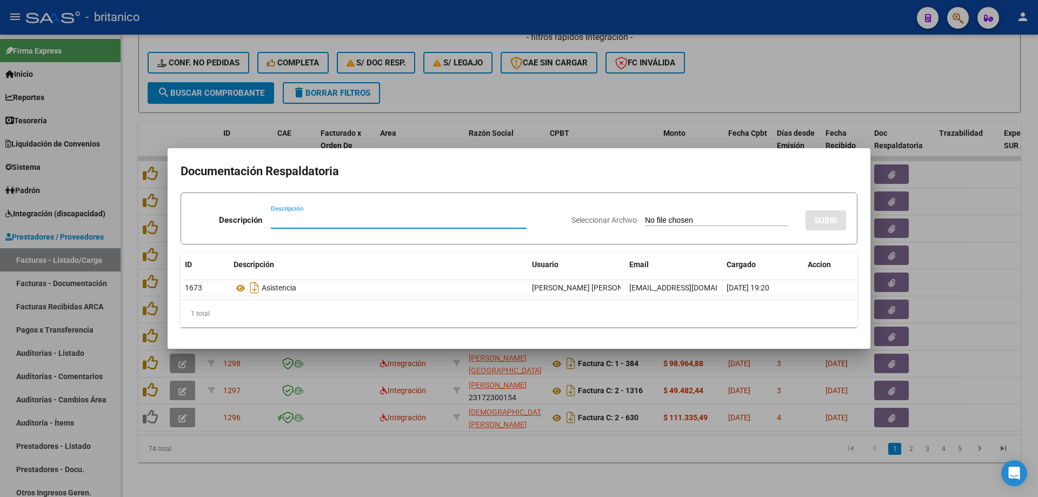
click at [779, 56] on div at bounding box center [519, 248] width 1038 height 497
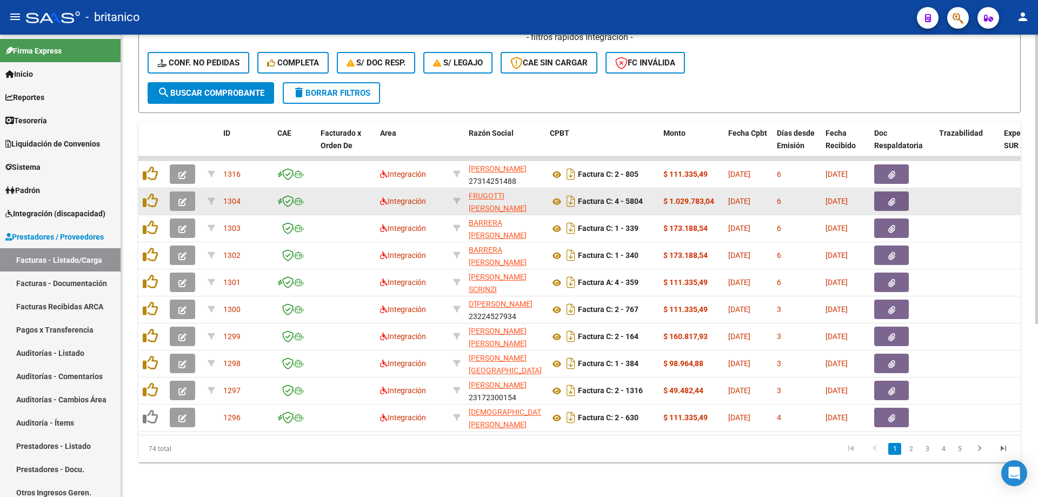
click at [894, 198] on icon "button" at bounding box center [892, 202] width 7 height 8
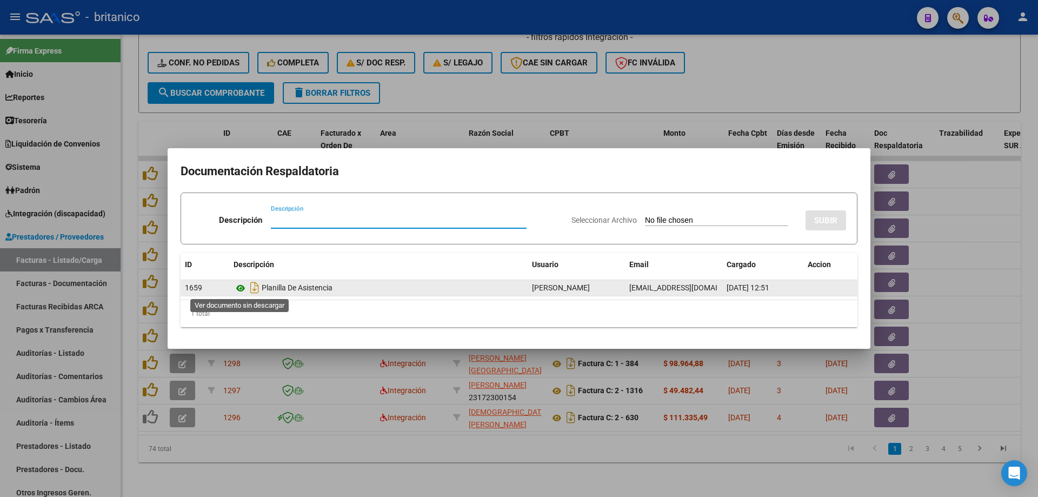
click at [244, 289] on icon at bounding box center [241, 288] width 14 height 13
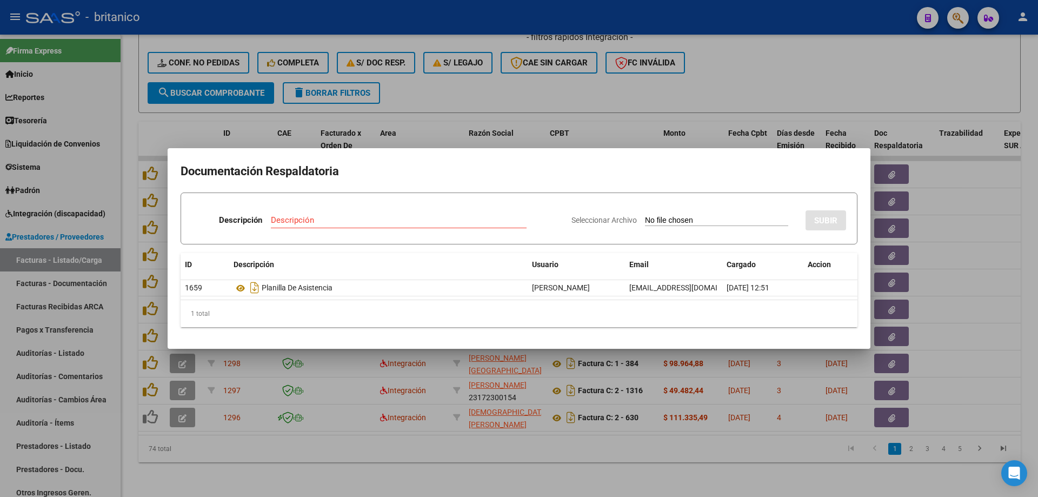
click at [480, 90] on div at bounding box center [519, 248] width 1038 height 497
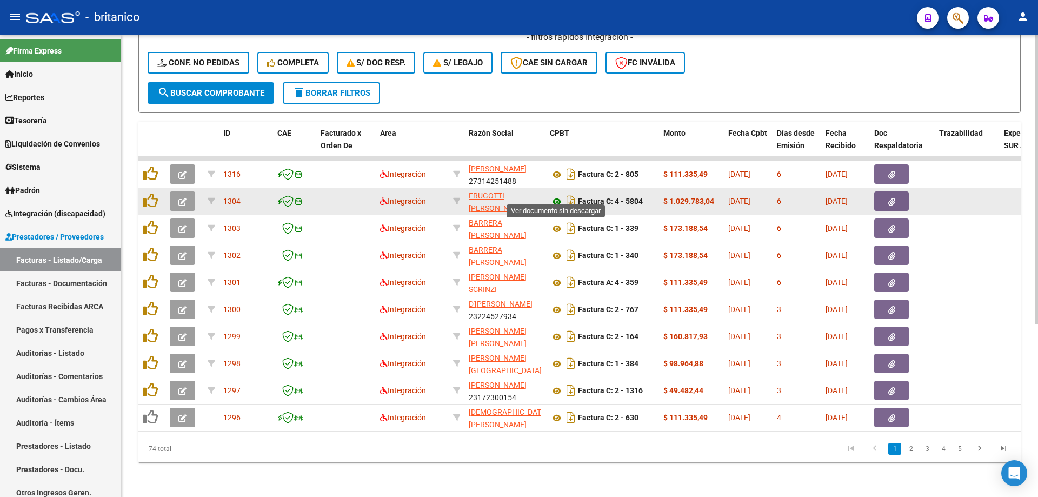
click at [555, 195] on icon at bounding box center [557, 201] width 14 height 13
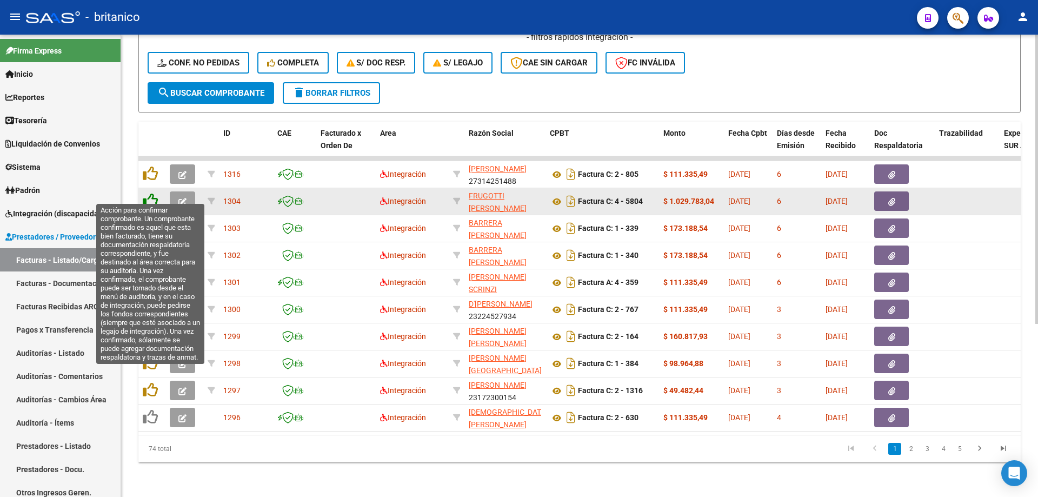
click at [150, 193] on icon at bounding box center [150, 200] width 15 height 15
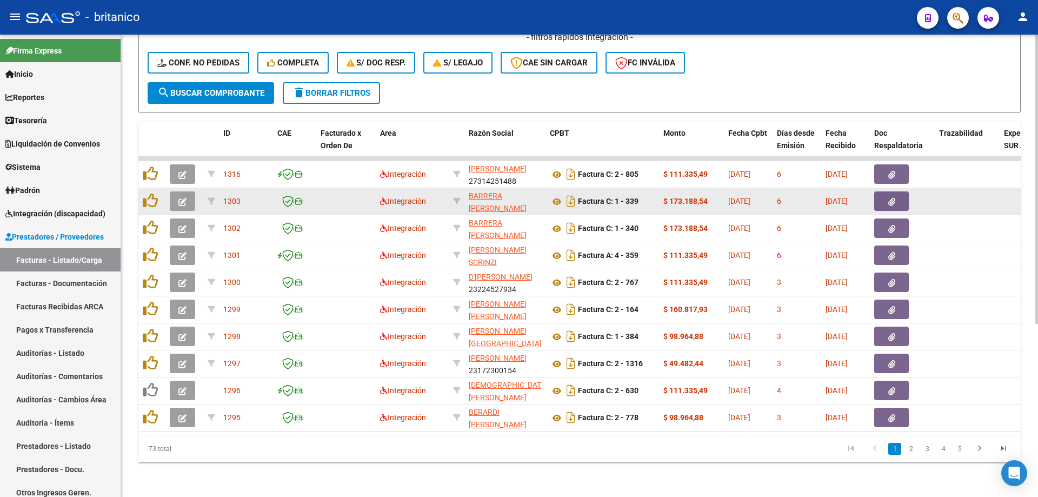
click at [883, 191] on button "button" at bounding box center [891, 200] width 35 height 19
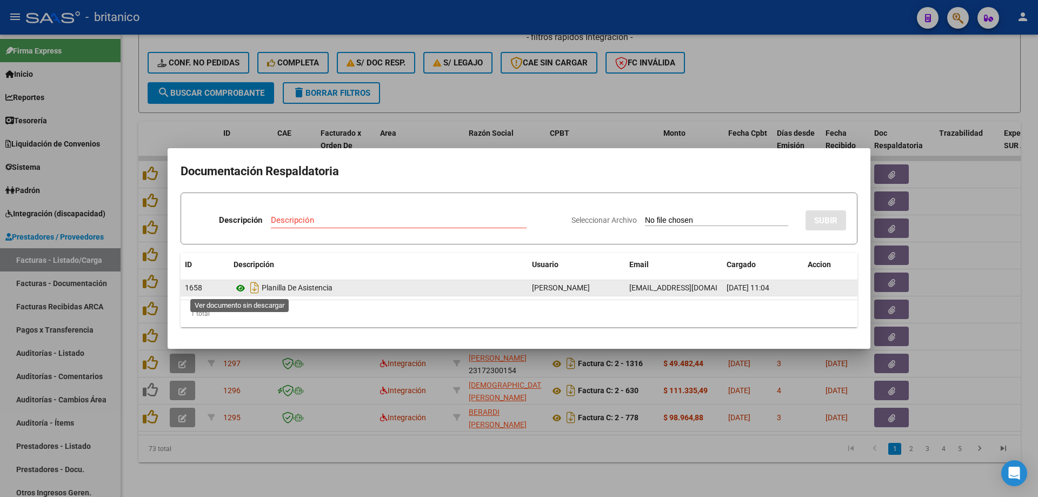
click at [237, 289] on icon at bounding box center [241, 288] width 14 height 13
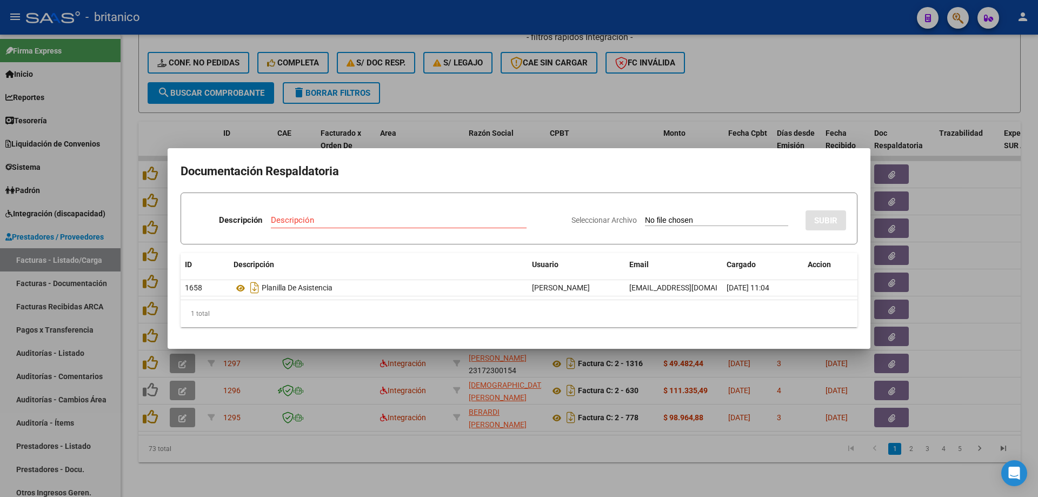
click at [686, 95] on div at bounding box center [519, 248] width 1038 height 497
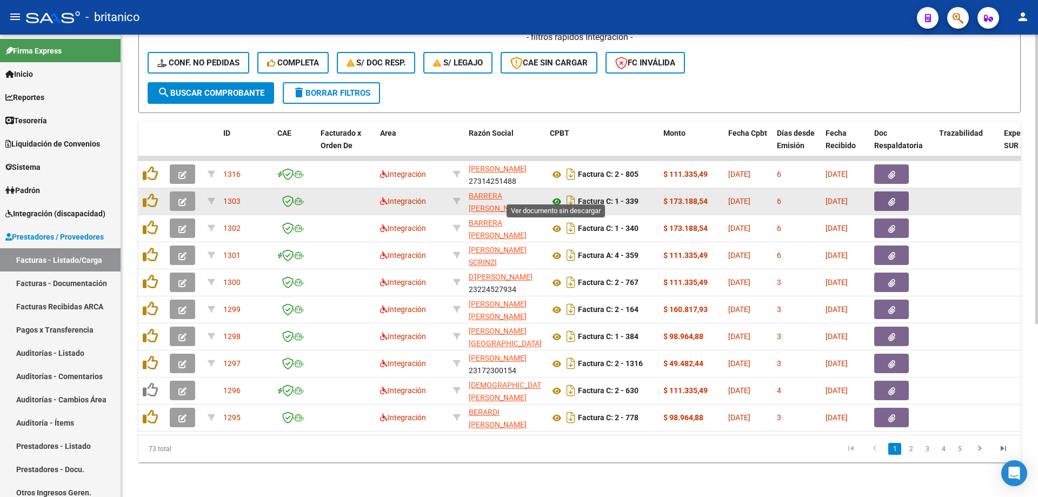
click at [559, 195] on icon at bounding box center [557, 201] width 14 height 13
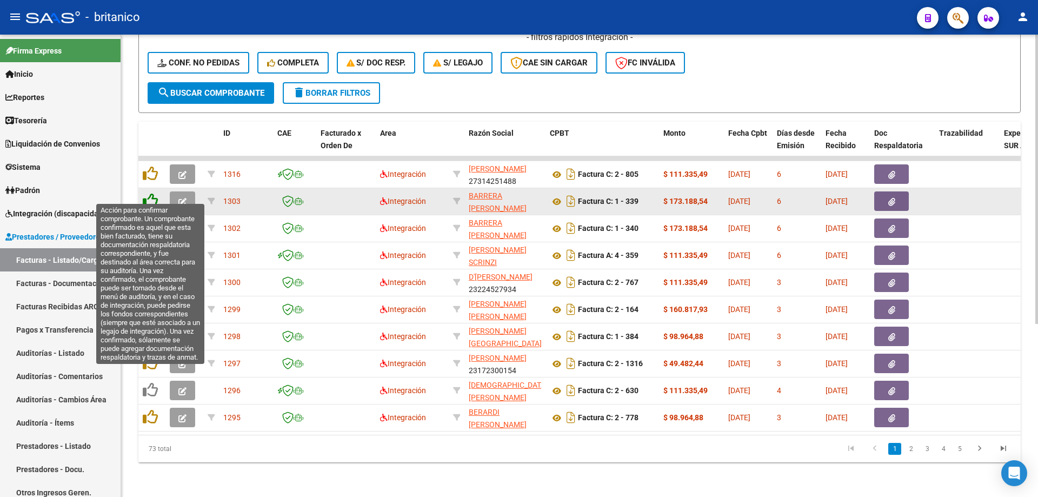
click at [153, 193] on icon at bounding box center [150, 200] width 15 height 15
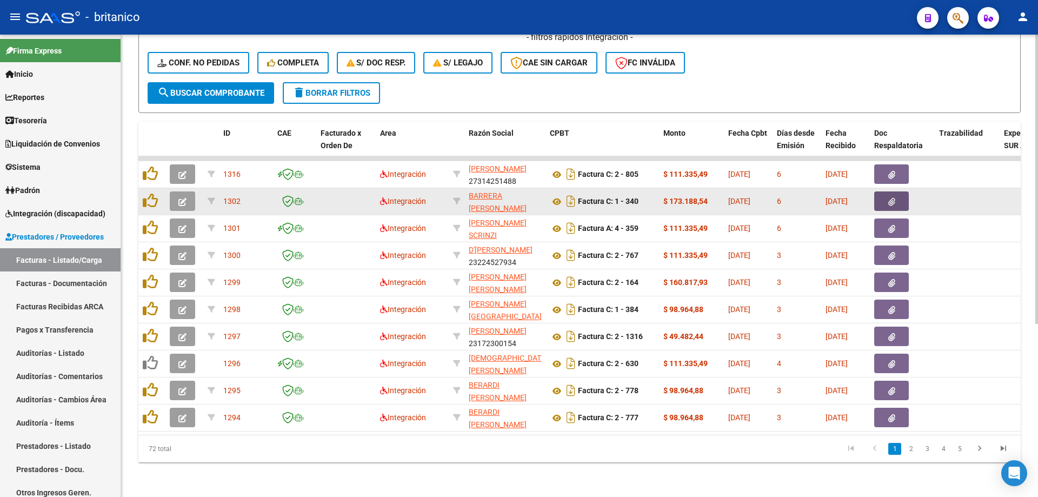
click at [898, 196] on button "button" at bounding box center [891, 200] width 35 height 19
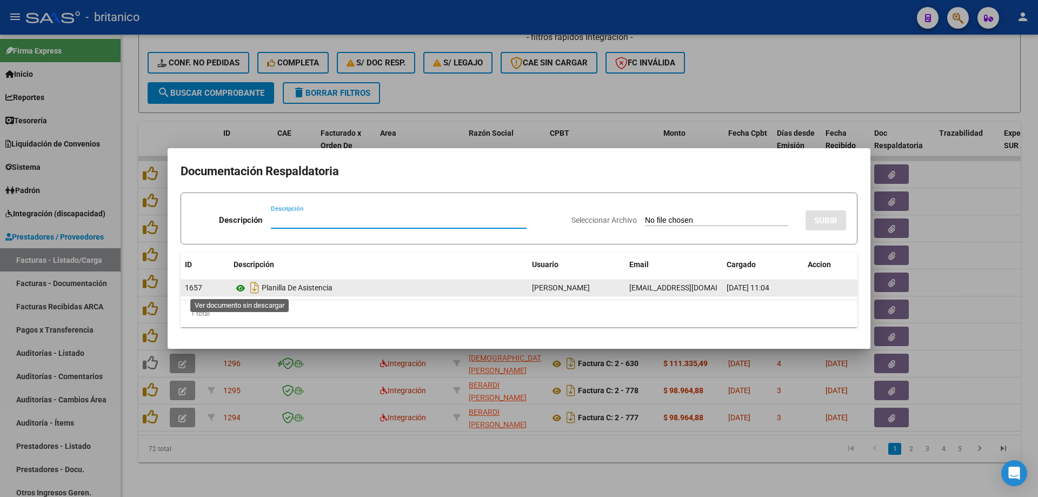
click at [237, 286] on icon at bounding box center [241, 288] width 14 height 13
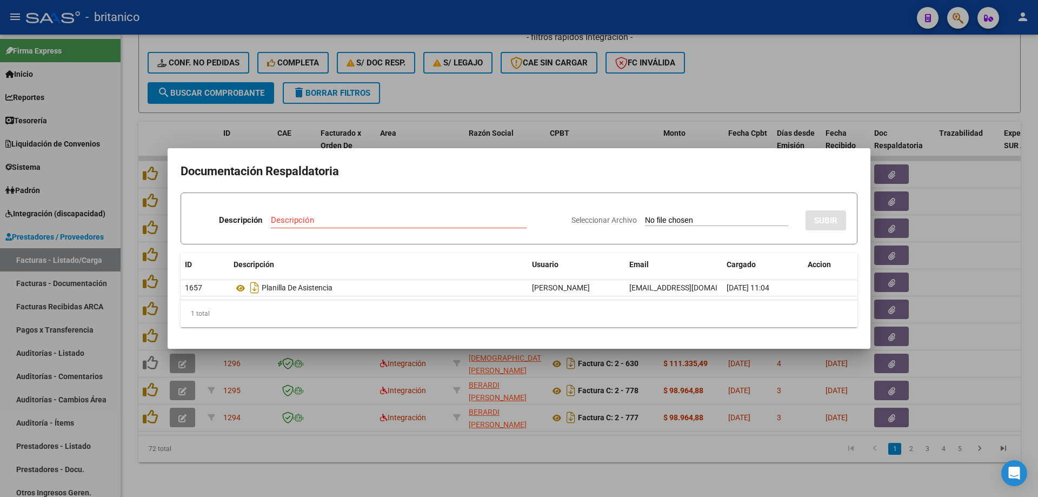
click at [502, 76] on div at bounding box center [519, 248] width 1038 height 497
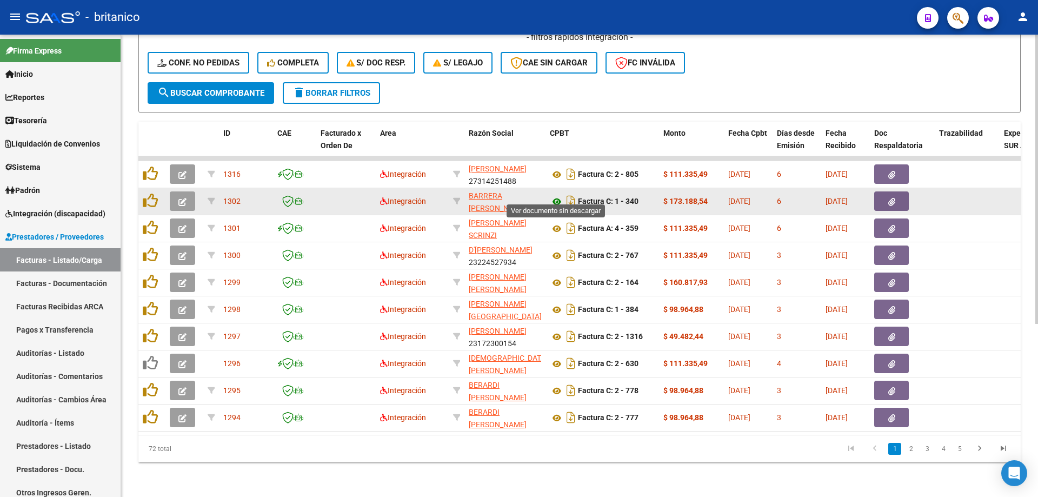
click at [559, 195] on icon at bounding box center [557, 201] width 14 height 13
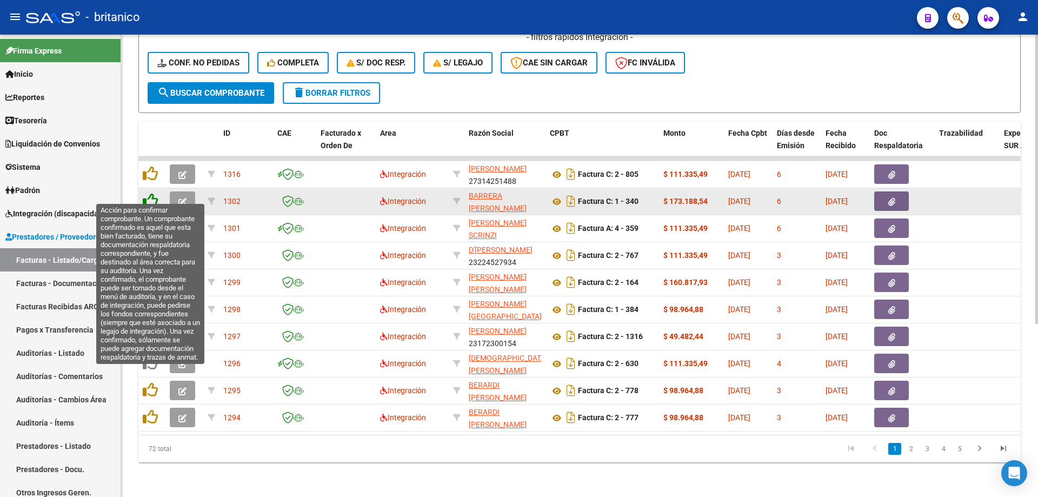
click at [149, 195] on icon at bounding box center [150, 200] width 15 height 15
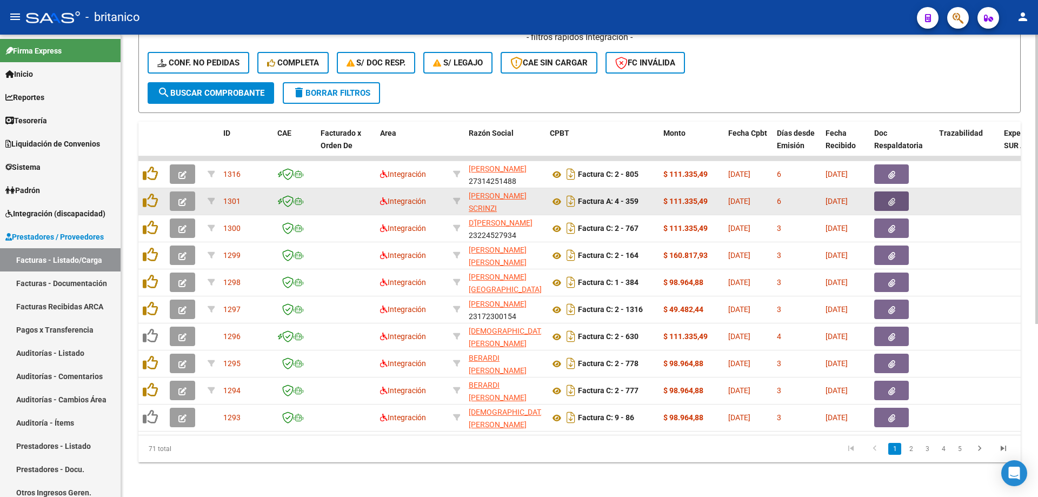
click at [904, 191] on button "button" at bounding box center [891, 200] width 35 height 19
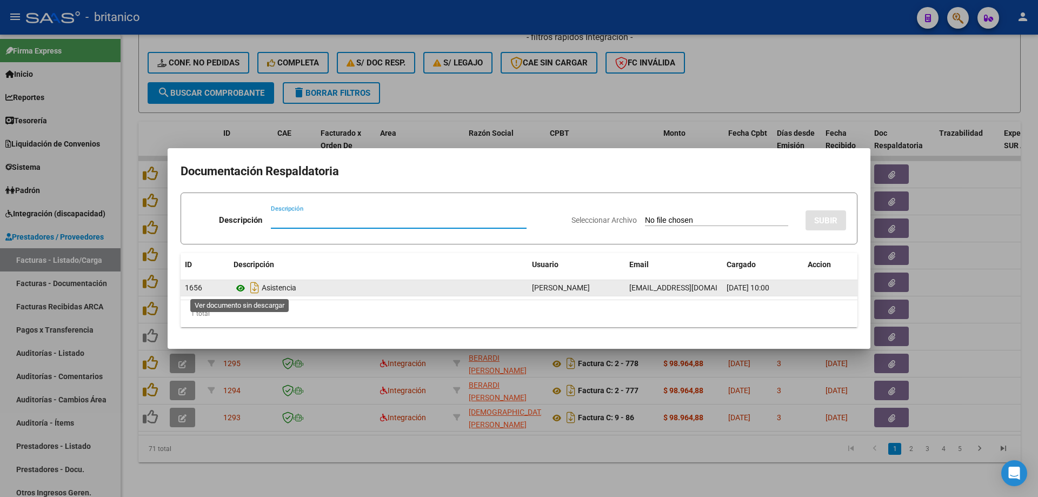
click at [247, 285] on icon at bounding box center [241, 288] width 14 height 13
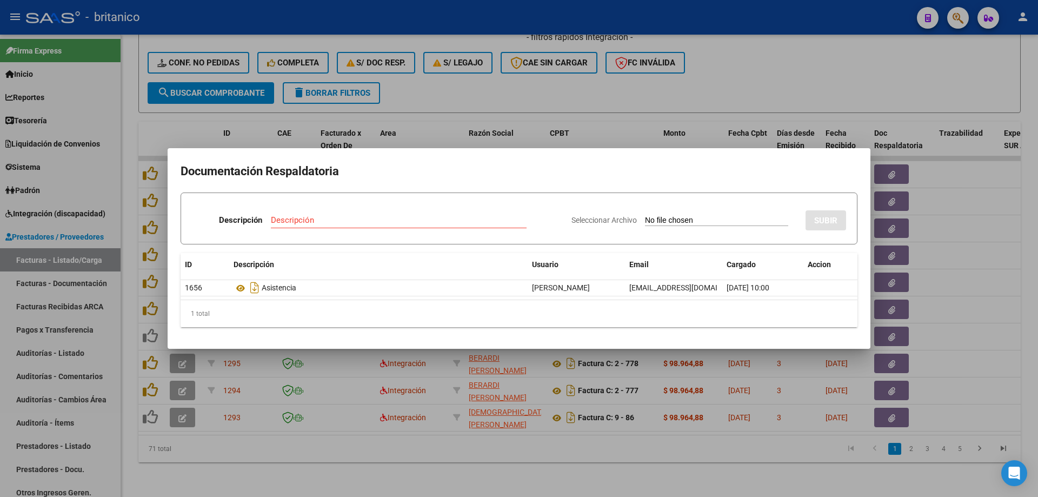
click at [489, 82] on div at bounding box center [519, 248] width 1038 height 497
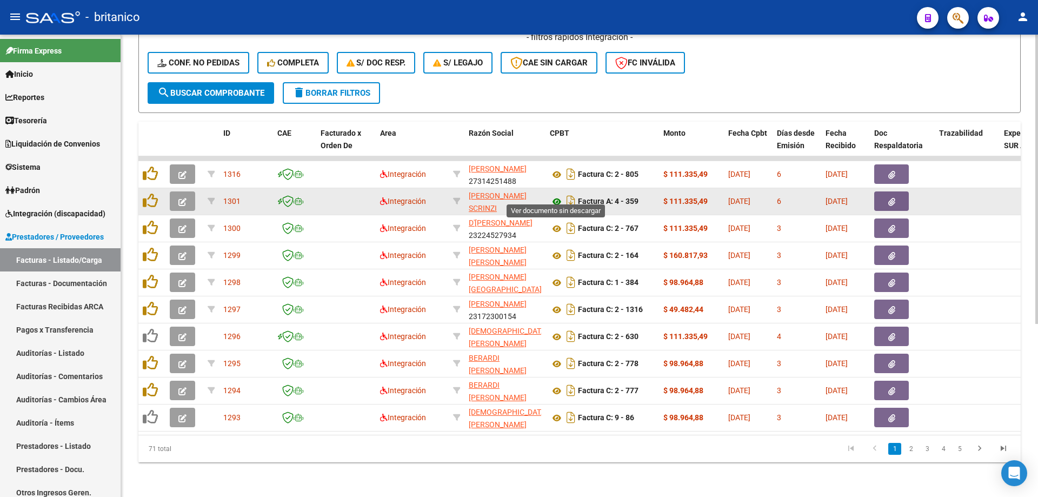
click at [557, 195] on icon at bounding box center [557, 201] width 14 height 13
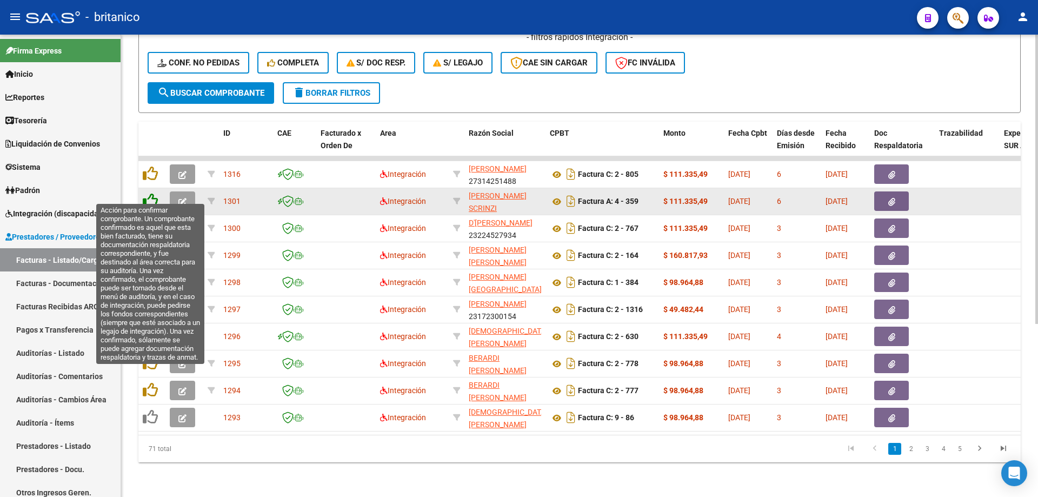
click at [153, 194] on icon at bounding box center [150, 200] width 15 height 15
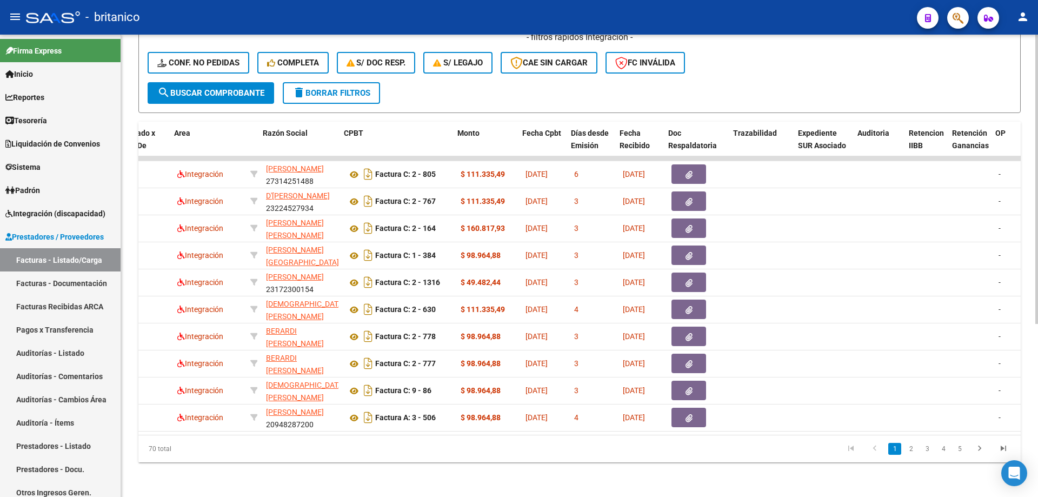
scroll to position [0, 211]
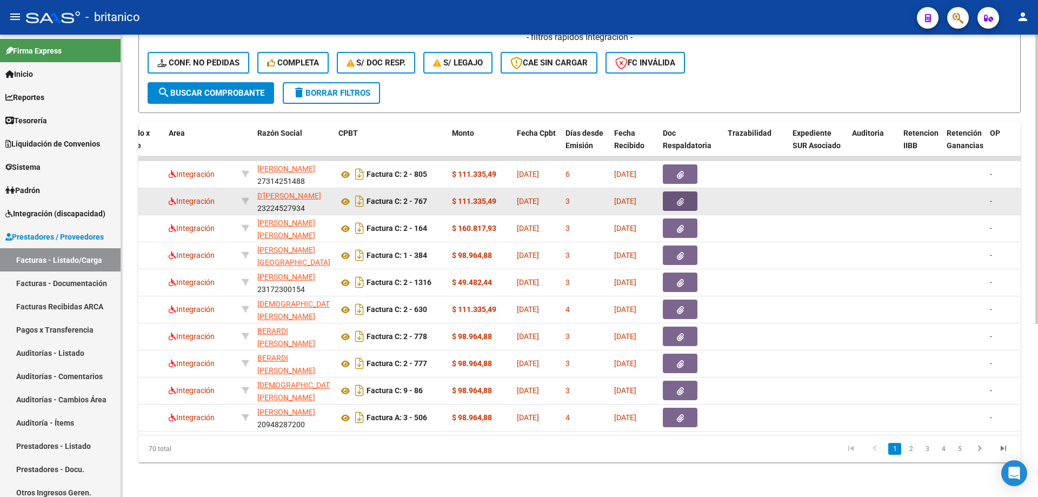
click at [686, 195] on button "button" at bounding box center [680, 200] width 35 height 19
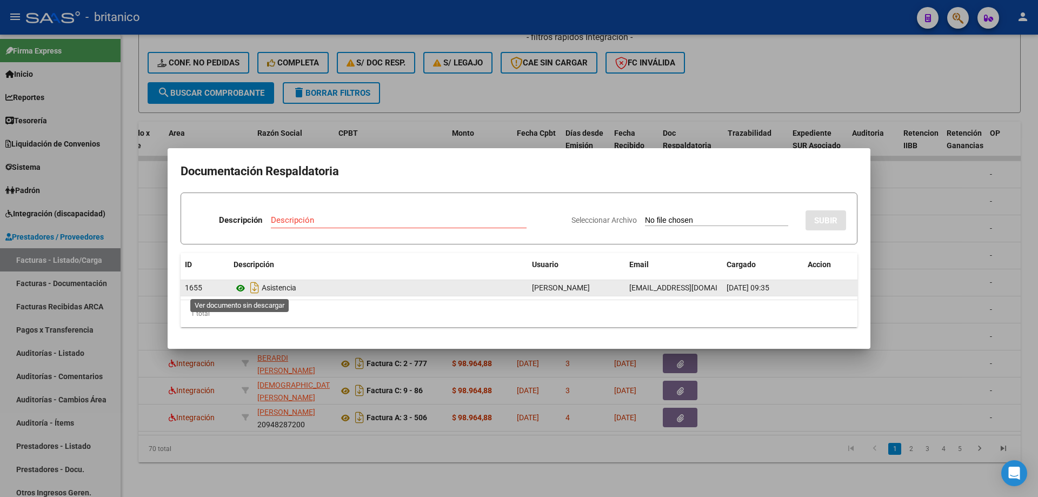
click at [244, 289] on icon at bounding box center [241, 288] width 14 height 13
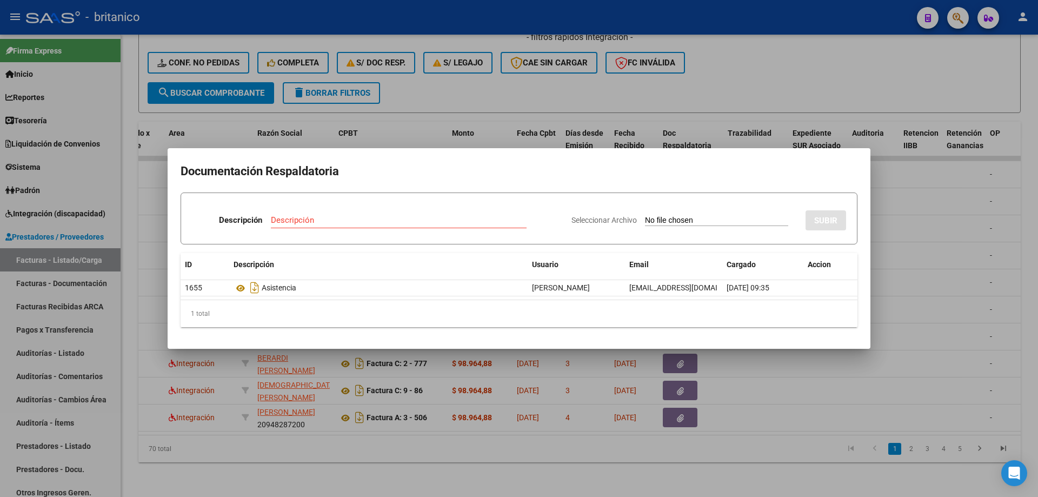
click at [479, 86] on div at bounding box center [519, 248] width 1038 height 497
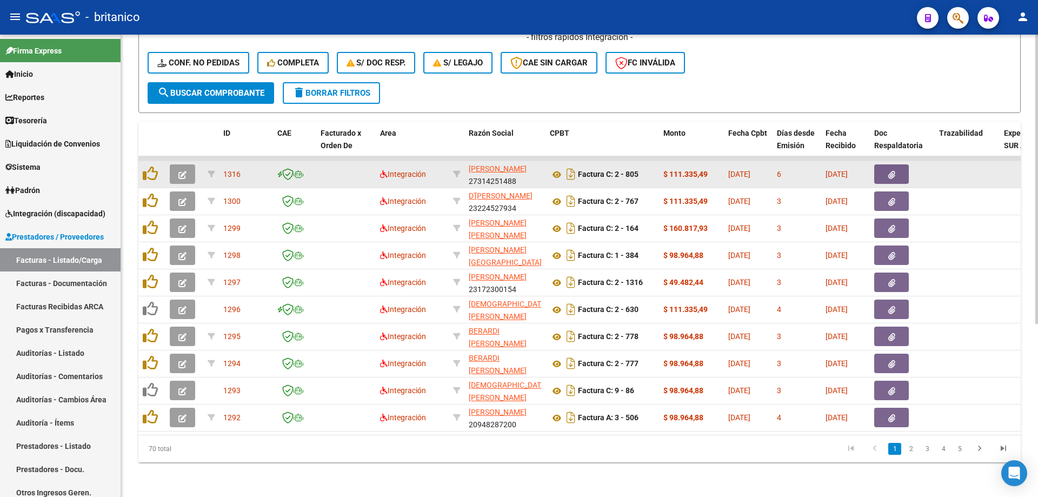
scroll to position [276, 0]
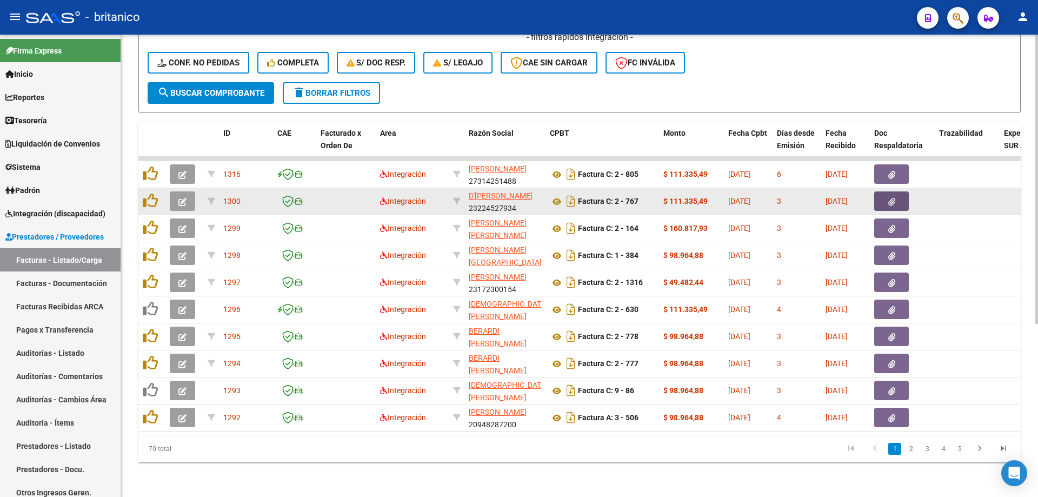
click at [894, 198] on icon "button" at bounding box center [892, 202] width 7 height 8
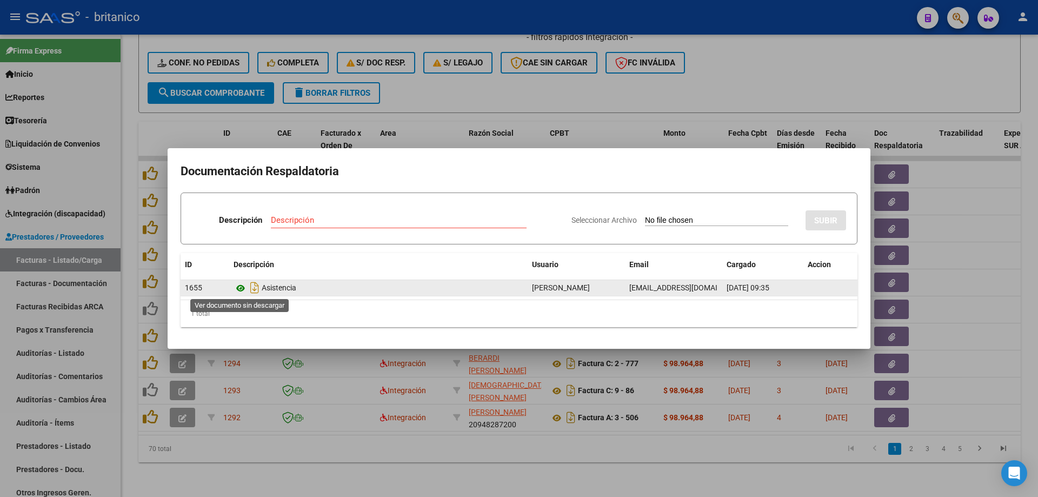
click at [241, 286] on icon at bounding box center [241, 288] width 14 height 13
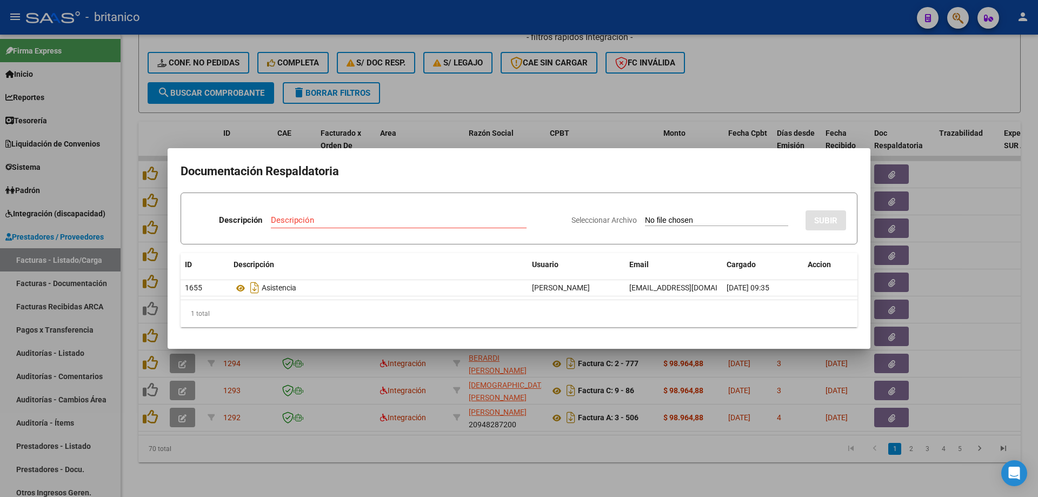
click at [524, 95] on div at bounding box center [519, 248] width 1038 height 497
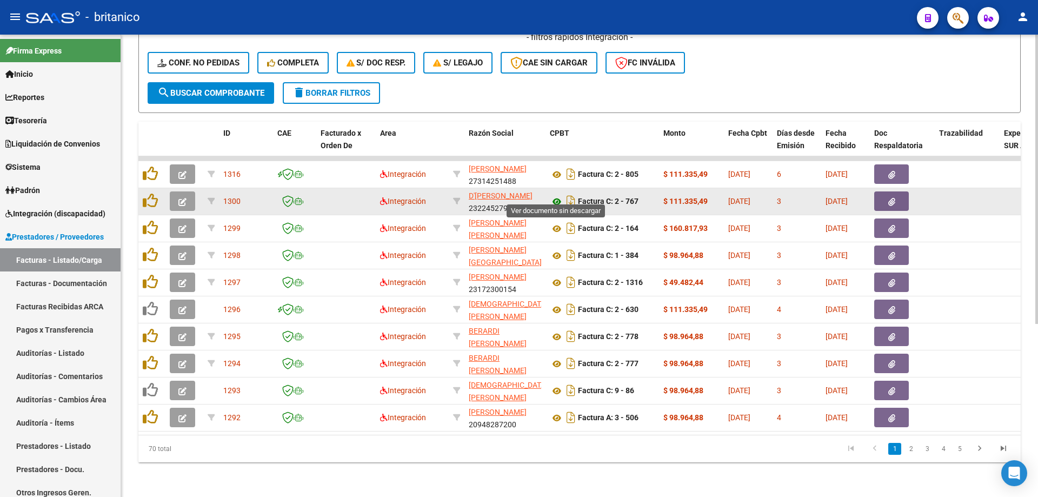
click at [558, 195] on icon at bounding box center [557, 201] width 14 height 13
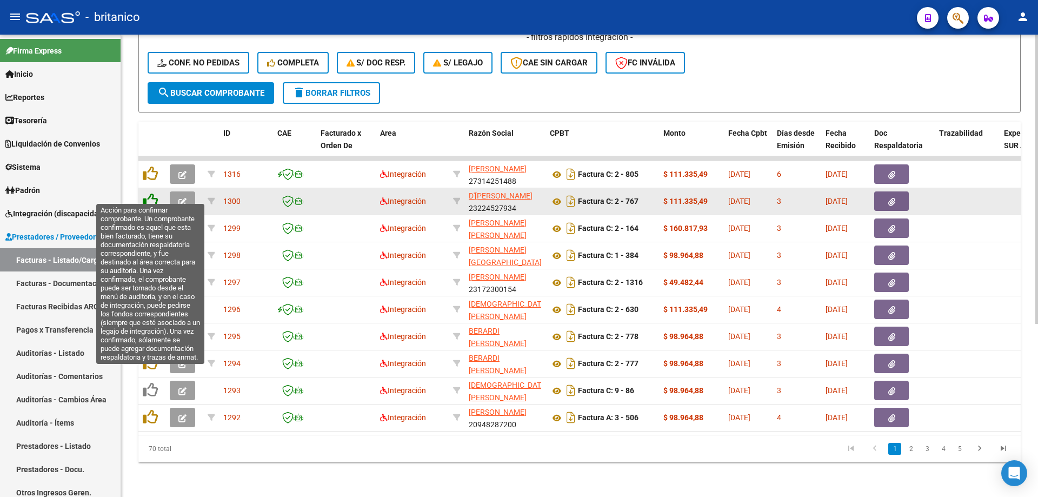
click at [149, 193] on icon at bounding box center [150, 200] width 15 height 15
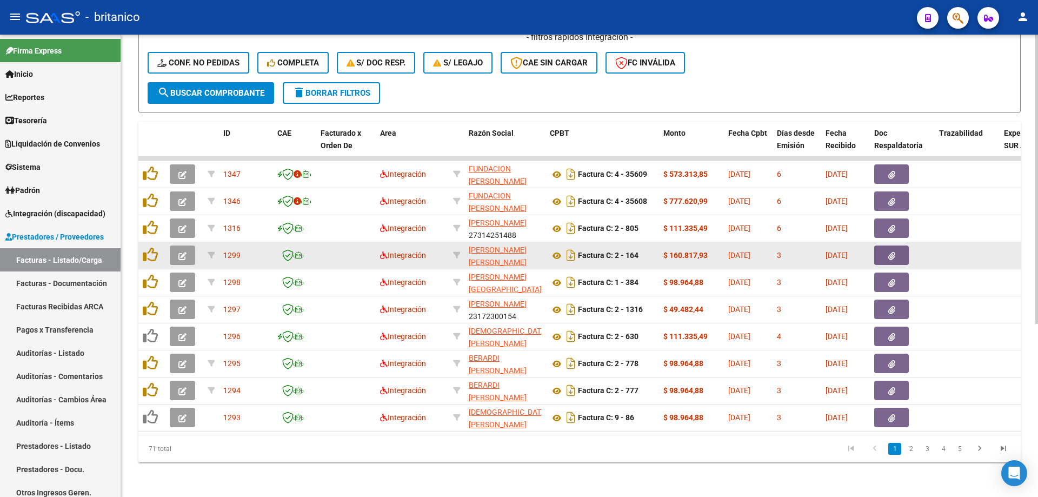
click at [903, 248] on button "button" at bounding box center [891, 255] width 35 height 19
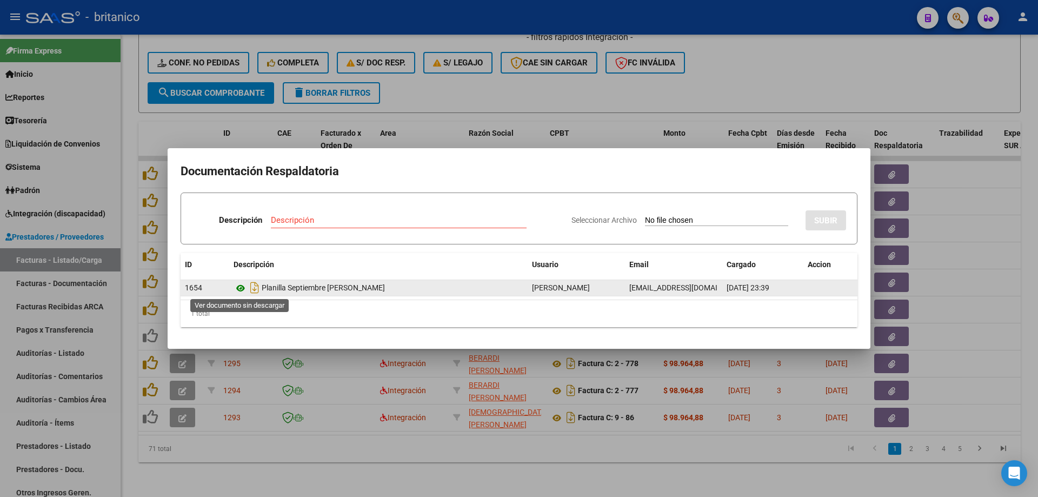
click at [241, 288] on icon at bounding box center [241, 288] width 14 height 13
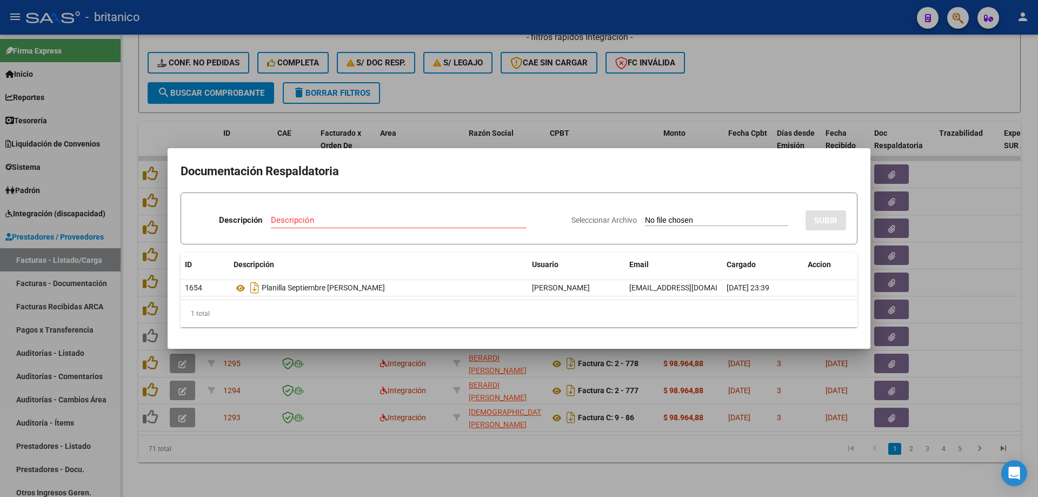
click at [650, 87] on div at bounding box center [519, 248] width 1038 height 497
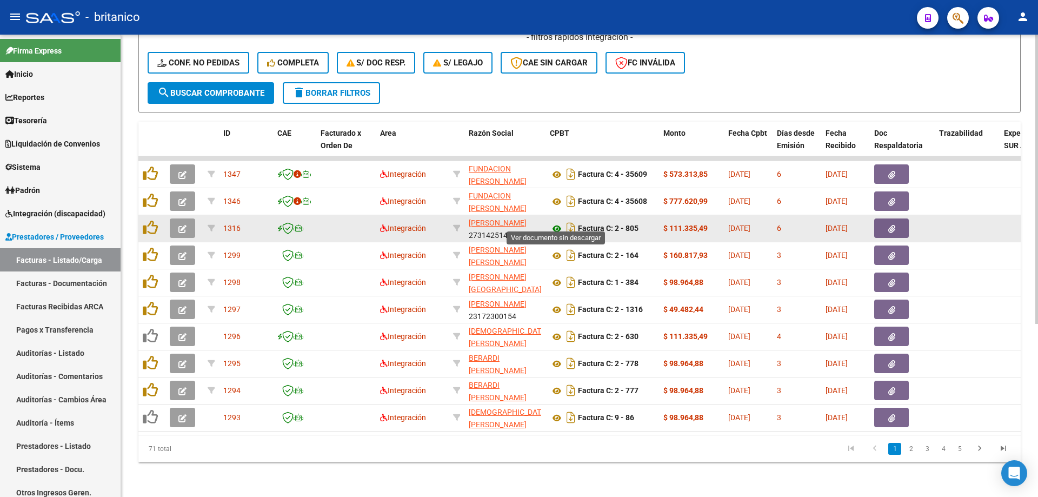
click at [554, 222] on icon at bounding box center [557, 228] width 14 height 13
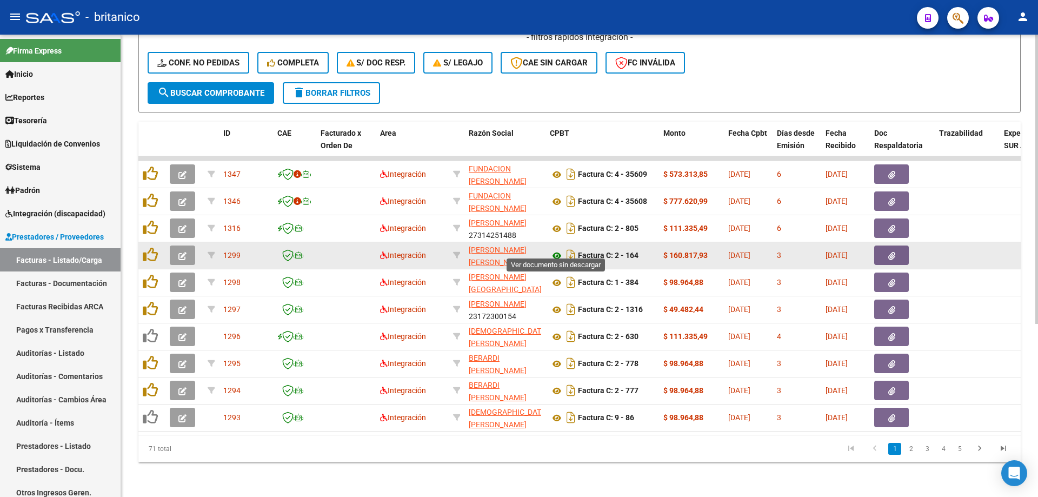
click at [562, 249] on icon at bounding box center [557, 255] width 14 height 13
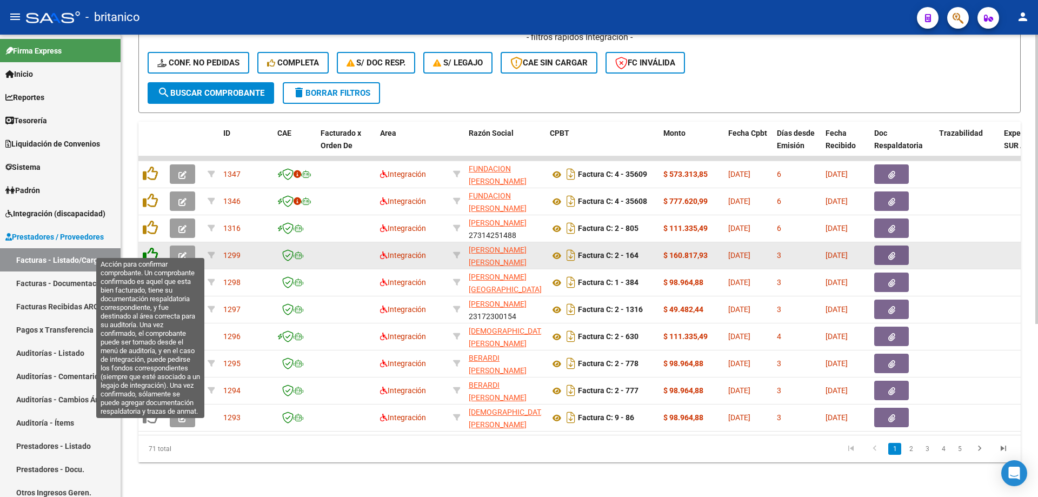
click at [148, 250] on icon at bounding box center [150, 254] width 15 height 15
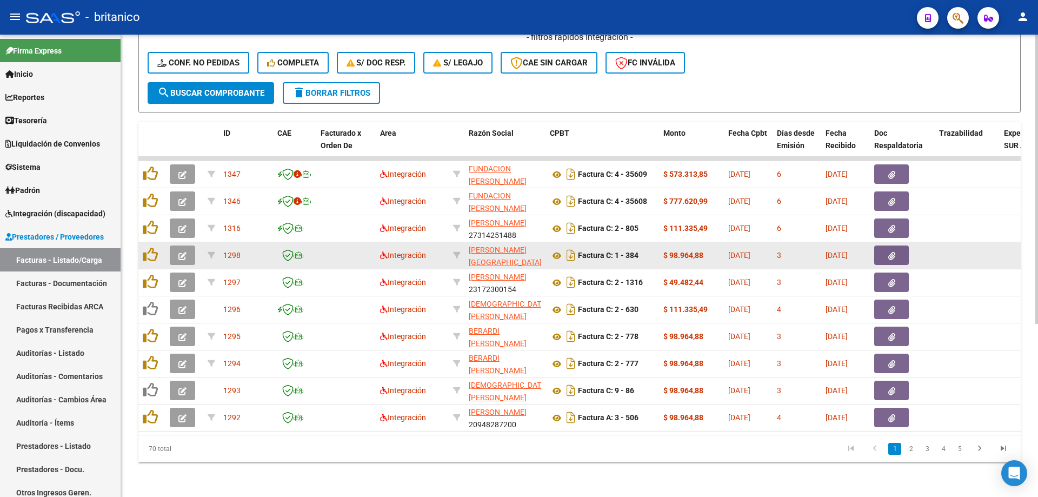
click at [892, 252] on icon "button" at bounding box center [892, 256] width 7 height 8
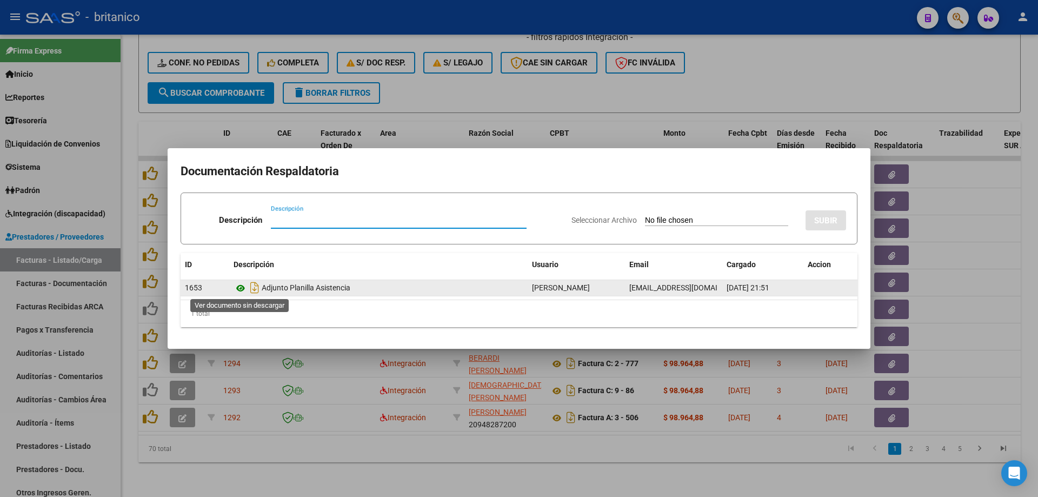
click at [243, 290] on icon at bounding box center [241, 288] width 14 height 13
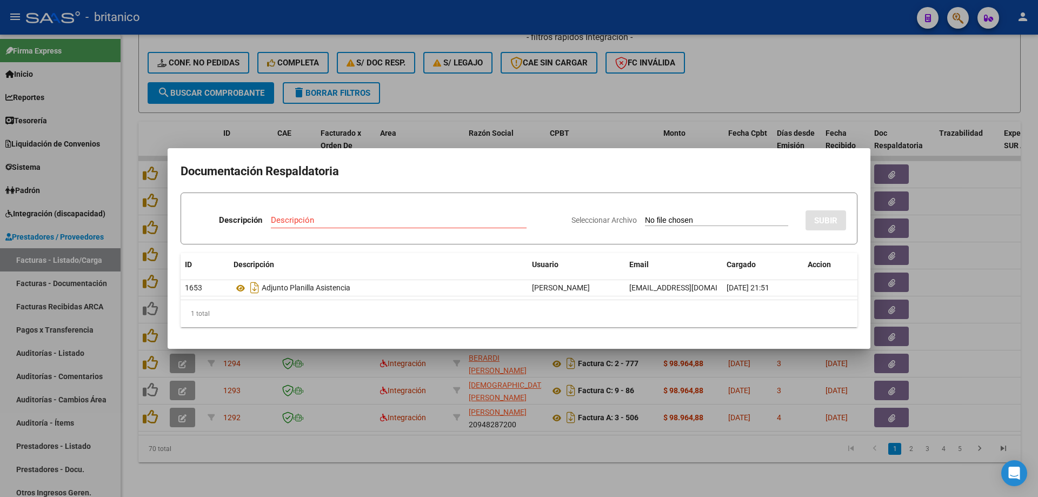
click at [473, 81] on div at bounding box center [519, 248] width 1038 height 497
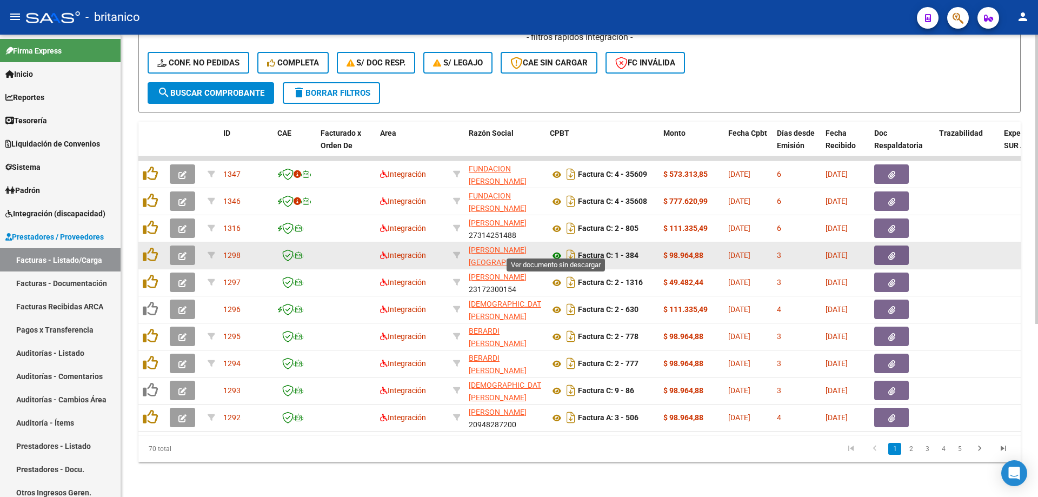
click at [555, 249] on icon at bounding box center [557, 255] width 14 height 13
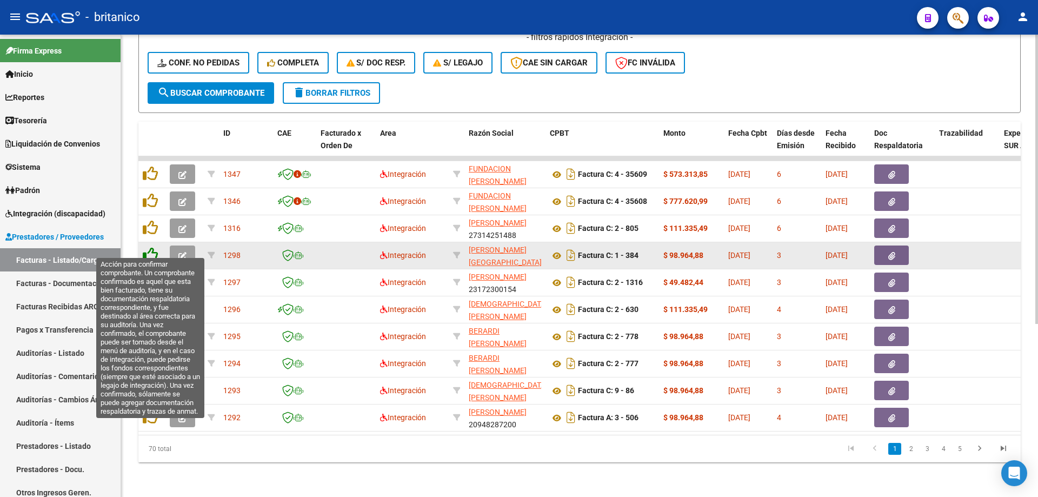
click at [150, 248] on icon at bounding box center [150, 254] width 15 height 15
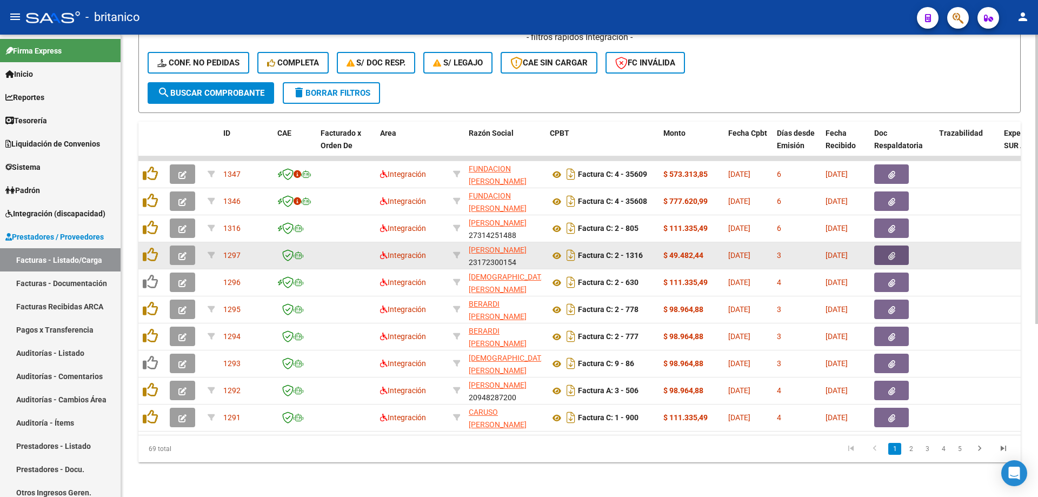
click at [889, 250] on span "button" at bounding box center [892, 255] width 7 height 10
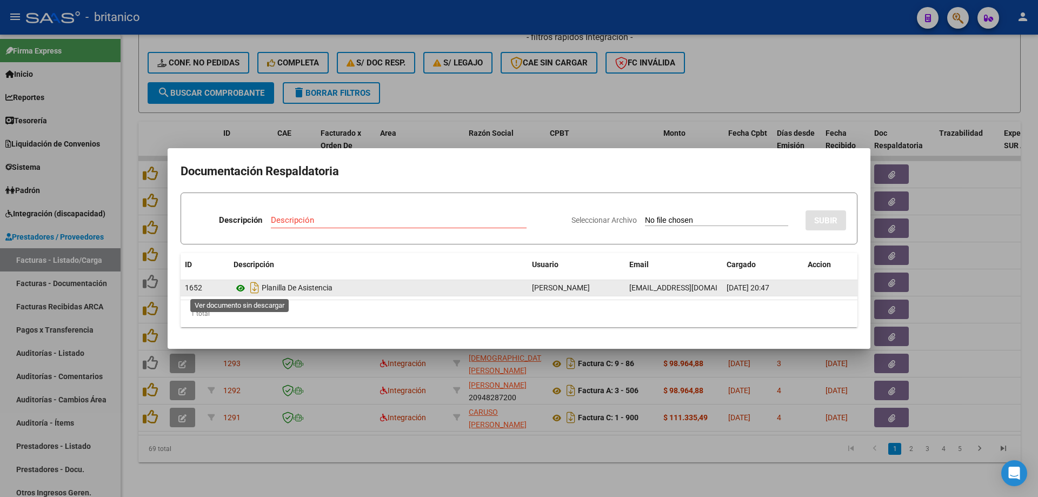
click at [243, 284] on icon at bounding box center [241, 288] width 14 height 13
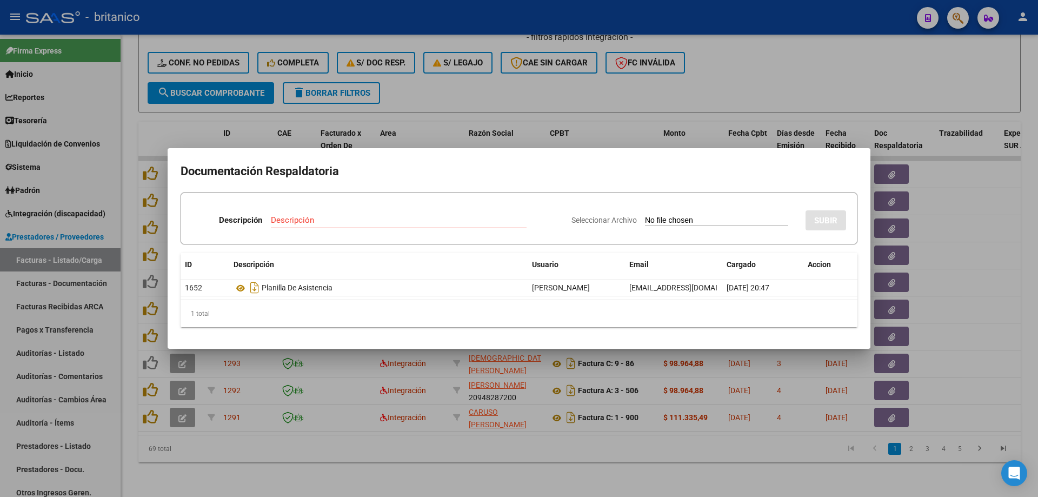
click at [784, 86] on div at bounding box center [519, 248] width 1038 height 497
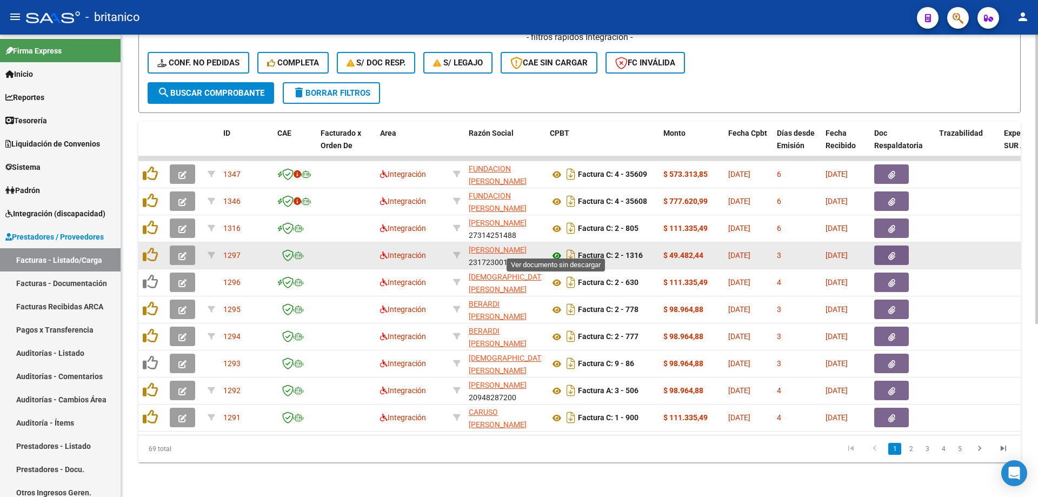
click at [555, 249] on icon at bounding box center [557, 255] width 14 height 13
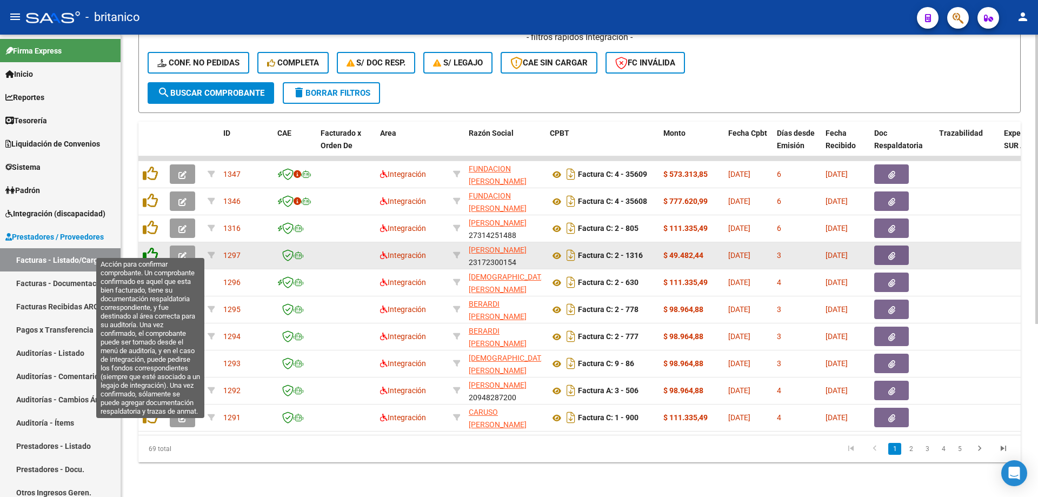
click at [147, 247] on icon at bounding box center [150, 254] width 15 height 15
